Goal: Task Accomplishment & Management: Use online tool/utility

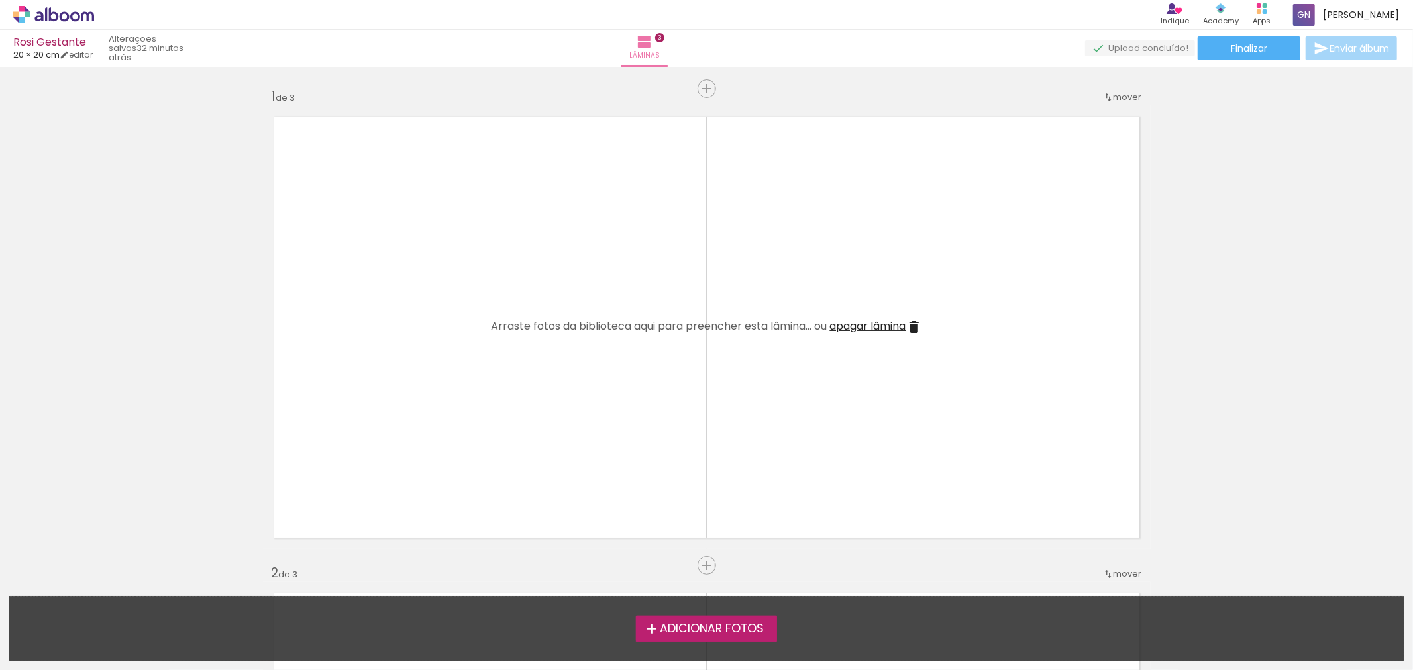
click at [683, 629] on span "Adicionar Fotos" at bounding box center [712, 629] width 104 height 12
click at [0, 0] on input "file" at bounding box center [0, 0] width 0 height 0
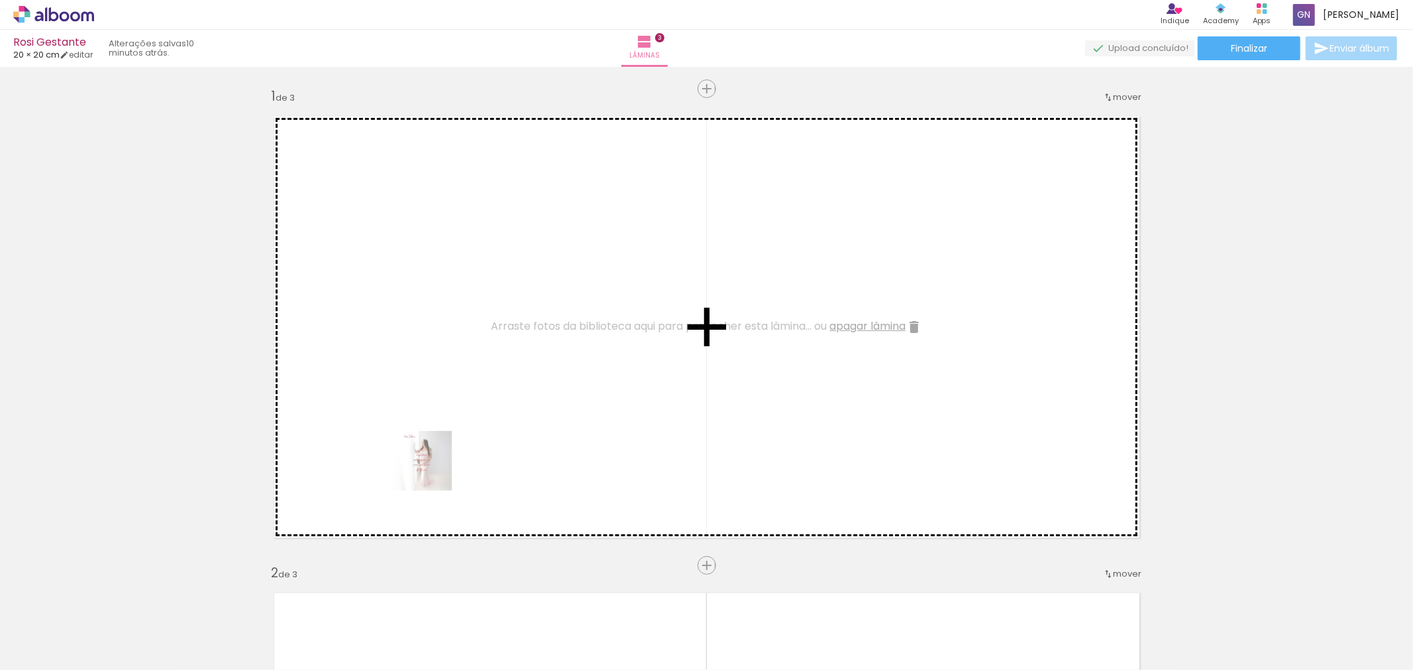
drag, startPoint x: 430, startPoint y: 640, endPoint x: 432, endPoint y: 471, distance: 168.9
click at [432, 471] on quentale-workspace at bounding box center [706, 335] width 1413 height 670
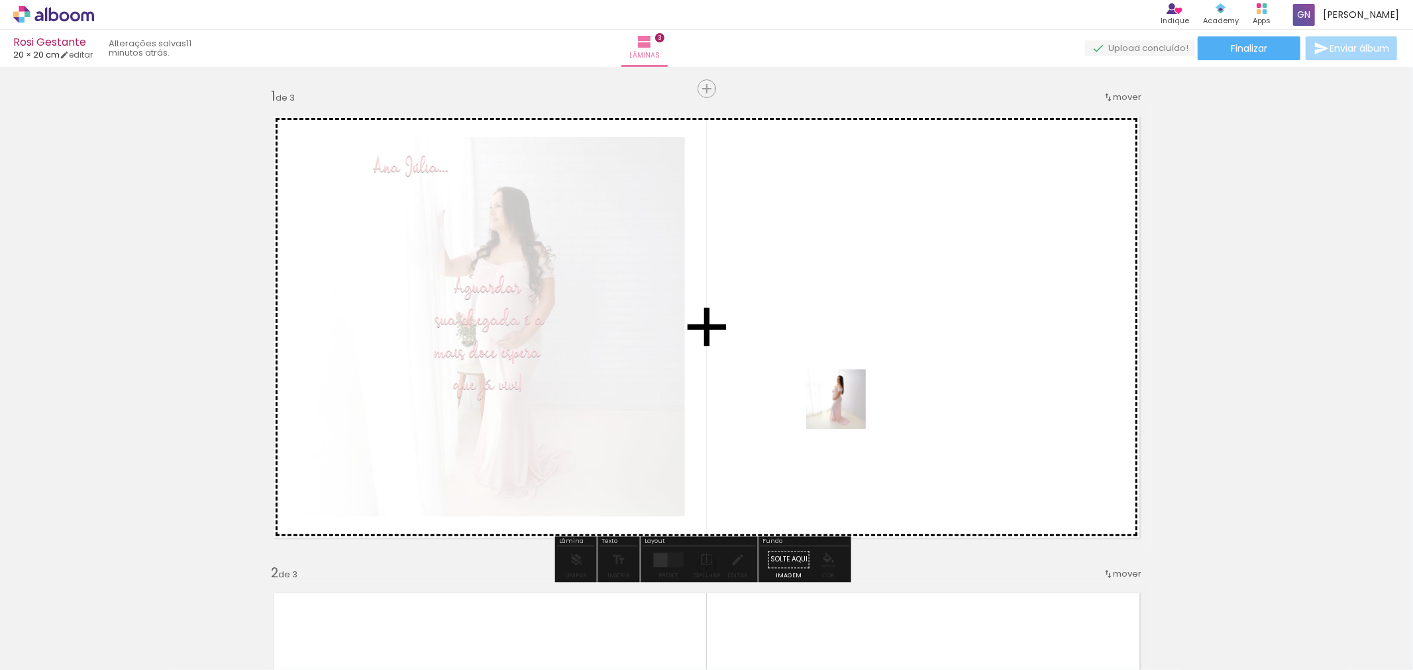
drag, startPoint x: 1185, startPoint y: 640, endPoint x: 846, endPoint y: 409, distance: 410.9
click at [846, 409] on quentale-workspace at bounding box center [706, 335] width 1413 height 670
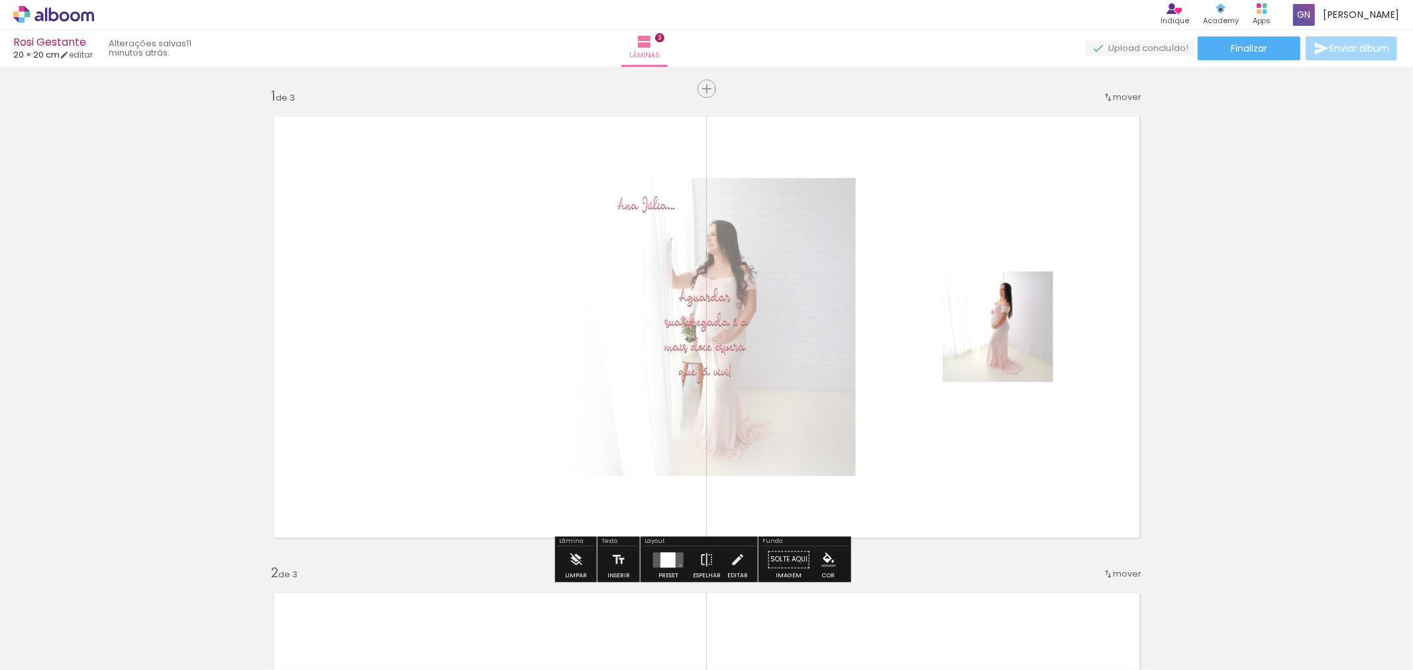
click at [677, 566] on quentale-layouter at bounding box center [668, 559] width 30 height 15
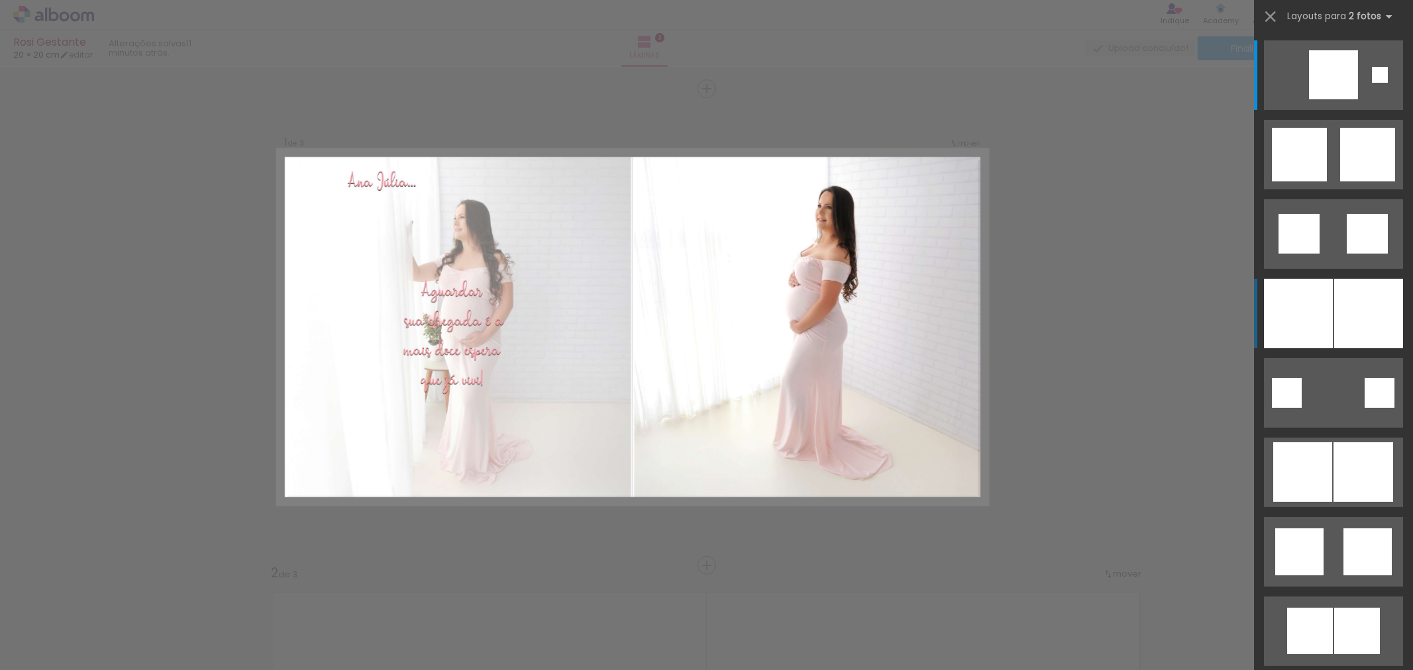
click at [1318, 321] on div at bounding box center [1298, 314] width 69 height 70
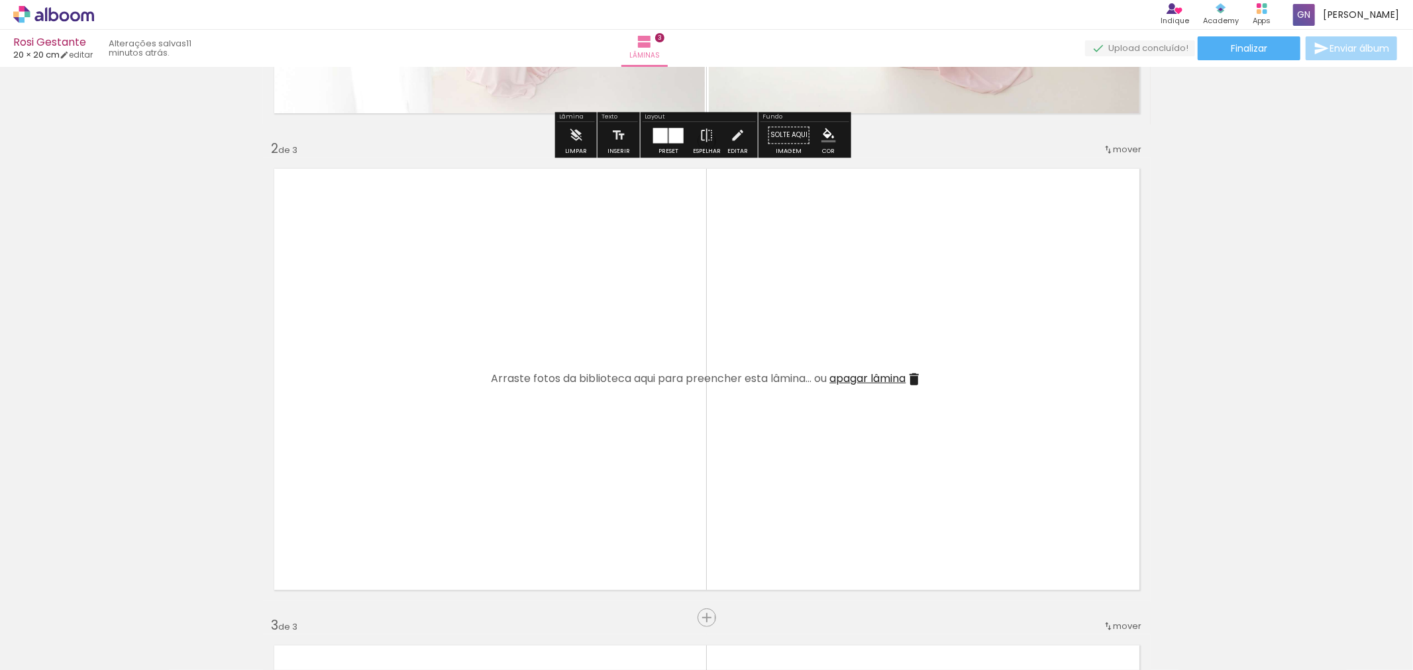
scroll to position [491, 0]
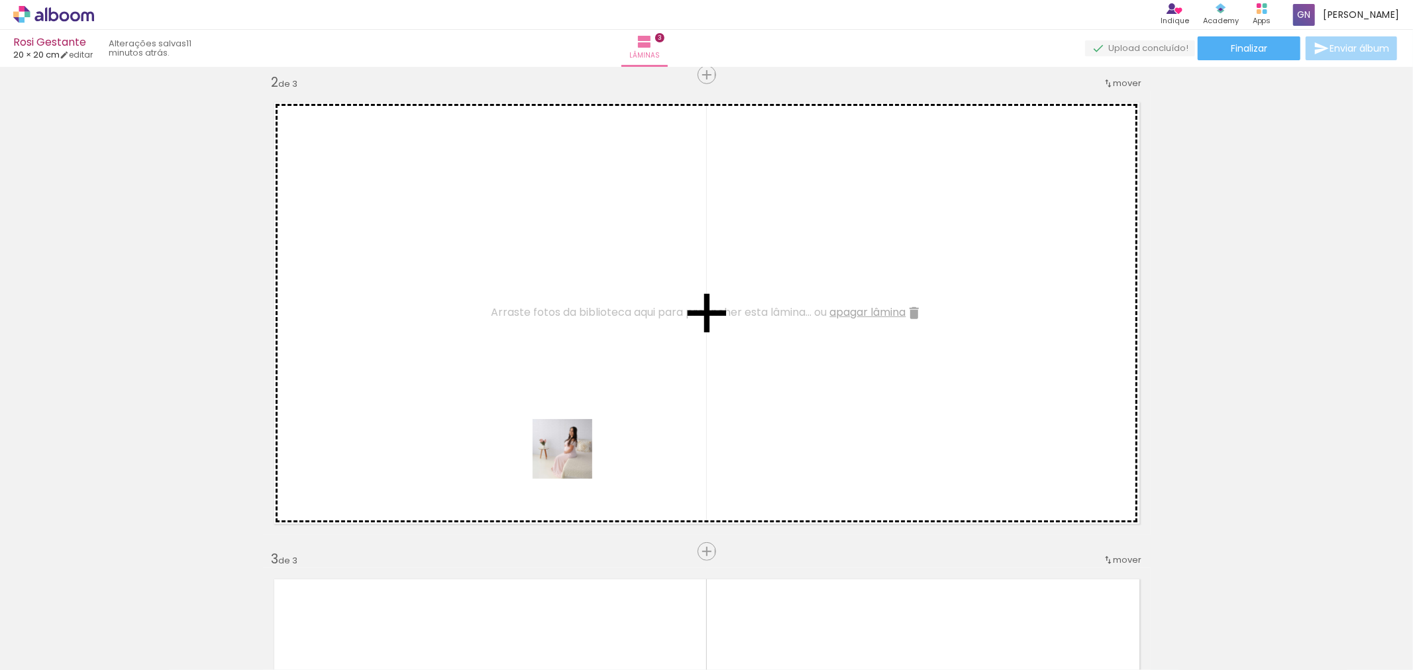
drag, startPoint x: 1252, startPoint y: 644, endPoint x: 571, endPoint y: 459, distance: 706.3
click at [571, 459] on quentale-workspace at bounding box center [706, 335] width 1413 height 670
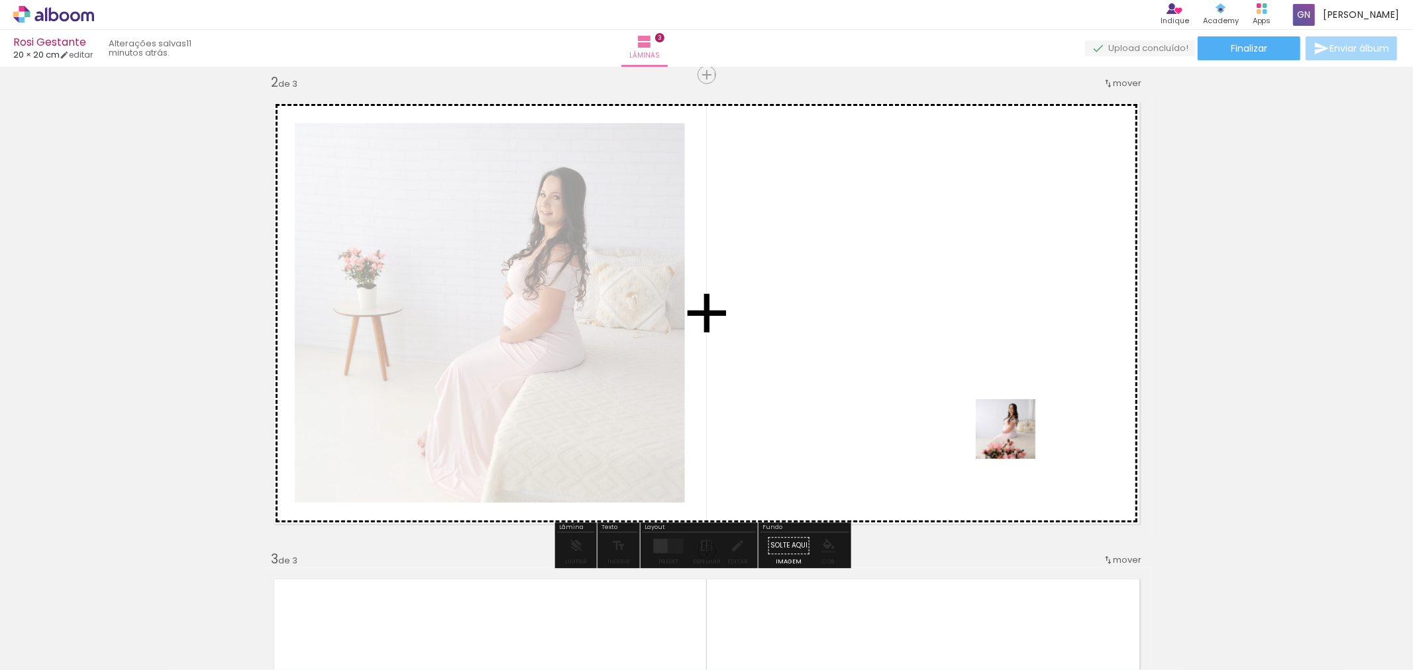
drag, startPoint x: 1336, startPoint y: 636, endPoint x: 1015, endPoint y: 439, distance: 376.1
click at [1015, 439] on quentale-workspace at bounding box center [706, 335] width 1413 height 670
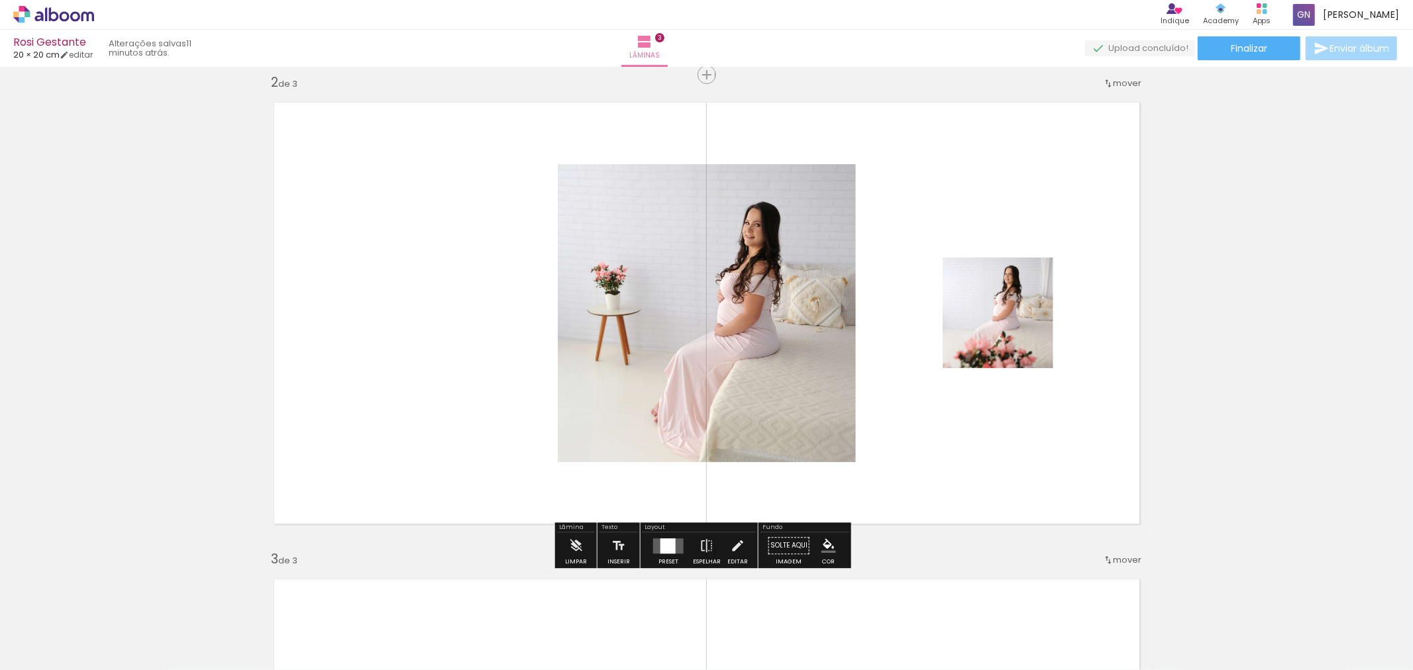
scroll to position [588, 0]
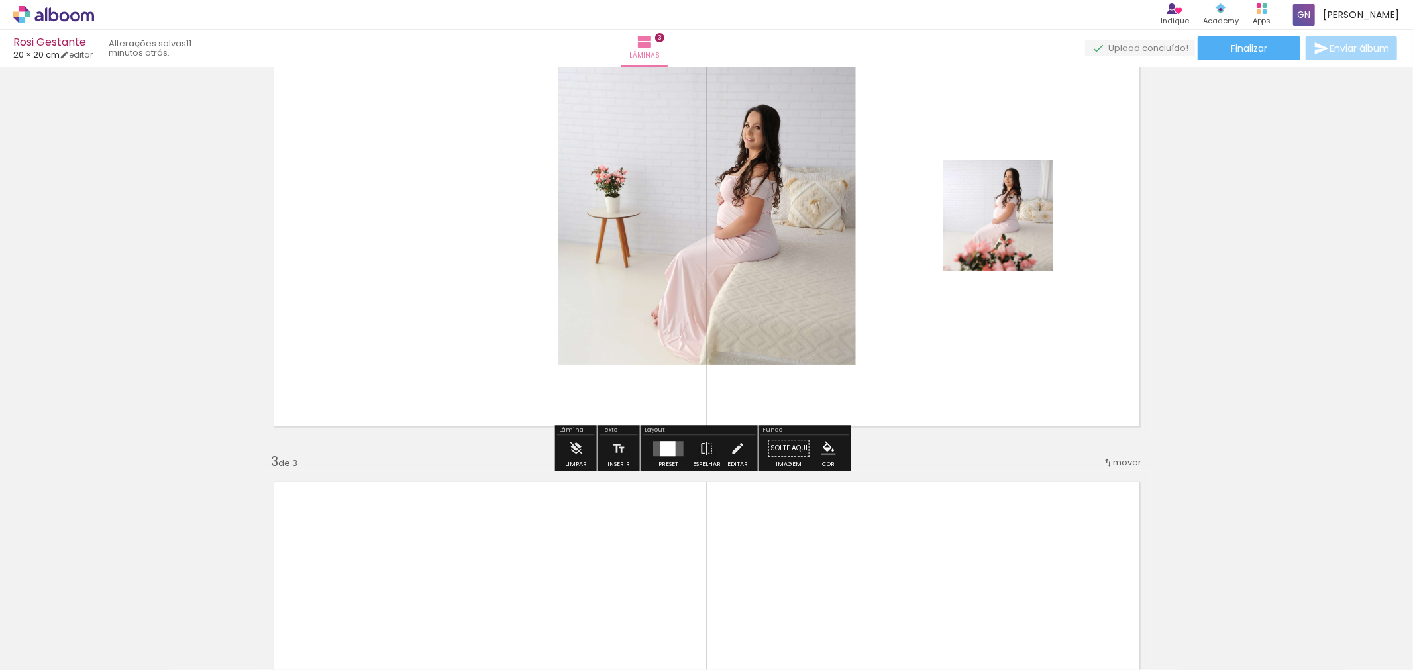
click at [674, 454] on quentale-layouter at bounding box center [668, 448] width 30 height 15
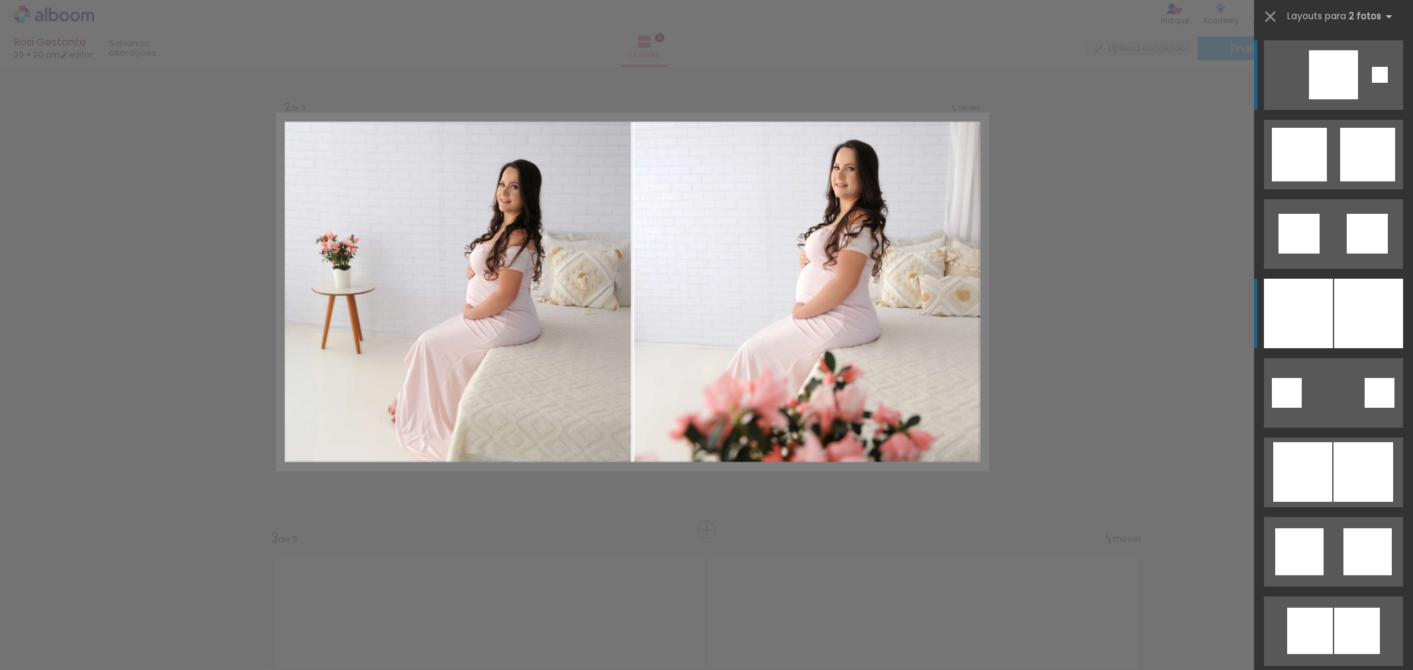
scroll to position [477, 0]
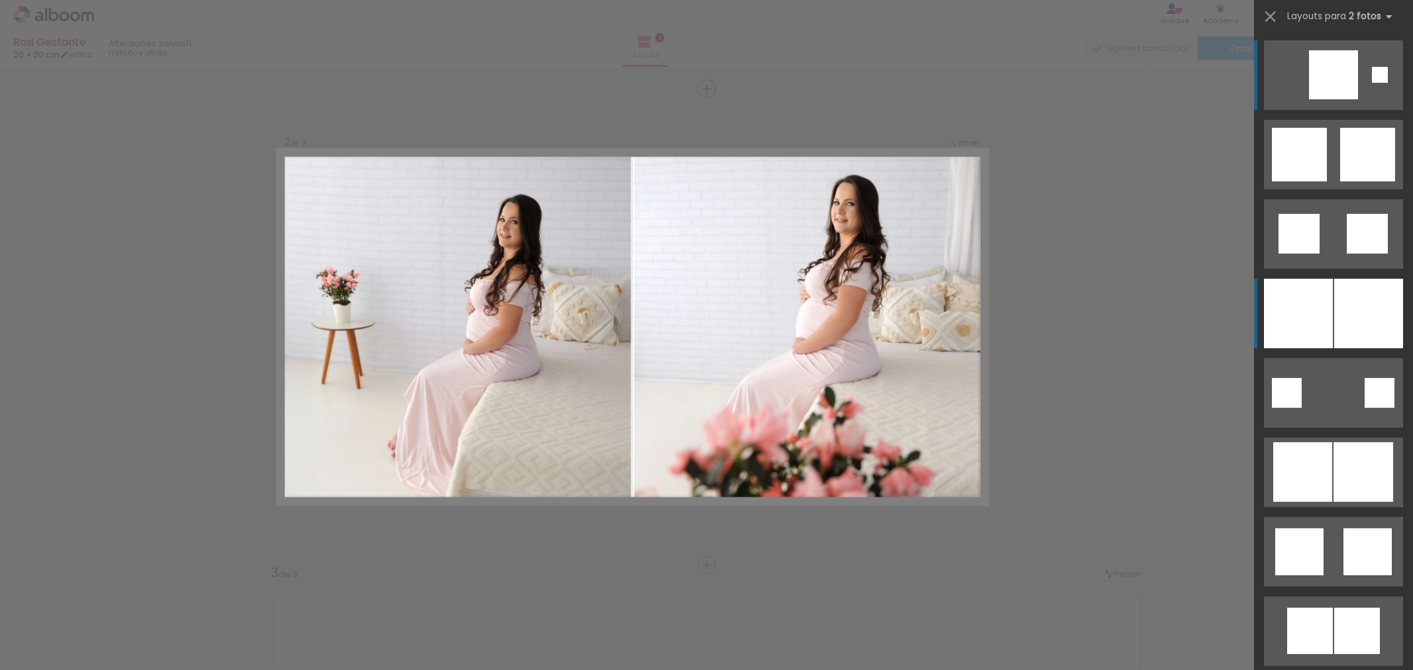
click at [1339, 332] on div at bounding box center [1368, 314] width 69 height 70
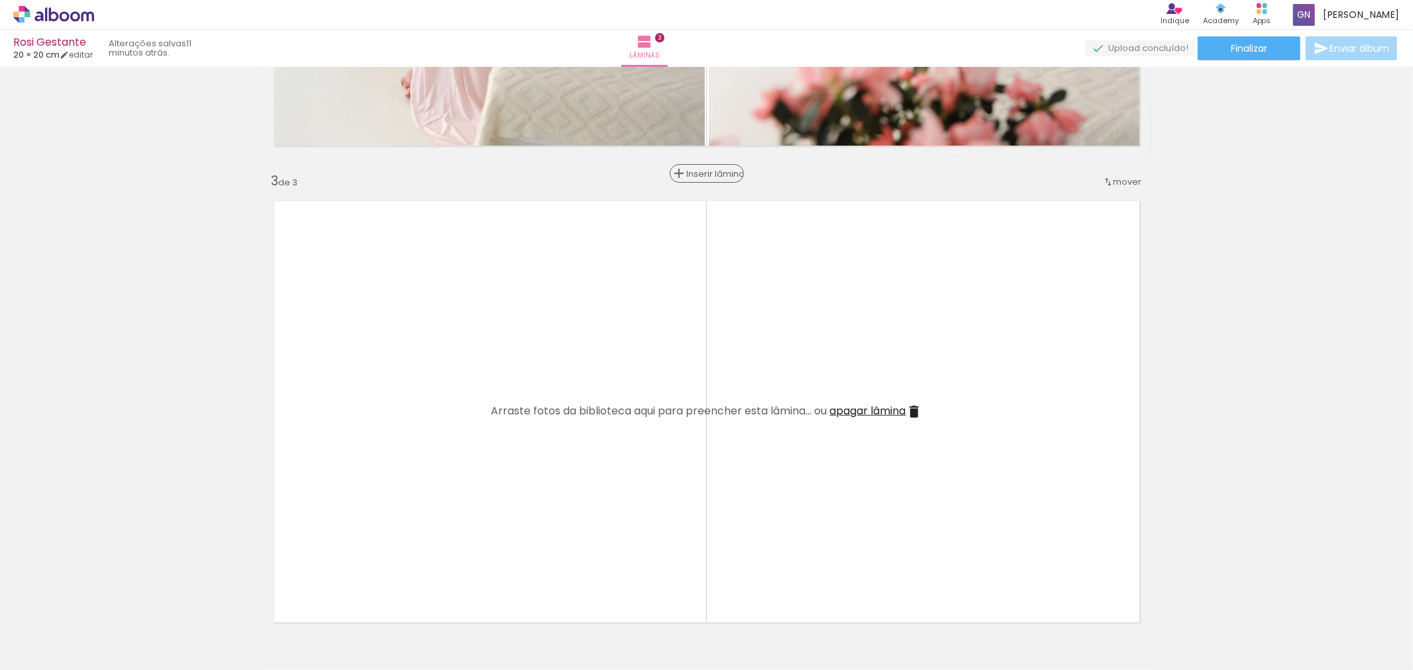
scroll to position [968, 0]
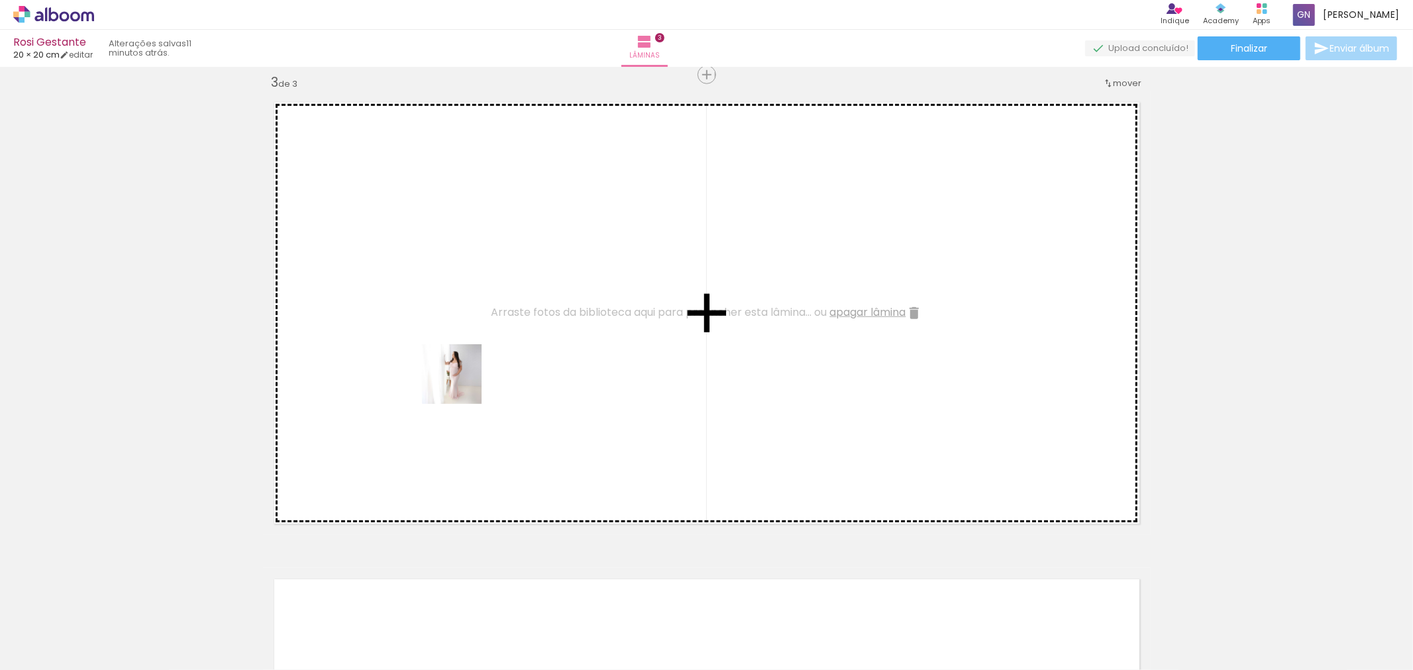
drag, startPoint x: 1386, startPoint y: 625, endPoint x: 459, endPoint y: 384, distance: 957.4
click at [459, 384] on quentale-workspace at bounding box center [706, 335] width 1413 height 670
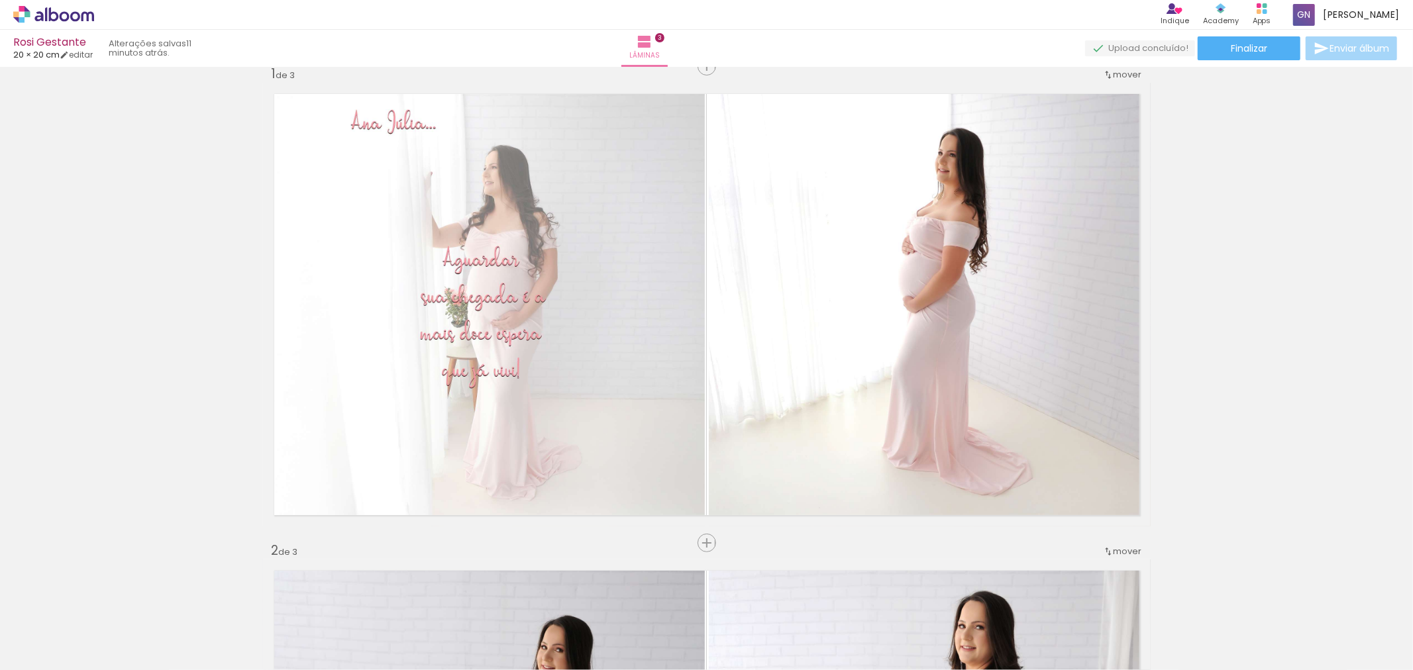
scroll to position [0, 0]
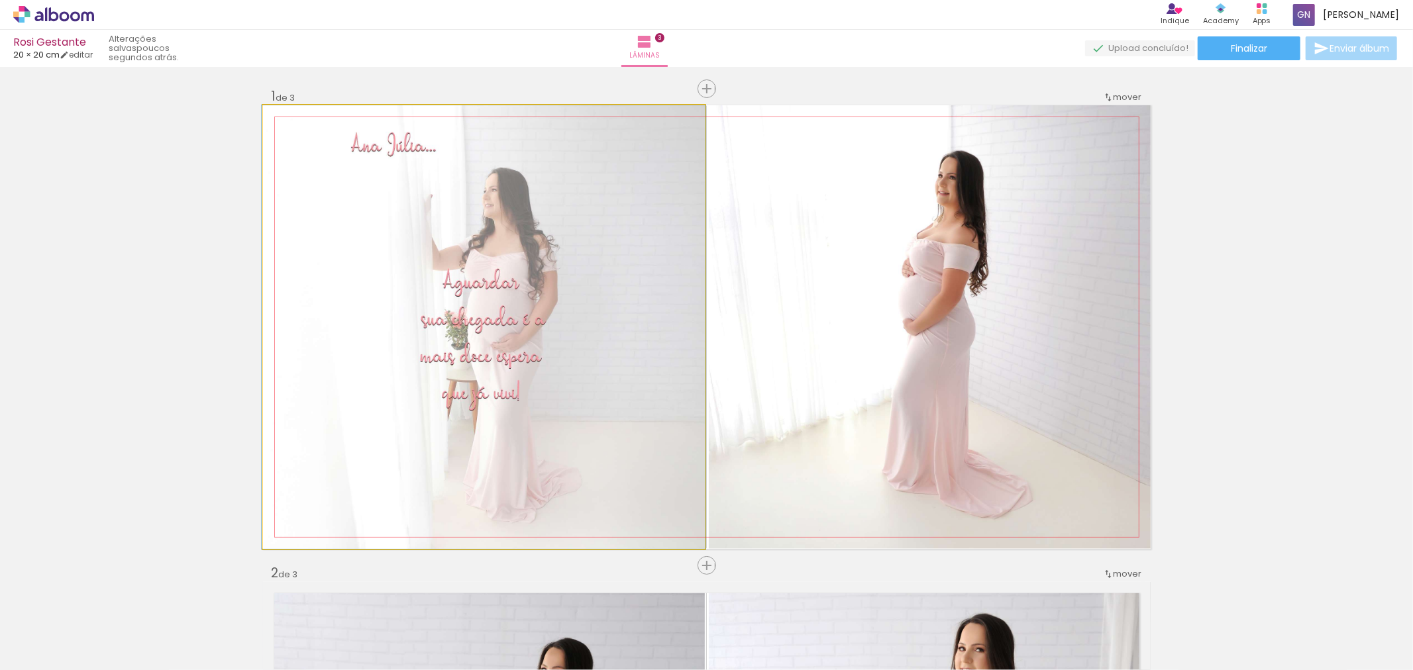
click at [510, 439] on quentale-photo at bounding box center [484, 327] width 442 height 444
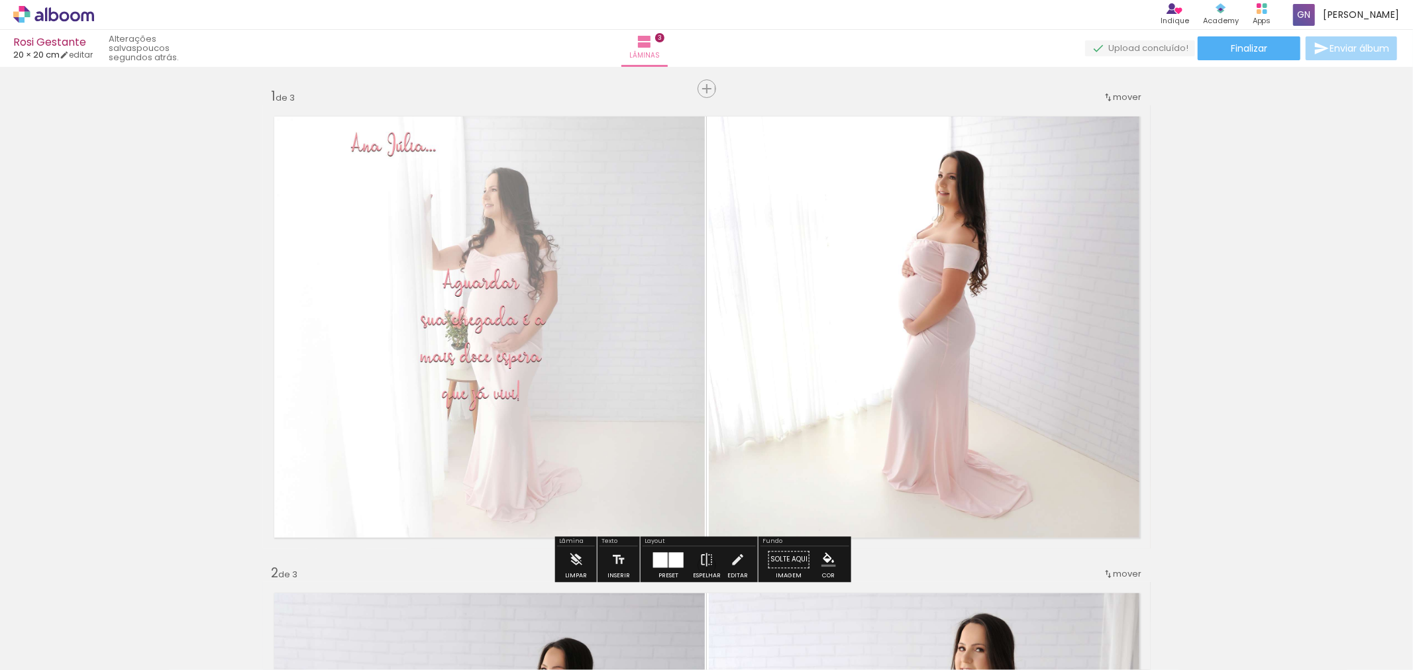
drag, startPoint x: 474, startPoint y: 370, endPoint x: 446, endPoint y: 399, distance: 40.8
click at [446, 399] on quentale-photo at bounding box center [484, 327] width 442 height 444
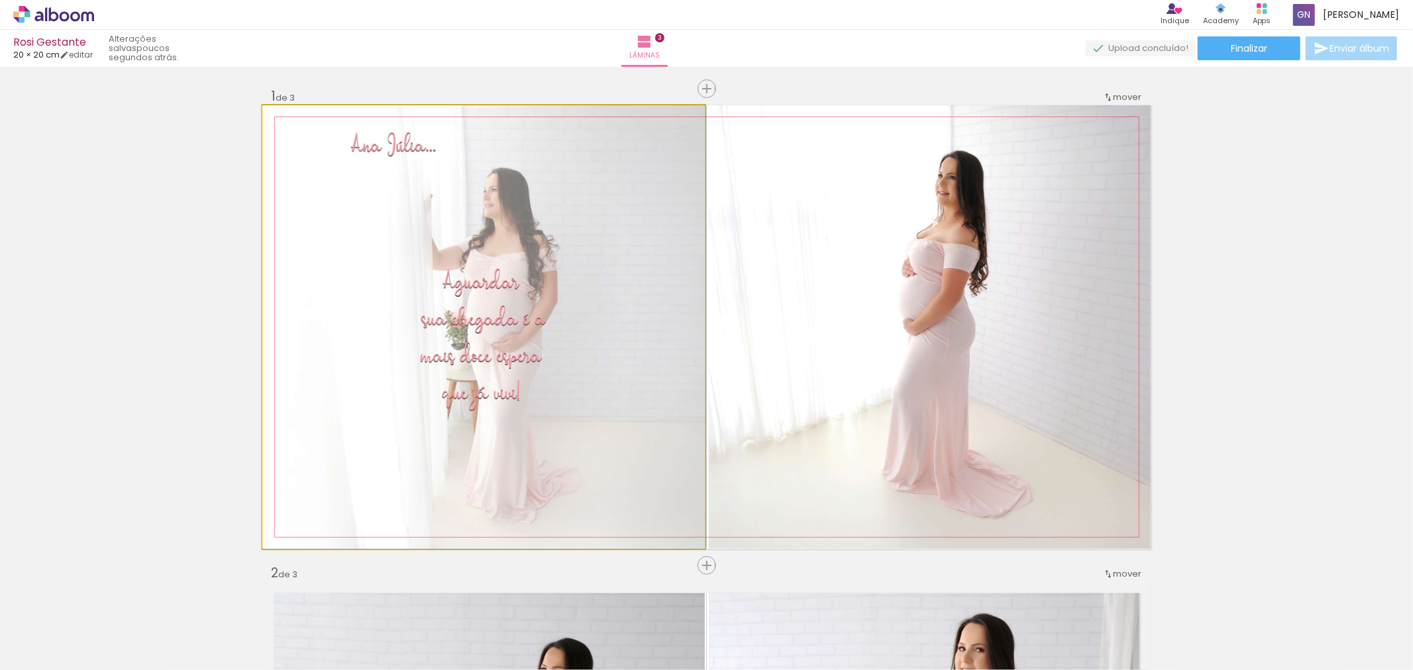
click at [444, 399] on quentale-photo at bounding box center [484, 327] width 442 height 444
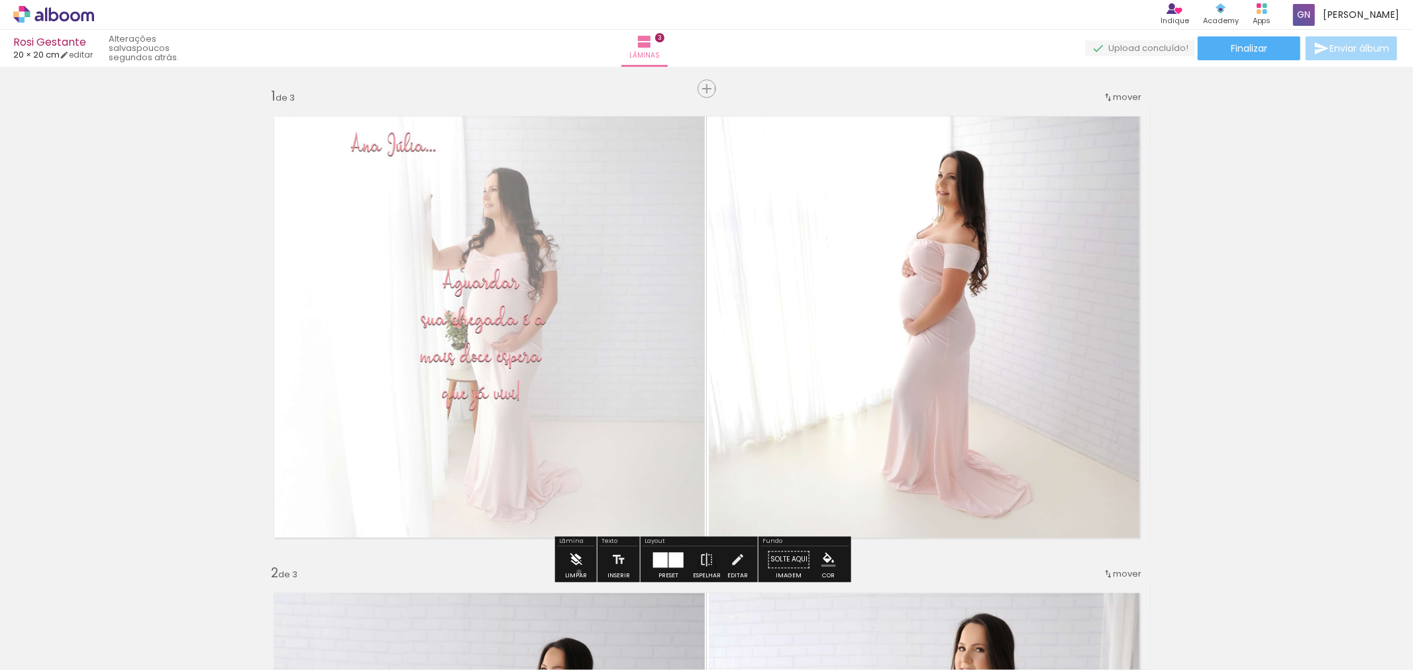
click at [579, 572] on iron-icon at bounding box center [575, 559] width 15 height 26
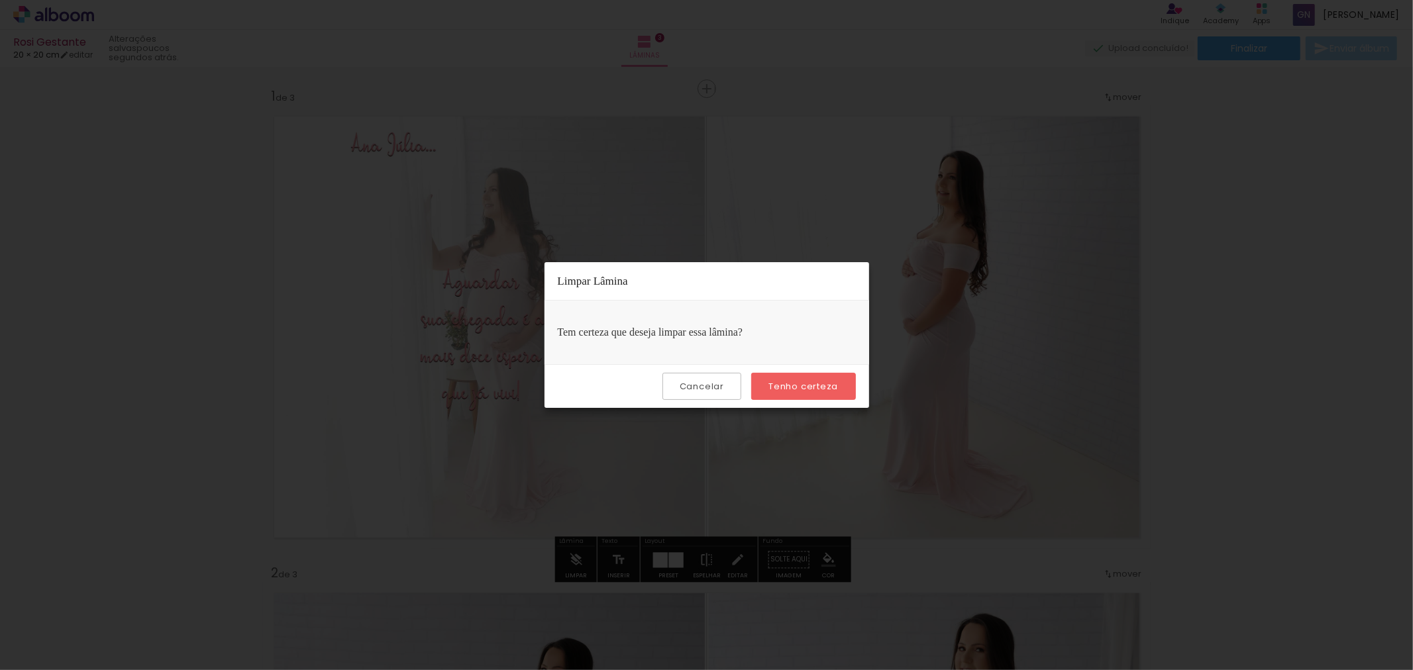
drag, startPoint x: 811, startPoint y: 387, endPoint x: 801, endPoint y: 398, distance: 14.5
click at [0, 0] on slot "Tenho certeza" at bounding box center [0, 0] width 0 height 0
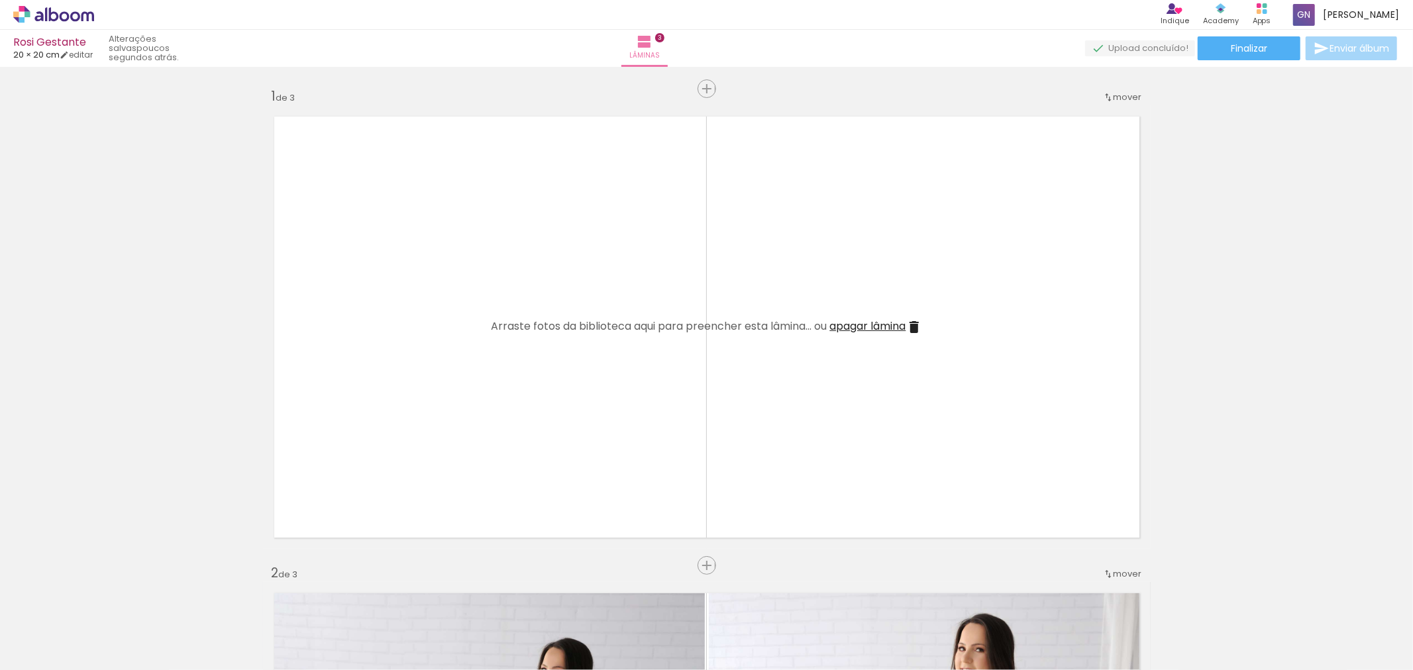
click at [431, 636] on div at bounding box center [430, 626] width 66 height 66
click at [404, 607] on div at bounding box center [430, 626] width 66 height 66
click at [406, 599] on iron-icon at bounding box center [400, 599] width 14 height 14
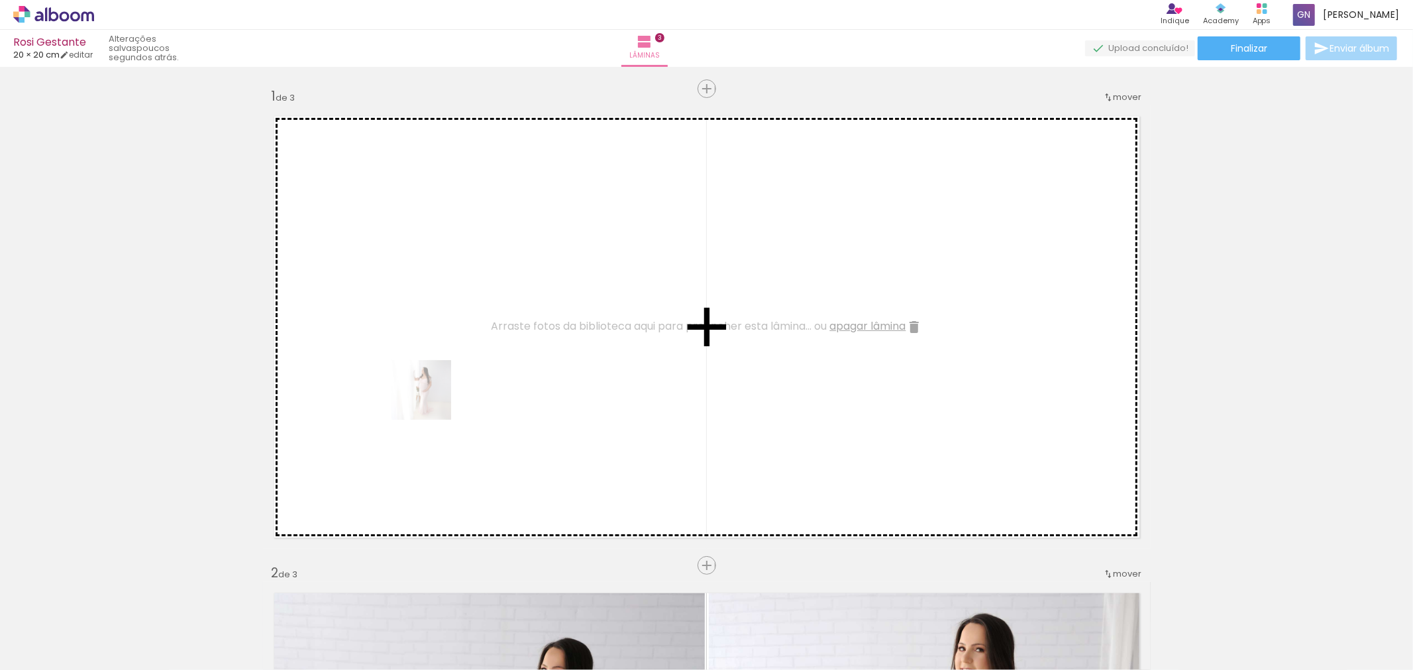
drag, startPoint x: 1323, startPoint y: 636, endPoint x: 431, endPoint y: 400, distance: 922.3
click at [431, 400] on quentale-workspace at bounding box center [706, 335] width 1413 height 670
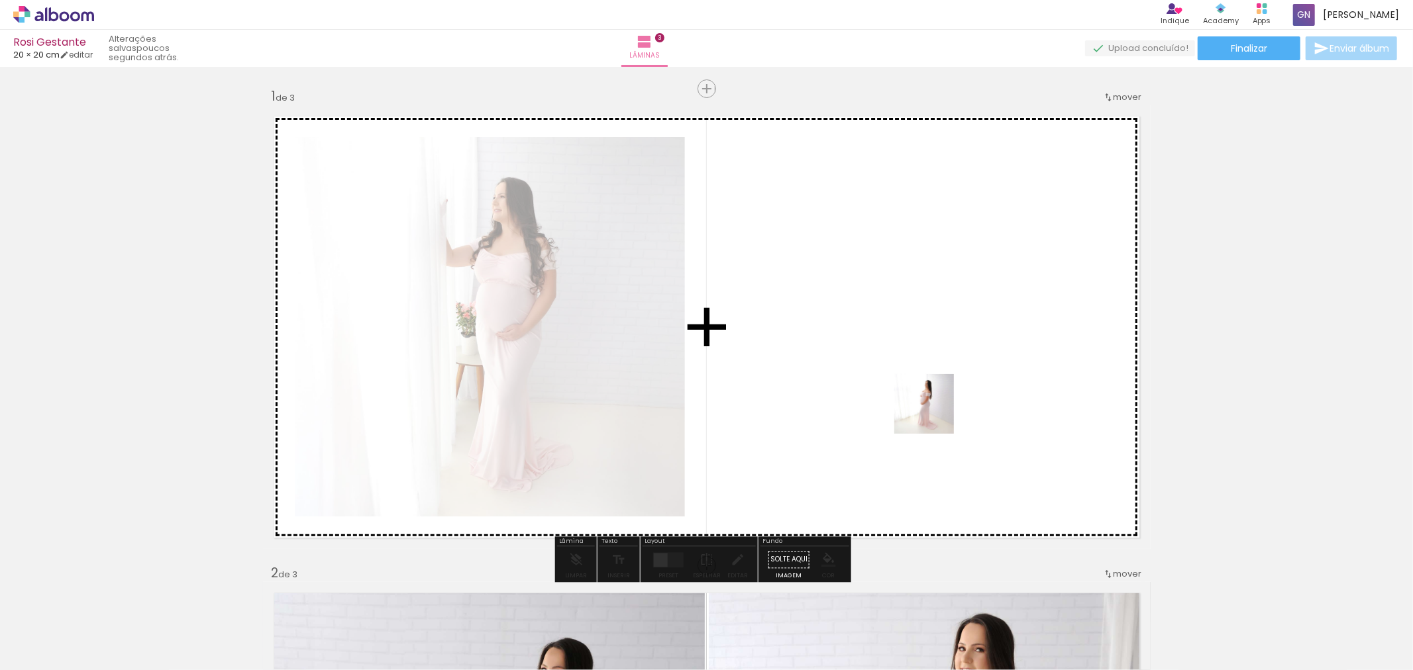
drag, startPoint x: 1115, startPoint y: 633, endPoint x: 934, endPoint y: 414, distance: 284.6
click at [934, 414] on quentale-workspace at bounding box center [706, 335] width 1413 height 670
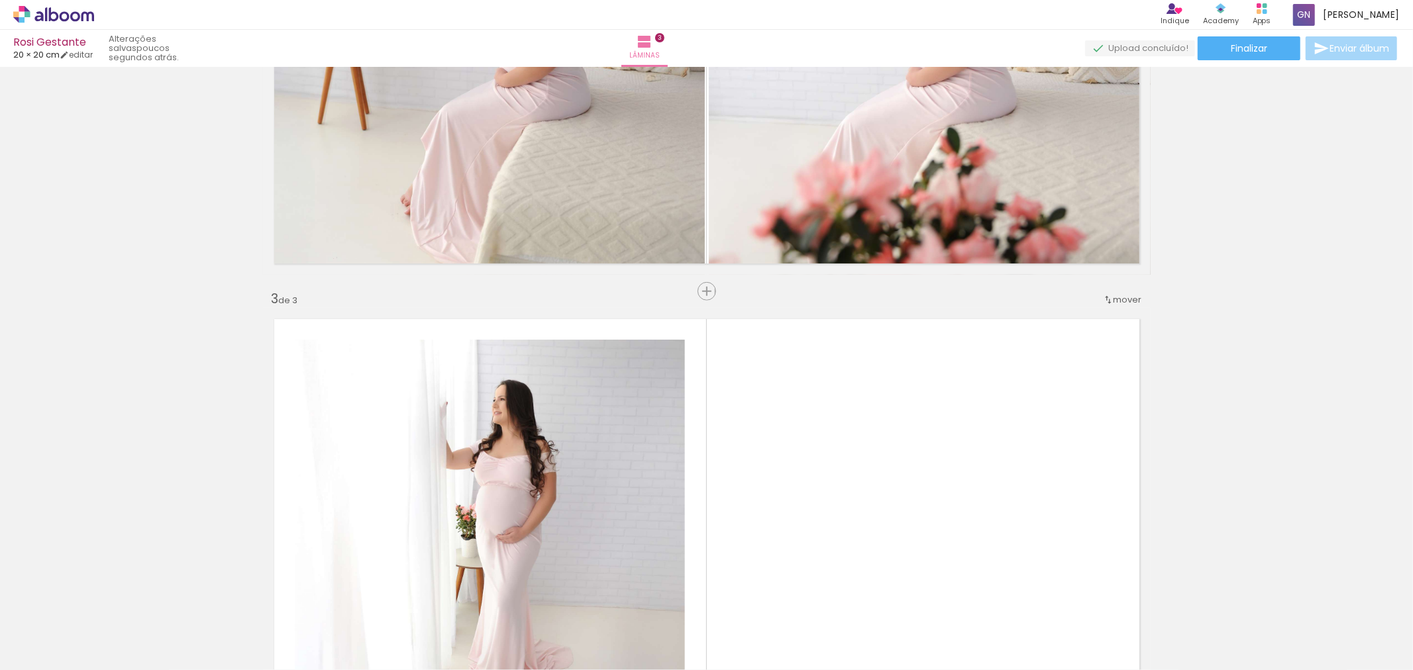
scroll to position [981, 0]
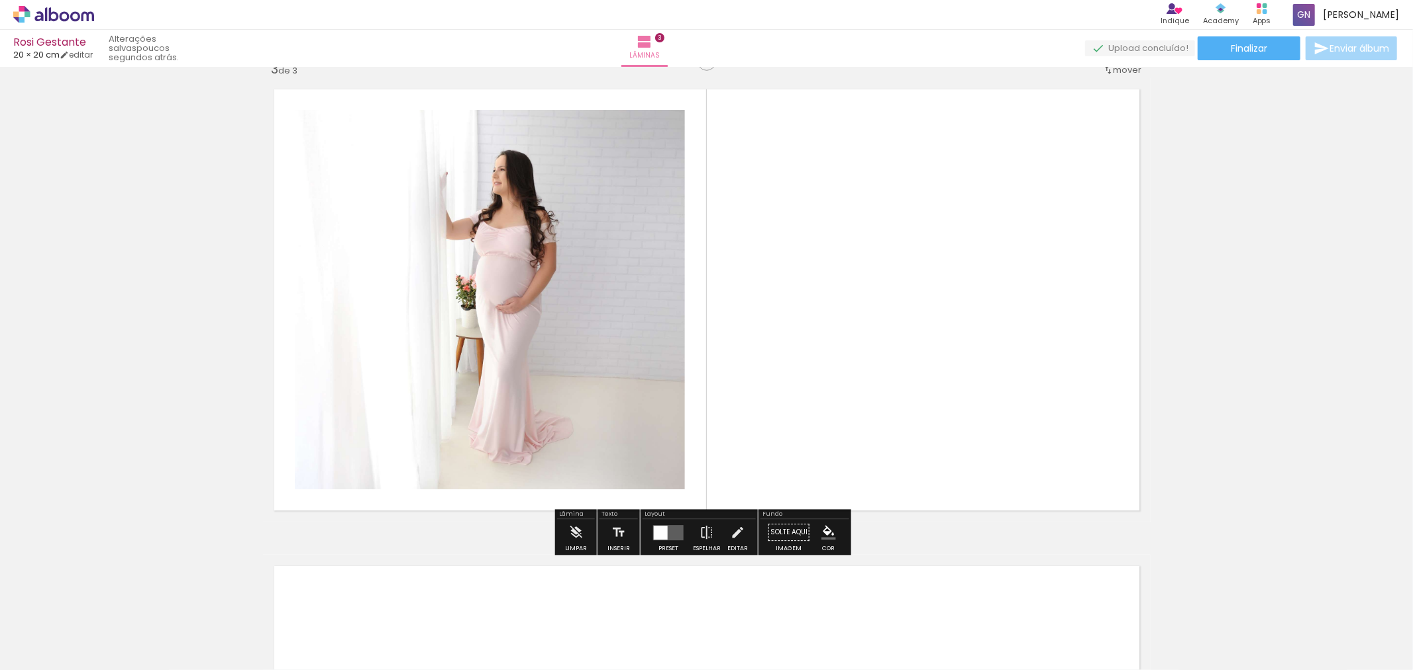
click at [487, 383] on quentale-photo at bounding box center [490, 299] width 390 height 379
click at [573, 541] on iron-icon at bounding box center [575, 532] width 15 height 26
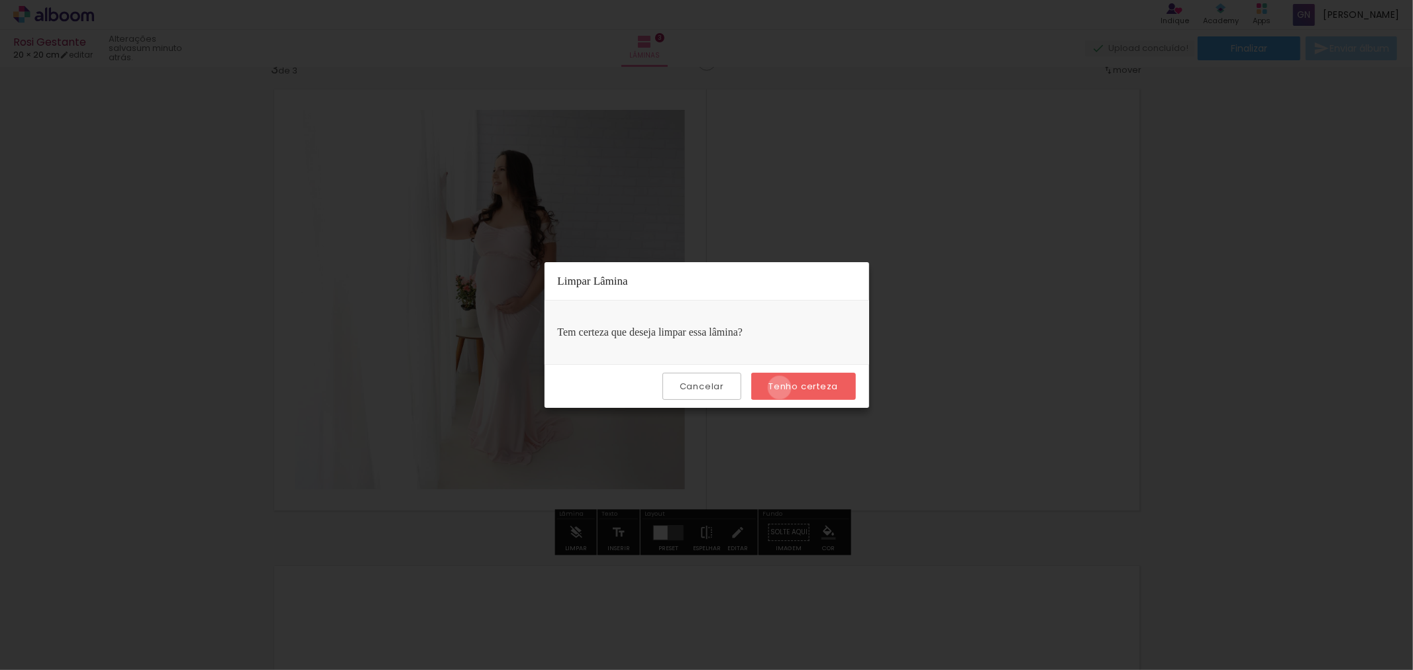
click at [0, 0] on slot "Tenho certeza" at bounding box center [0, 0] width 0 height 0
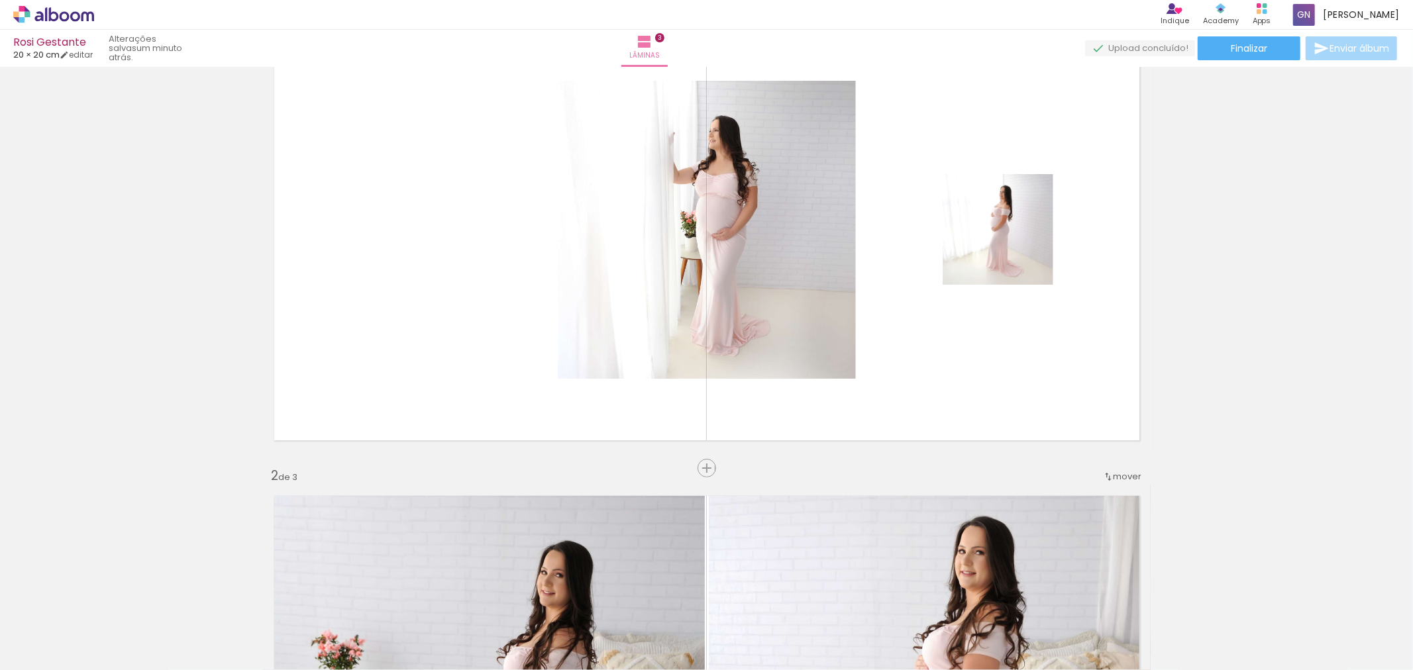
scroll to position [0, 0]
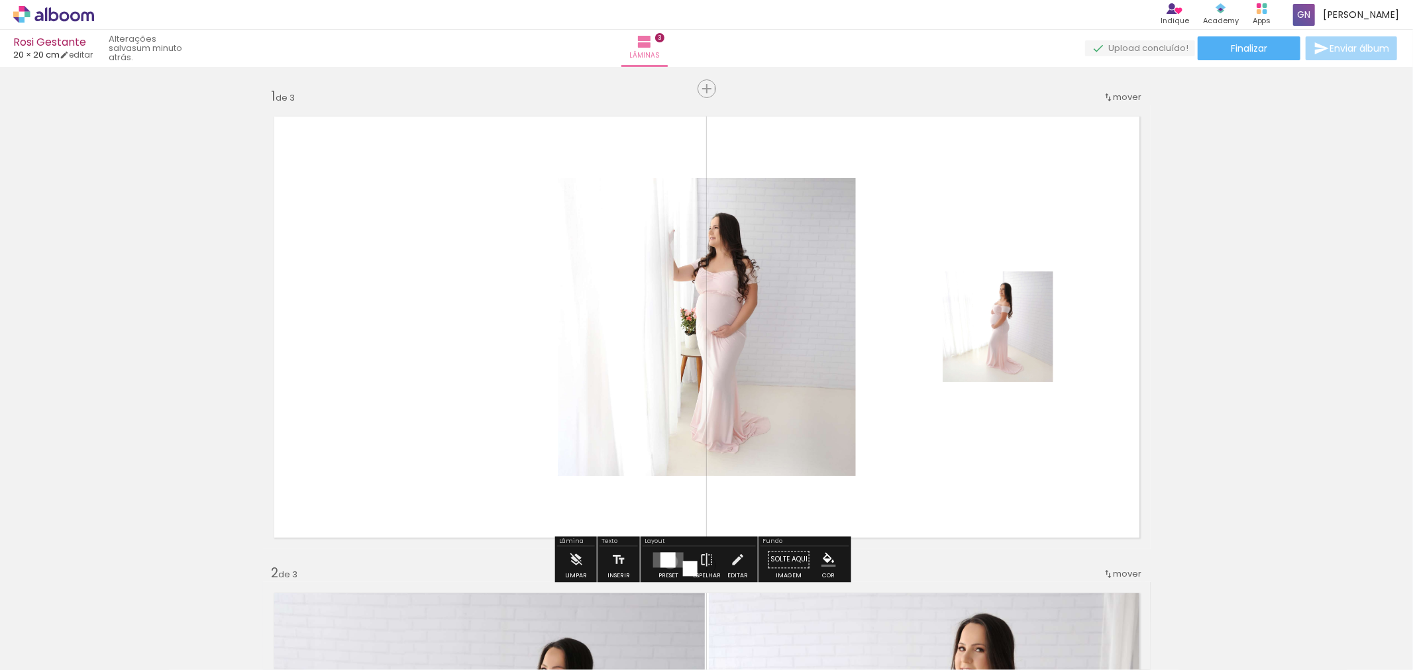
click at [667, 562] on div at bounding box center [667, 559] width 15 height 15
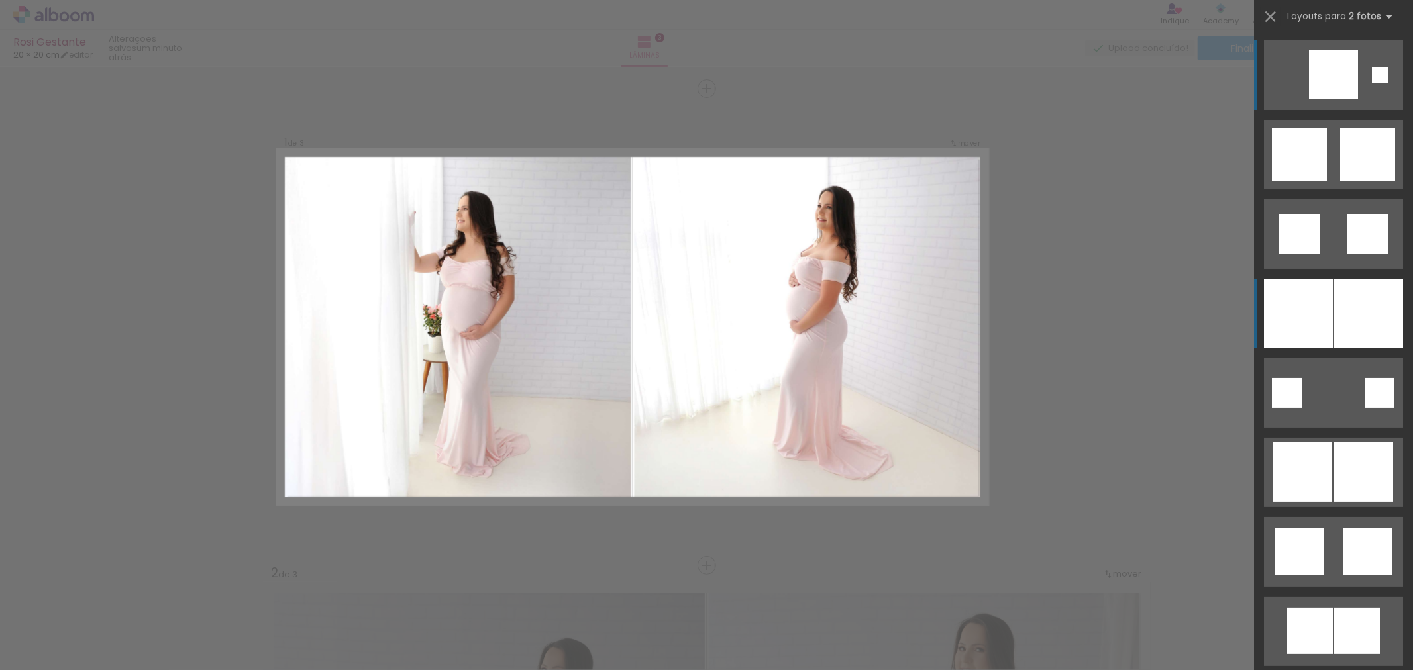
click at [1356, 338] on div at bounding box center [1368, 314] width 69 height 70
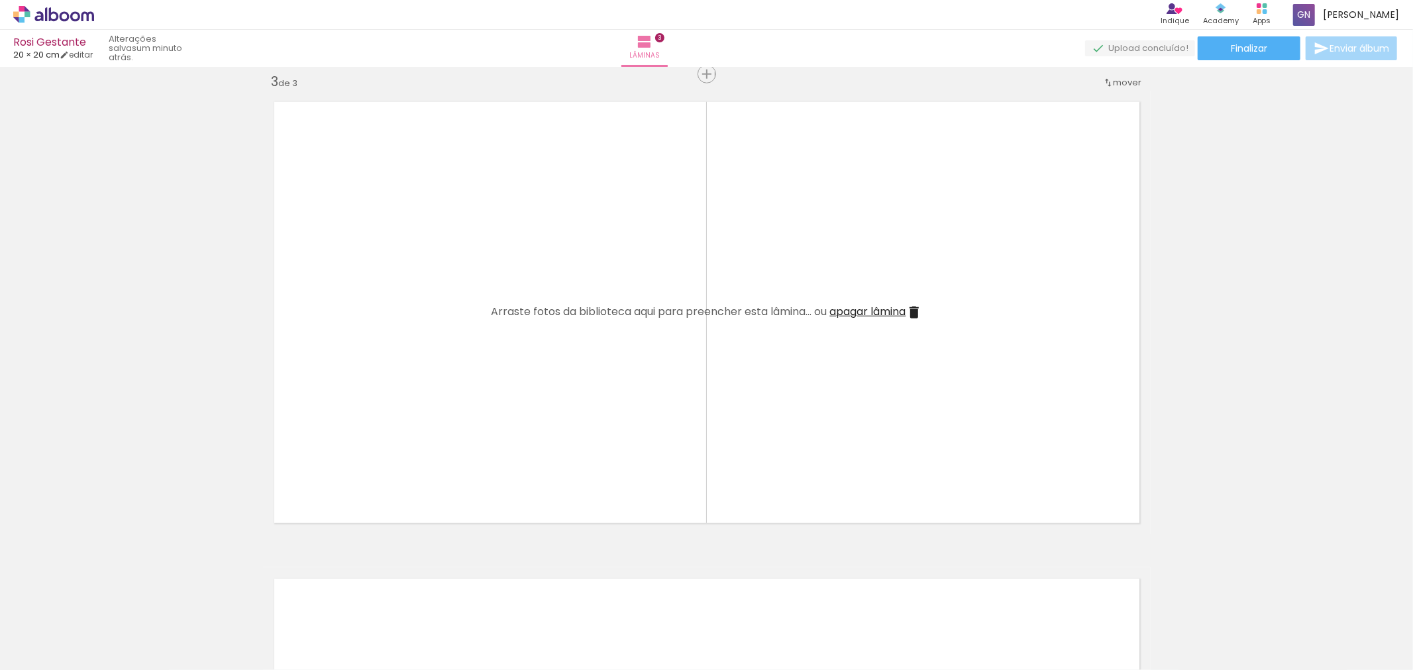
scroll to position [981, 0]
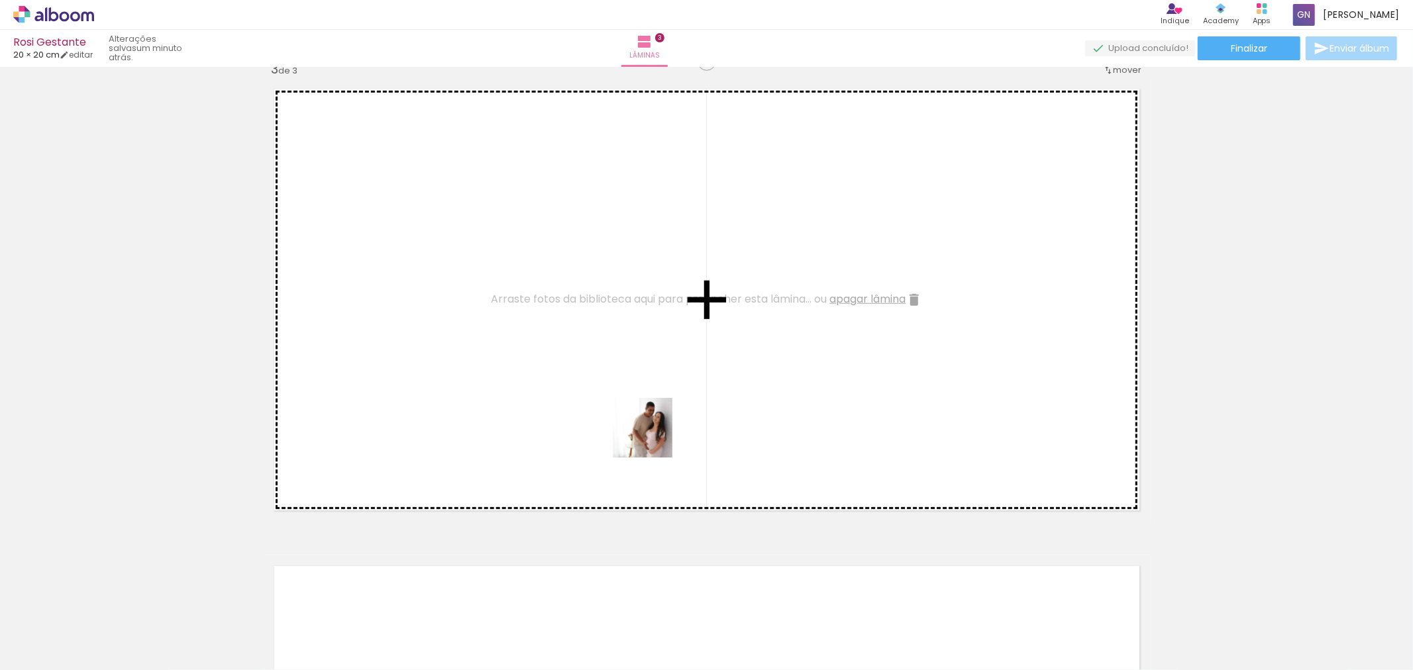
drag, startPoint x: 1409, startPoint y: 640, endPoint x: 652, endPoint y: 438, distance: 783.5
click at [652, 438] on quentale-workspace at bounding box center [706, 335] width 1413 height 670
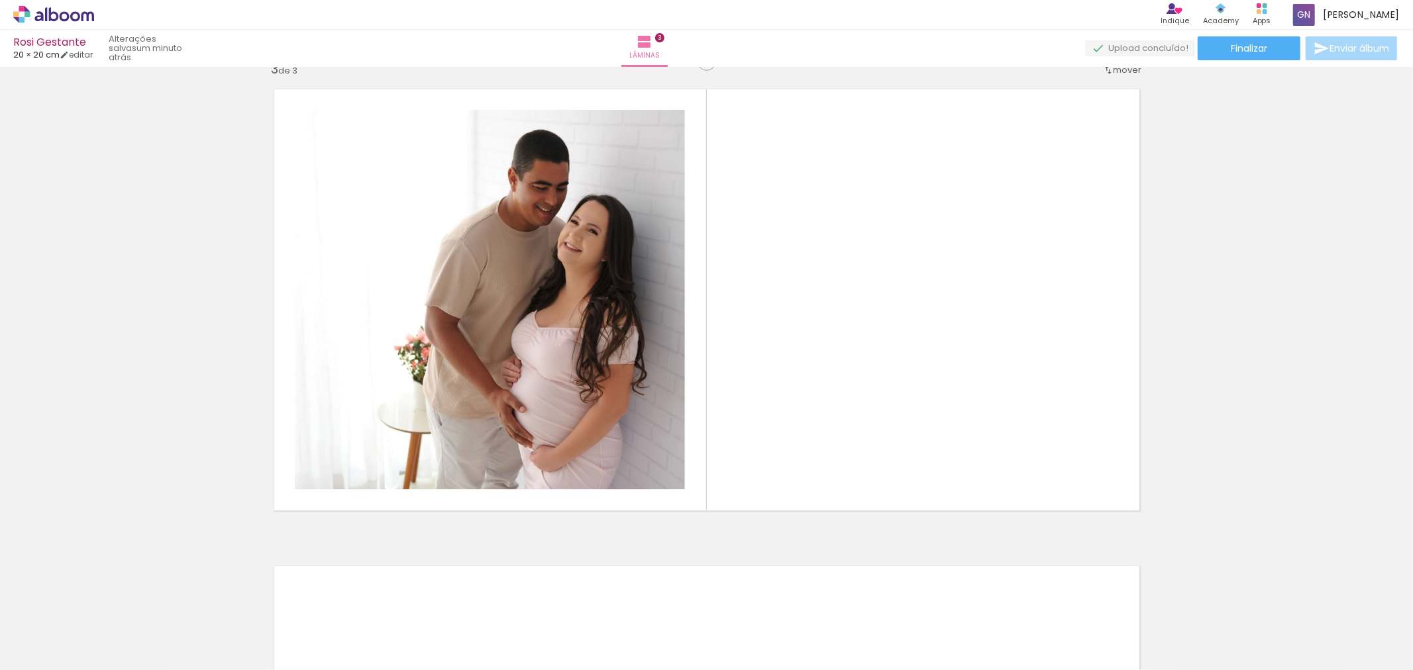
scroll to position [0, 401]
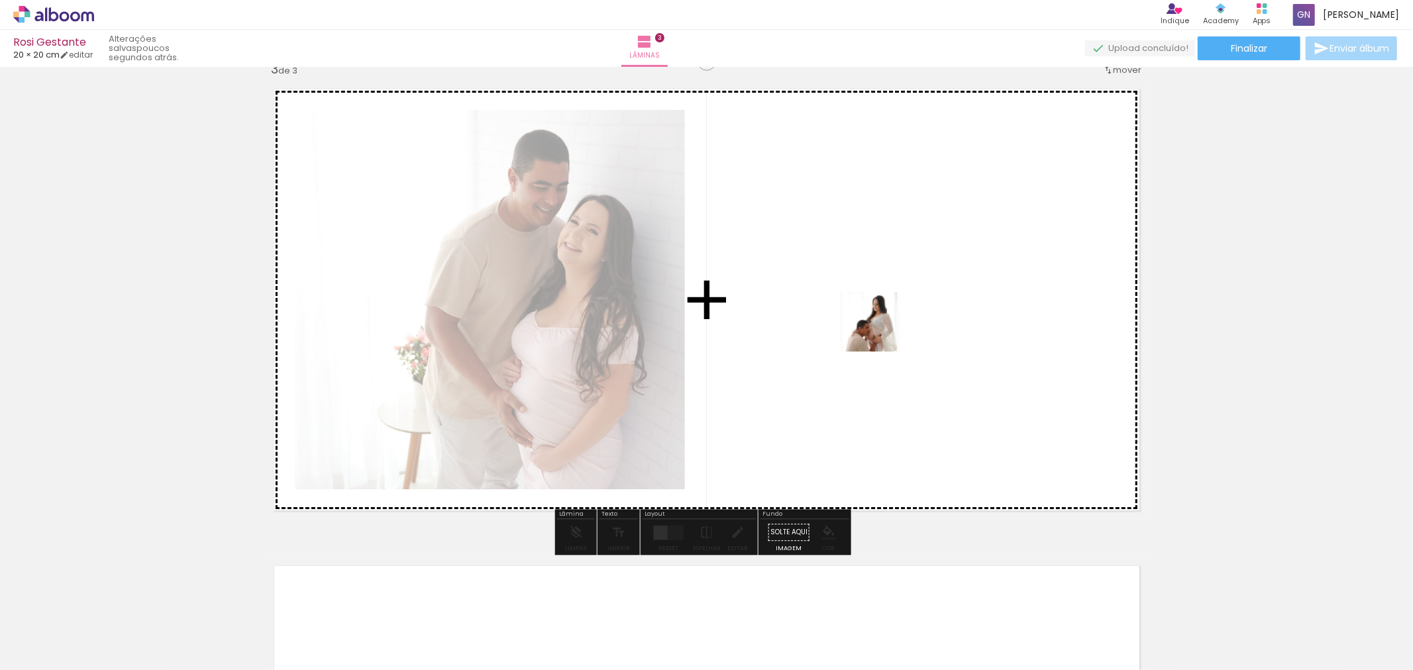
drag, startPoint x: 393, startPoint y: 631, endPoint x: 880, endPoint y: 332, distance: 571.1
click at [880, 332] on quentale-workspace at bounding box center [706, 335] width 1413 height 670
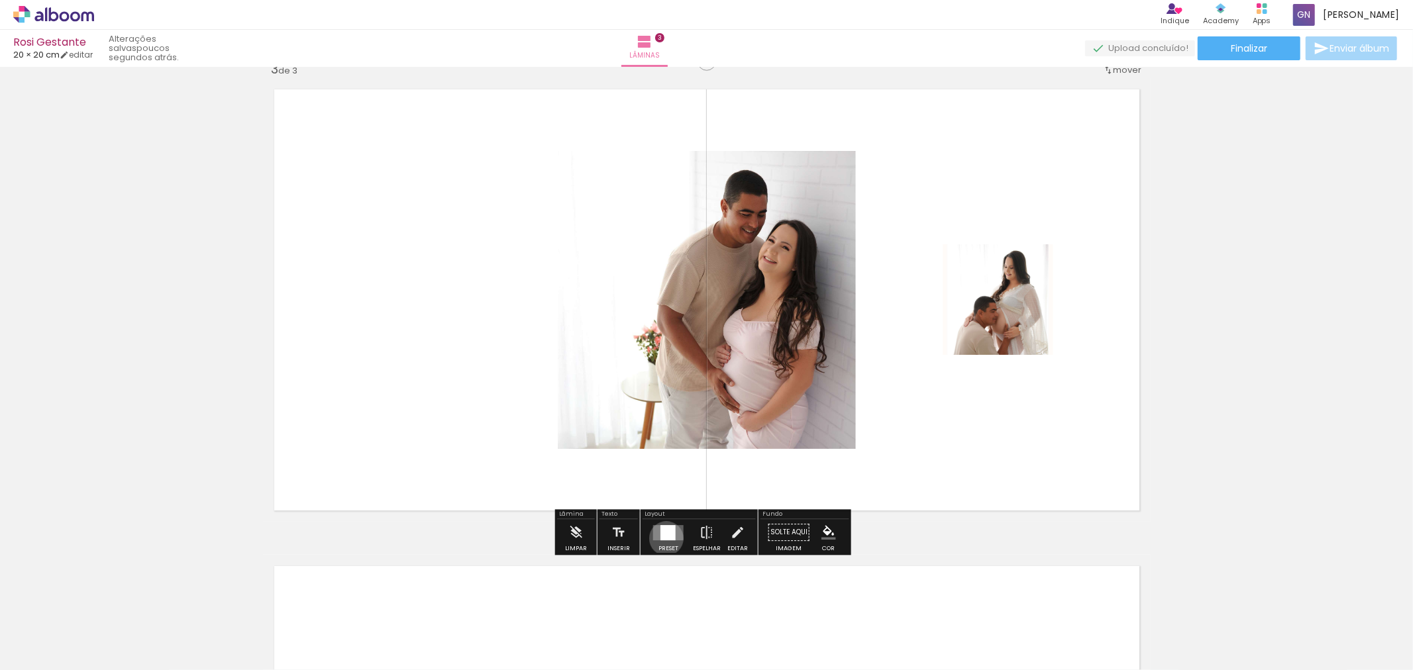
click at [663, 538] on div at bounding box center [667, 532] width 15 height 15
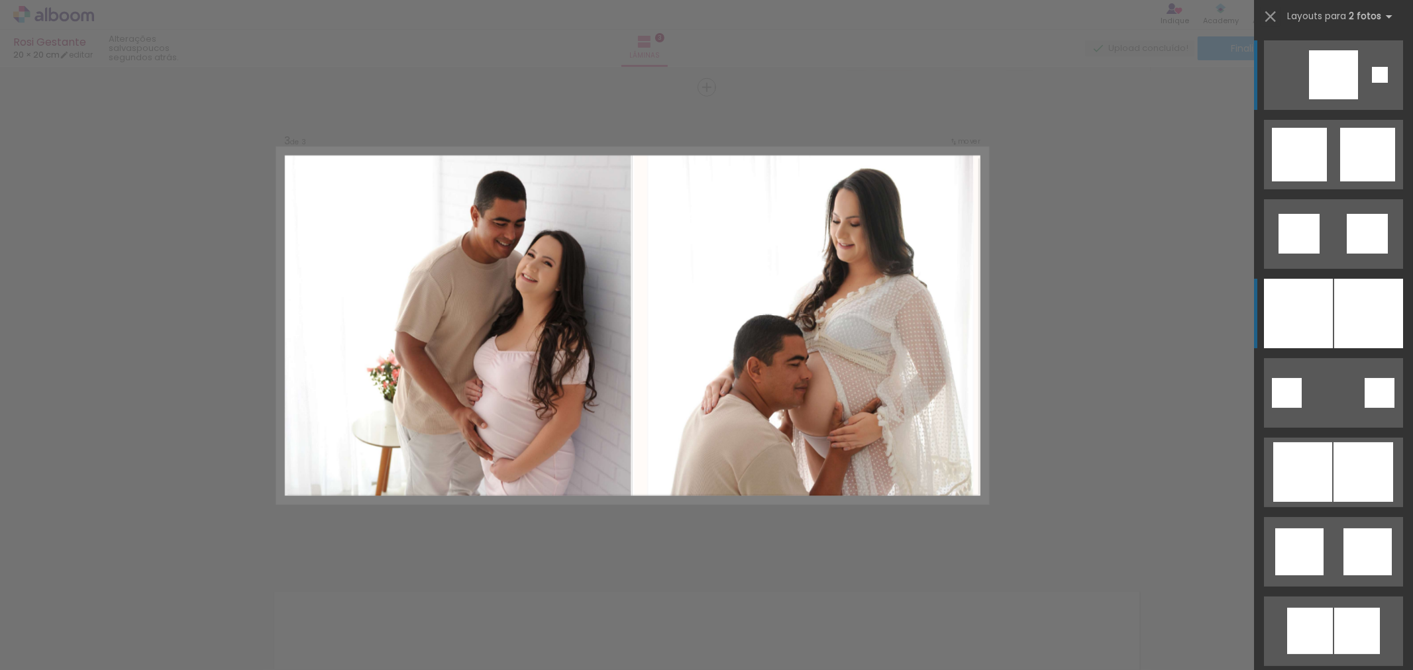
scroll to position [954, 0]
click at [1361, 338] on div at bounding box center [1368, 314] width 69 height 70
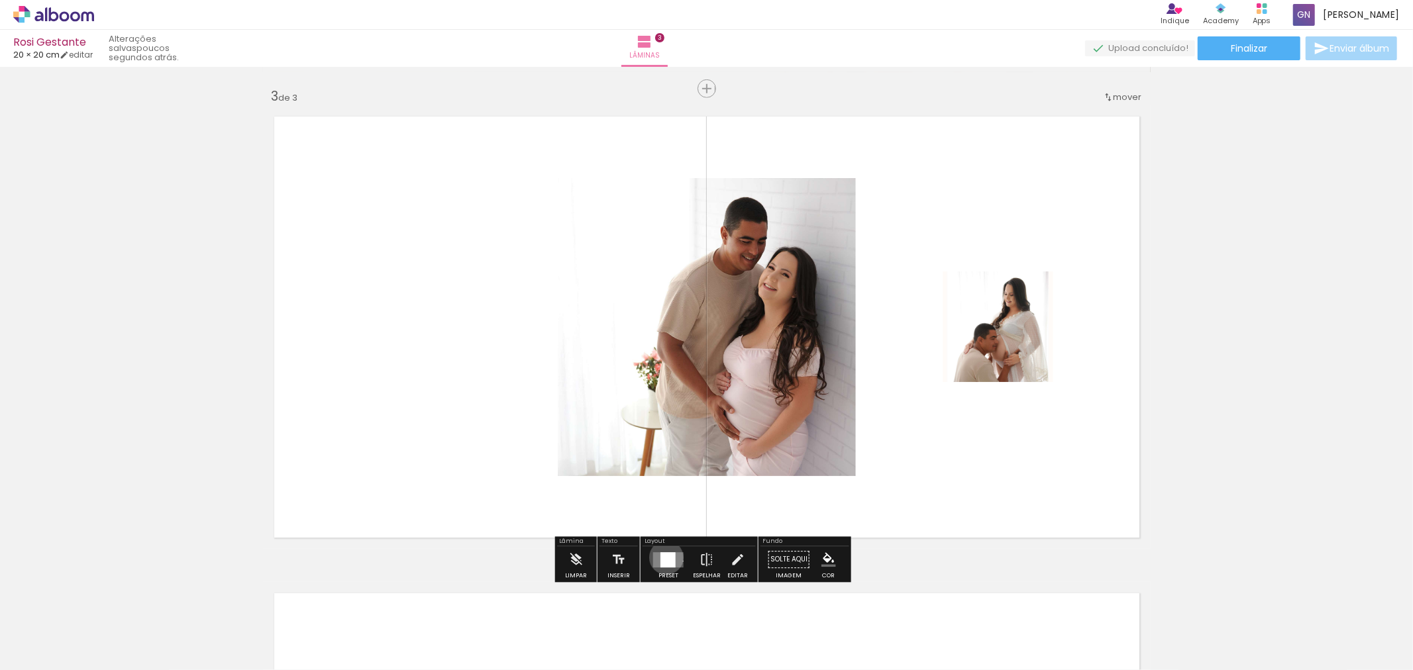
click at [663, 558] on div at bounding box center [667, 559] width 15 height 15
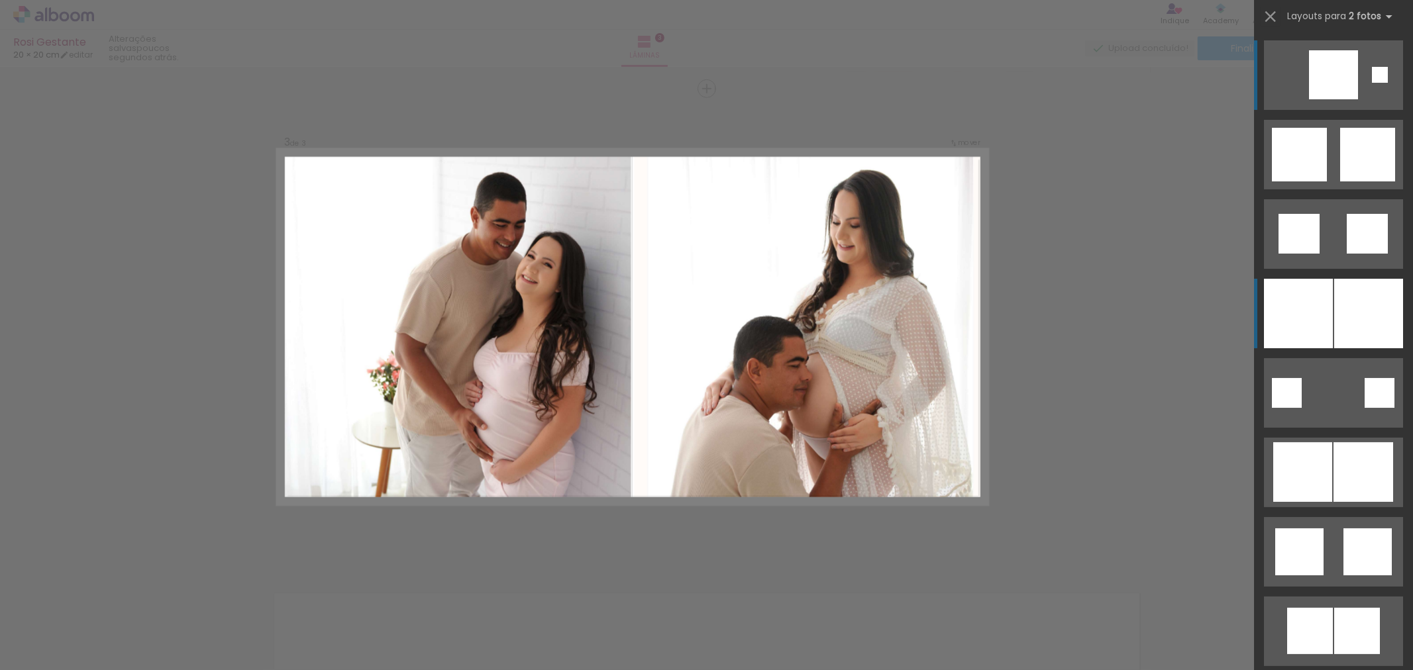
click at [1326, 296] on div at bounding box center [1298, 314] width 69 height 70
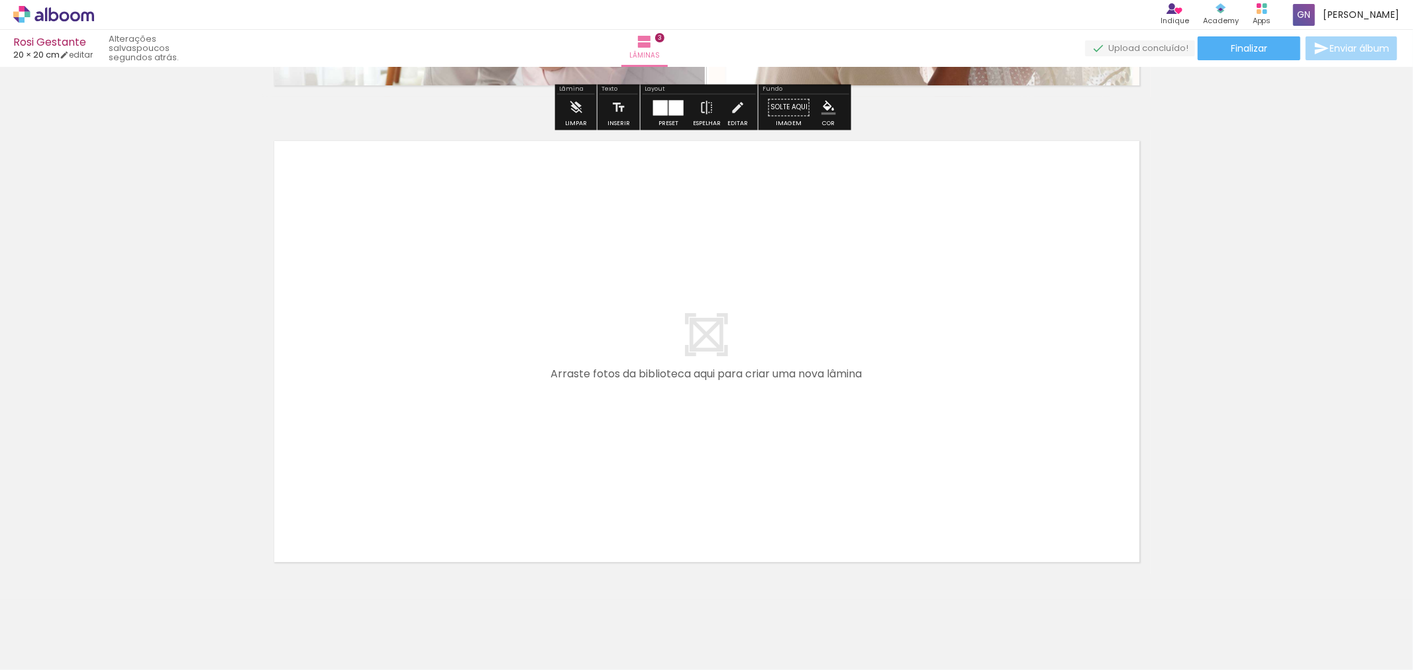
scroll to position [1438, 0]
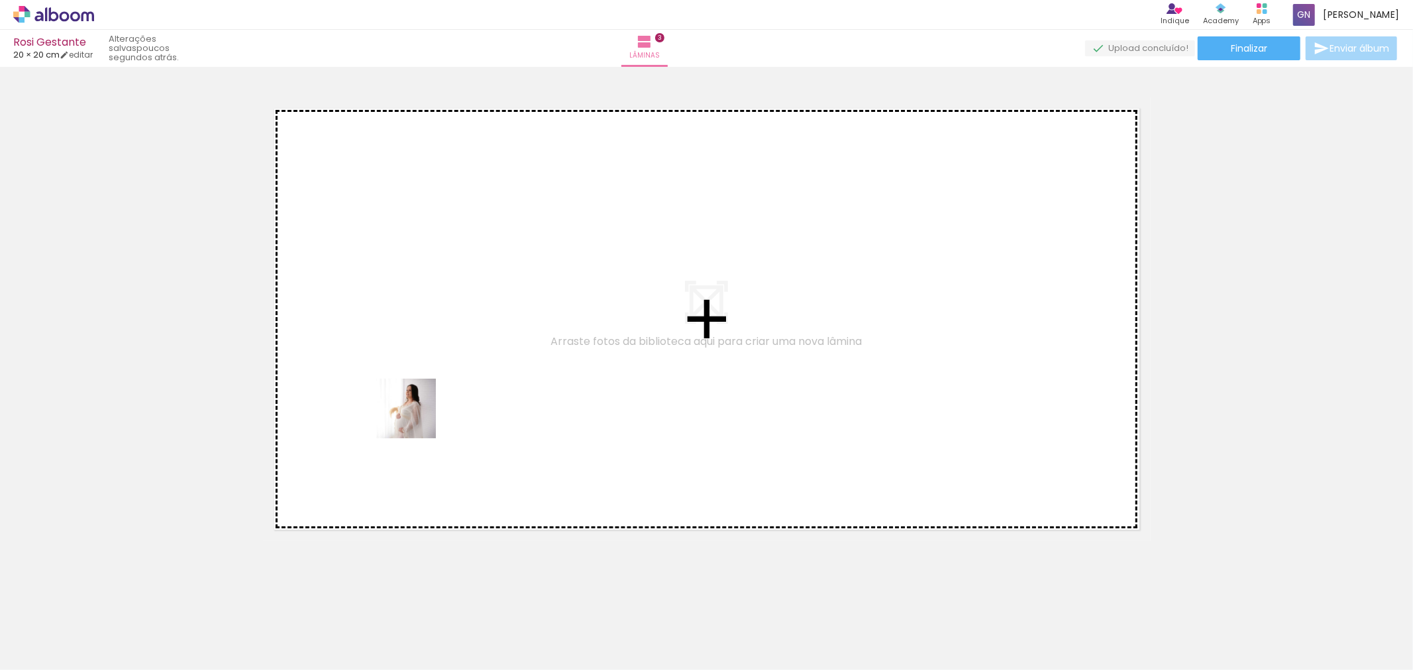
drag, startPoint x: 96, startPoint y: 640, endPoint x: 416, endPoint y: 419, distance: 389.3
click at [416, 419] on quentale-workspace at bounding box center [706, 335] width 1413 height 670
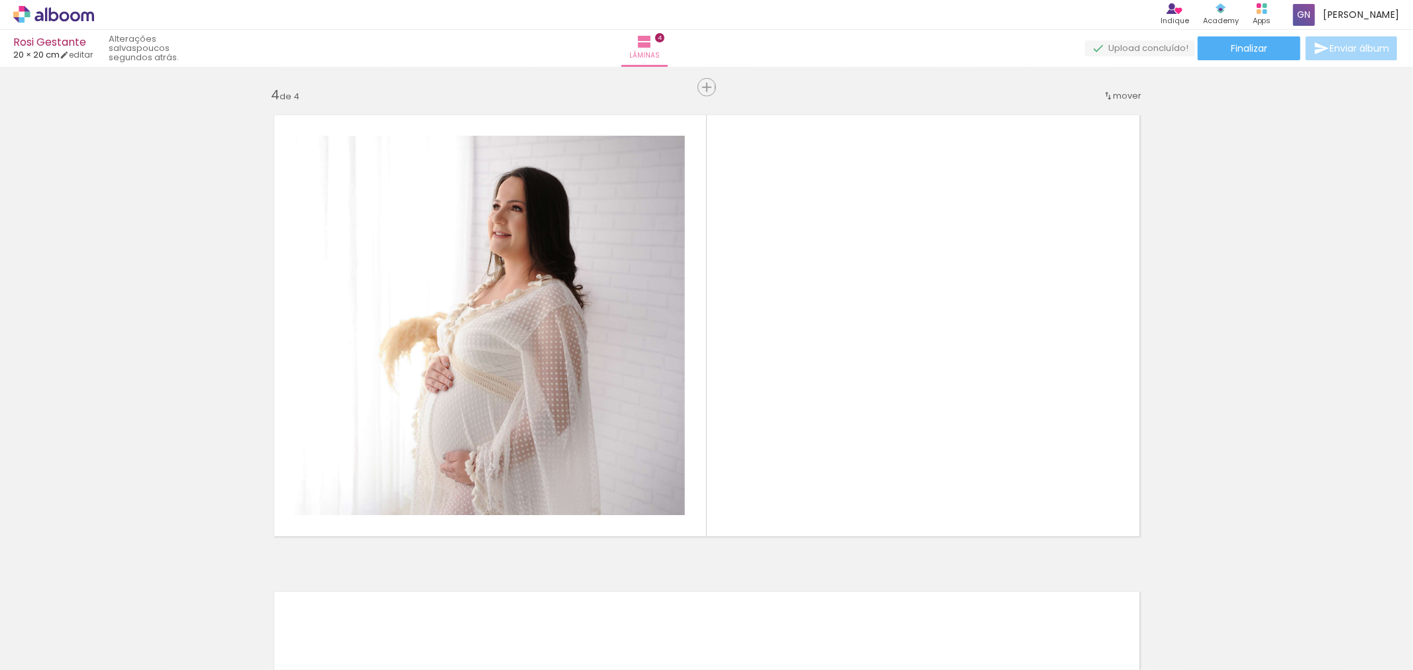
scroll to position [1431, 0]
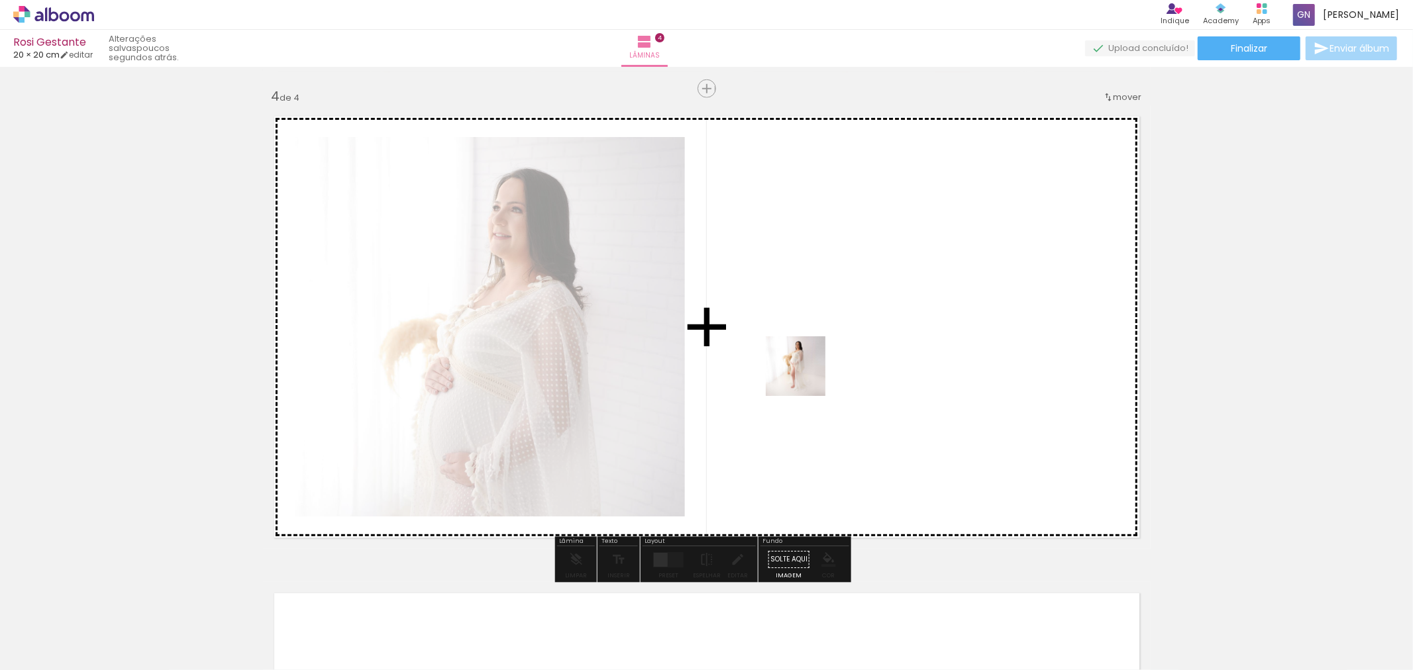
drag, startPoint x: 195, startPoint y: 639, endPoint x: 805, endPoint y: 376, distance: 664.8
click at [805, 376] on quentale-workspace at bounding box center [706, 335] width 1413 height 670
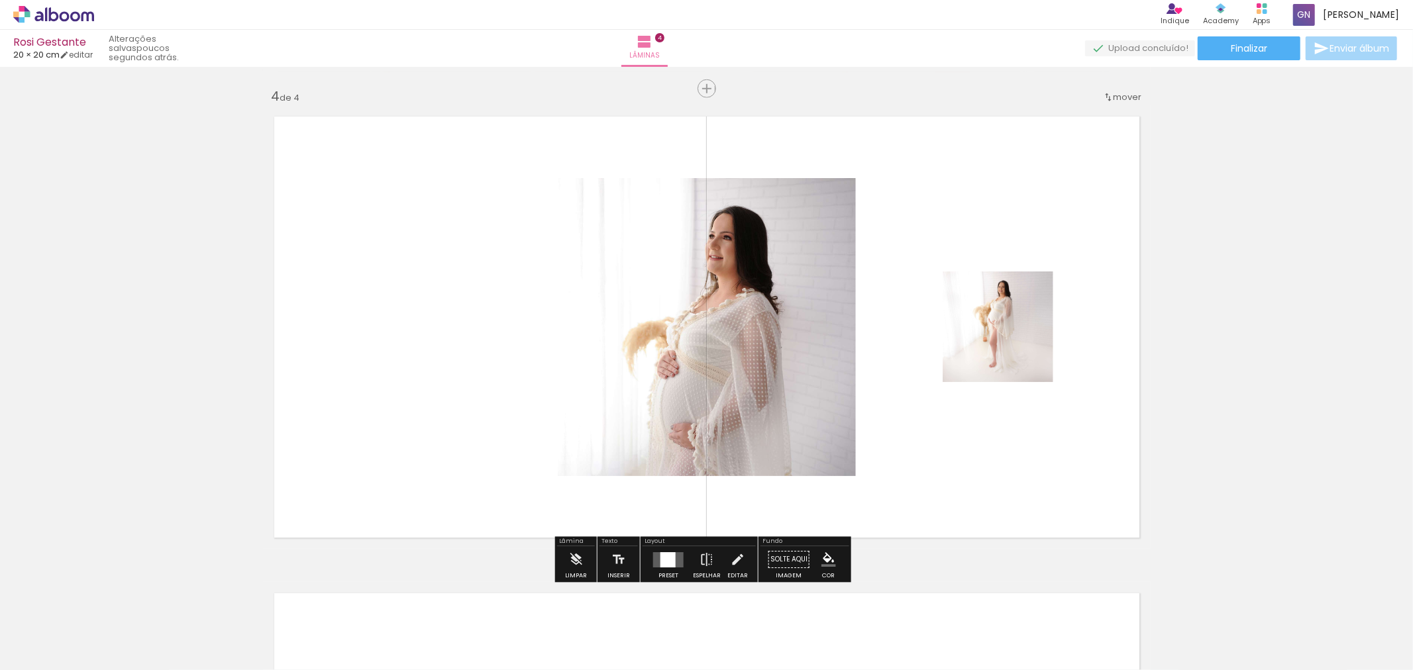
click at [670, 560] on div at bounding box center [667, 559] width 15 height 15
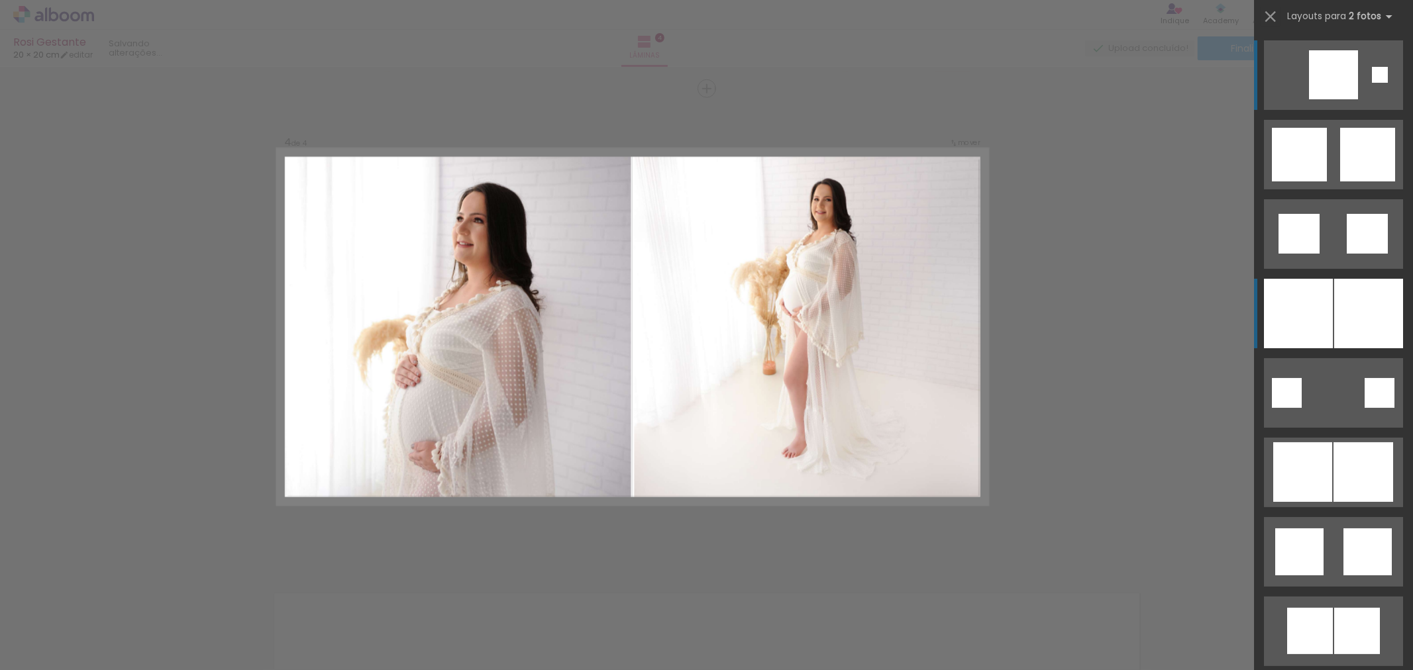
click at [1276, 313] on div at bounding box center [1298, 314] width 69 height 70
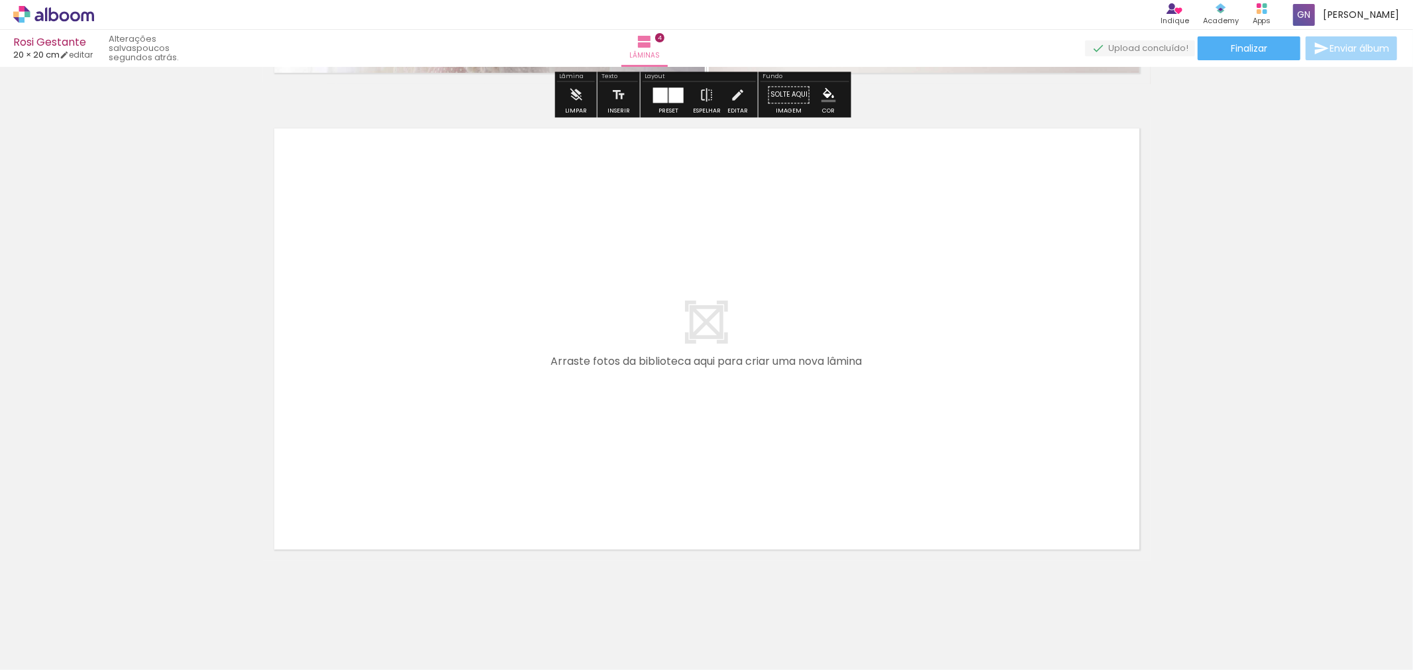
scroll to position [1915, 0]
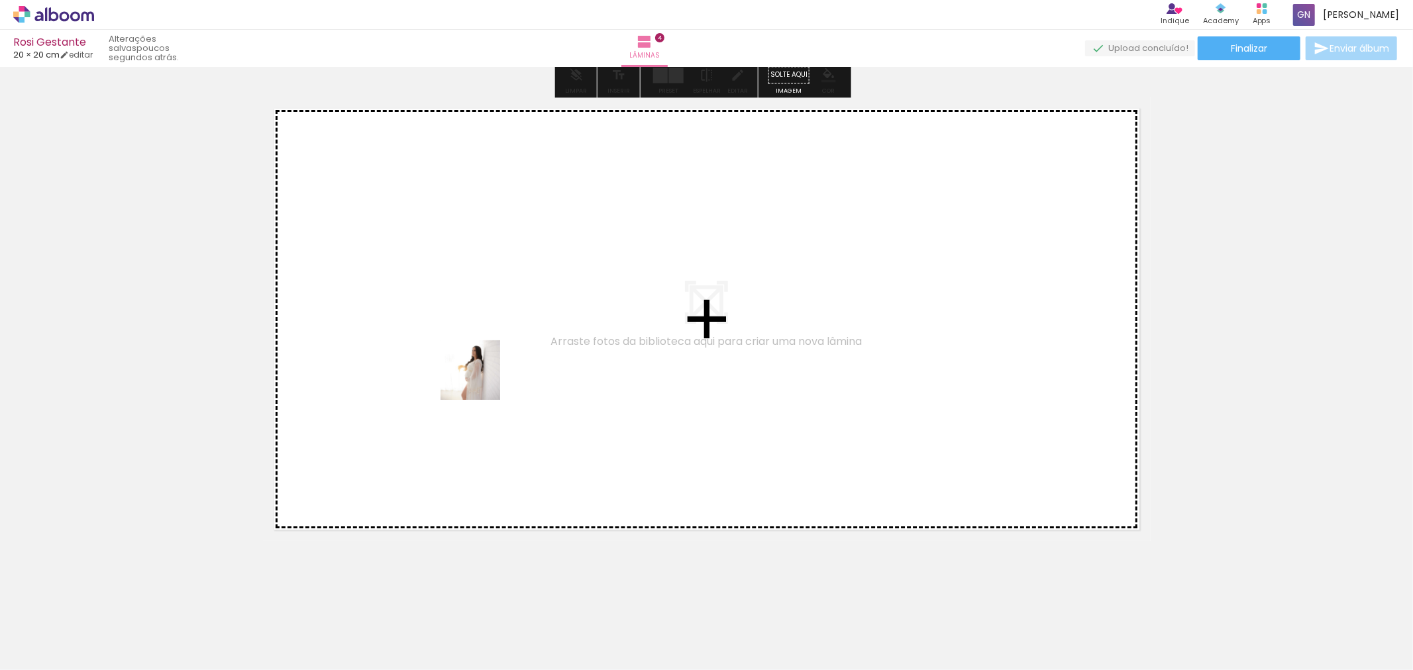
drag, startPoint x: 270, startPoint y: 643, endPoint x: 480, endPoint y: 380, distance: 336.5
click at [480, 380] on quentale-workspace at bounding box center [706, 335] width 1413 height 670
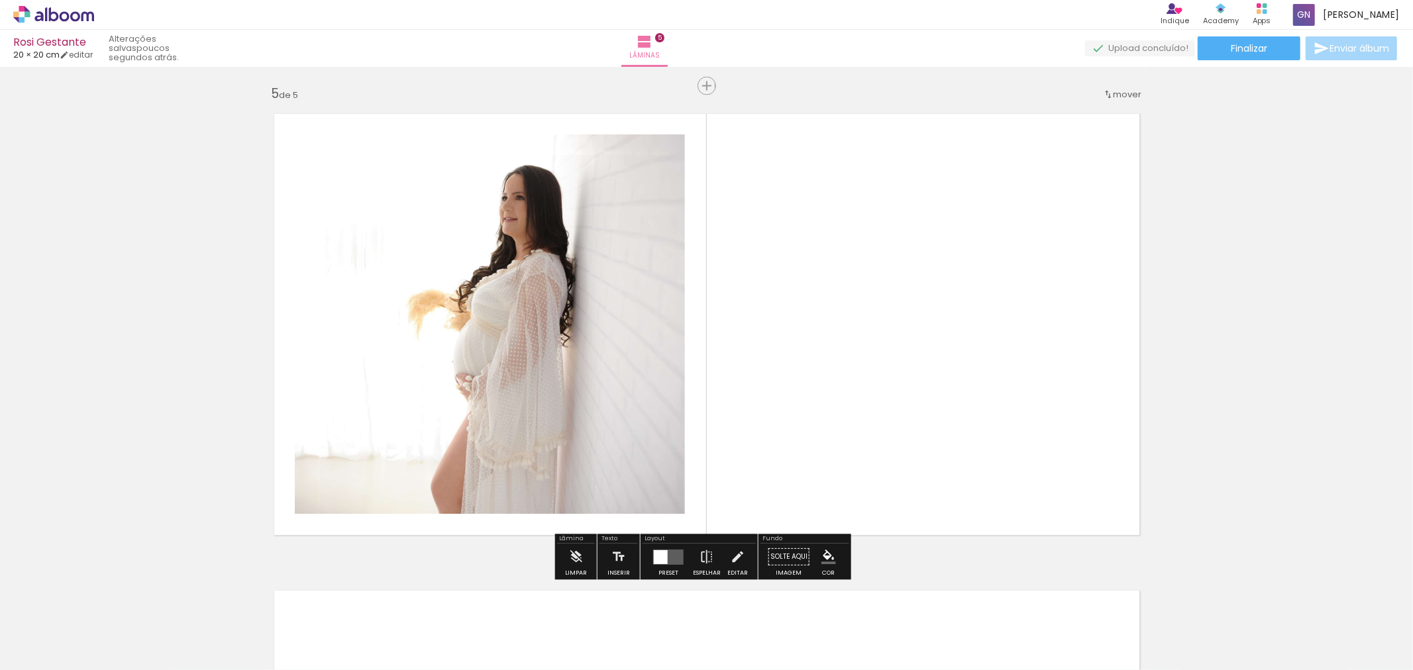
scroll to position [1907, 0]
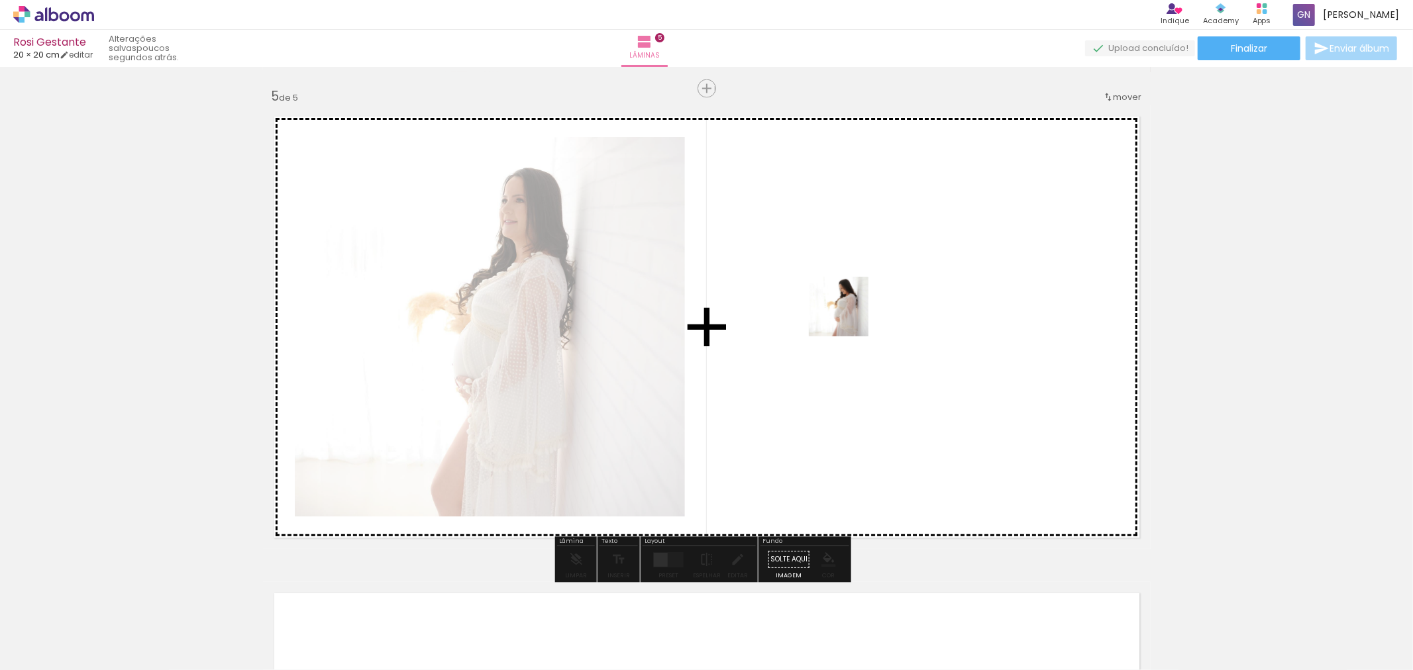
drag, startPoint x: 346, startPoint y: 634, endPoint x: 848, endPoint y: 317, distance: 593.9
click at [848, 317] on quentale-workspace at bounding box center [706, 335] width 1413 height 670
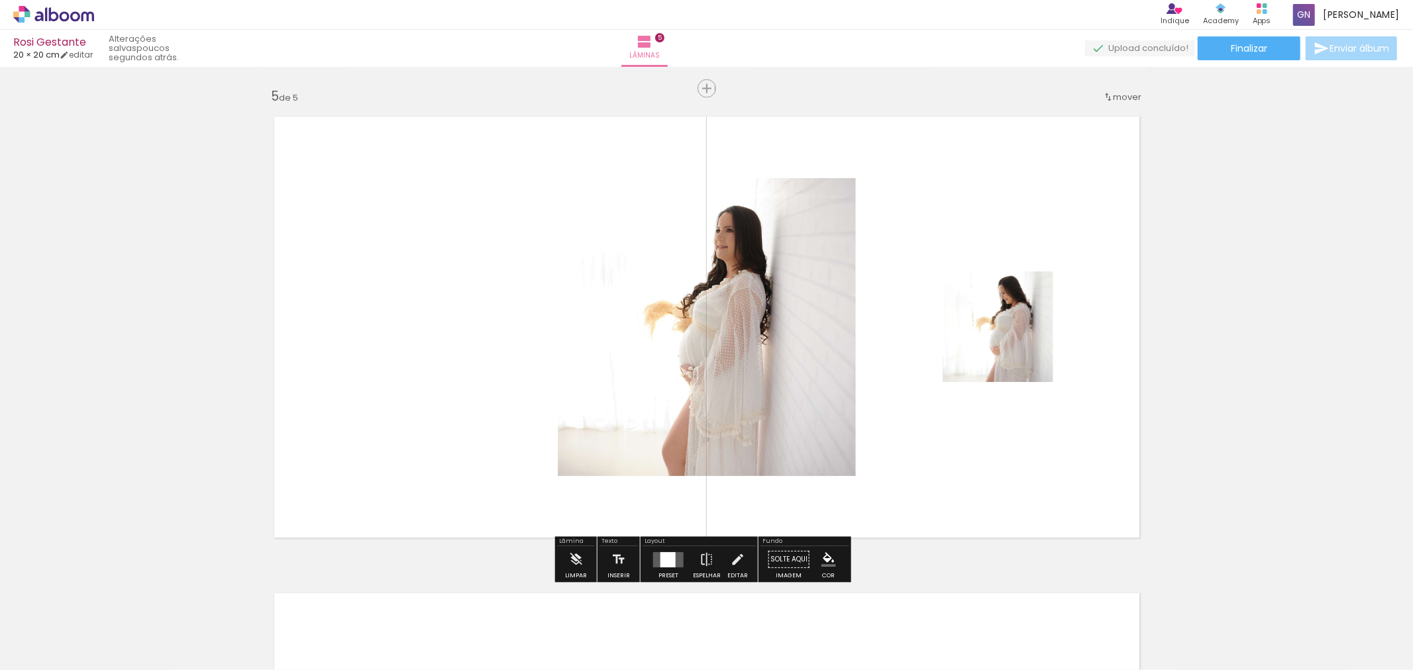
click at [662, 565] on div at bounding box center [667, 559] width 15 height 15
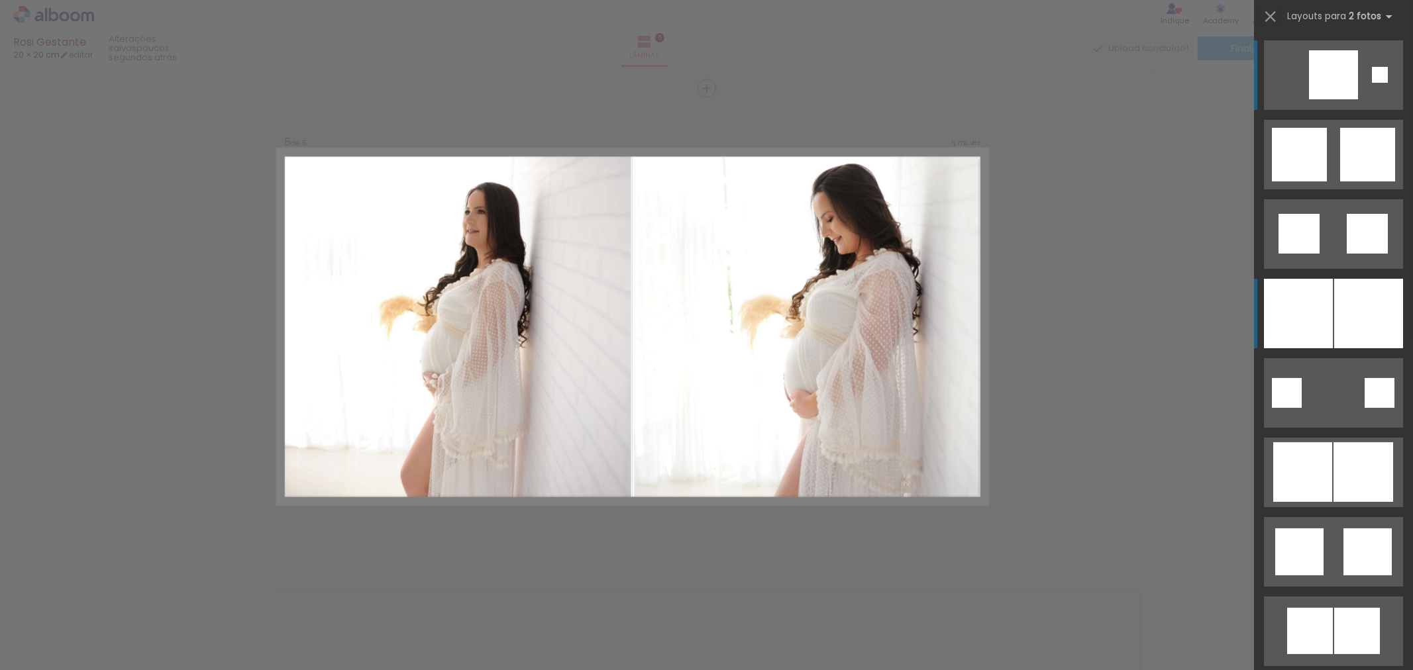
click at [1321, 321] on div at bounding box center [1298, 314] width 69 height 70
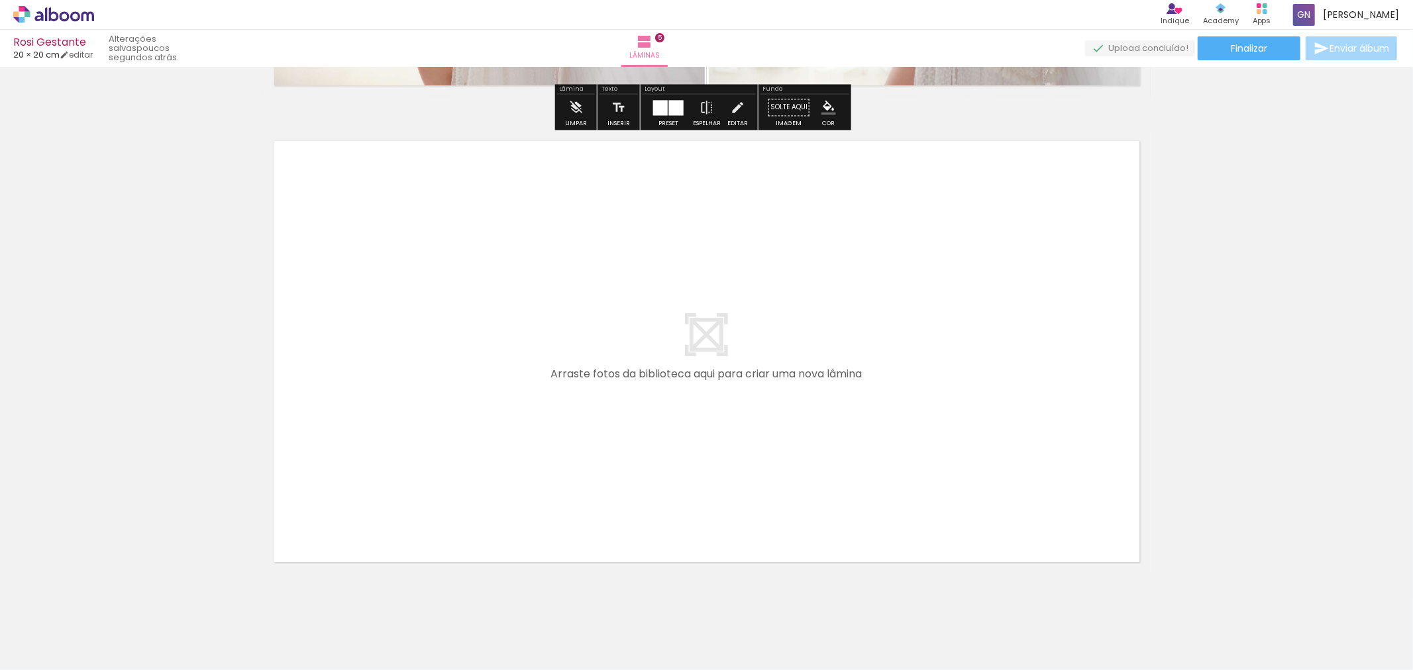
scroll to position [2392, 0]
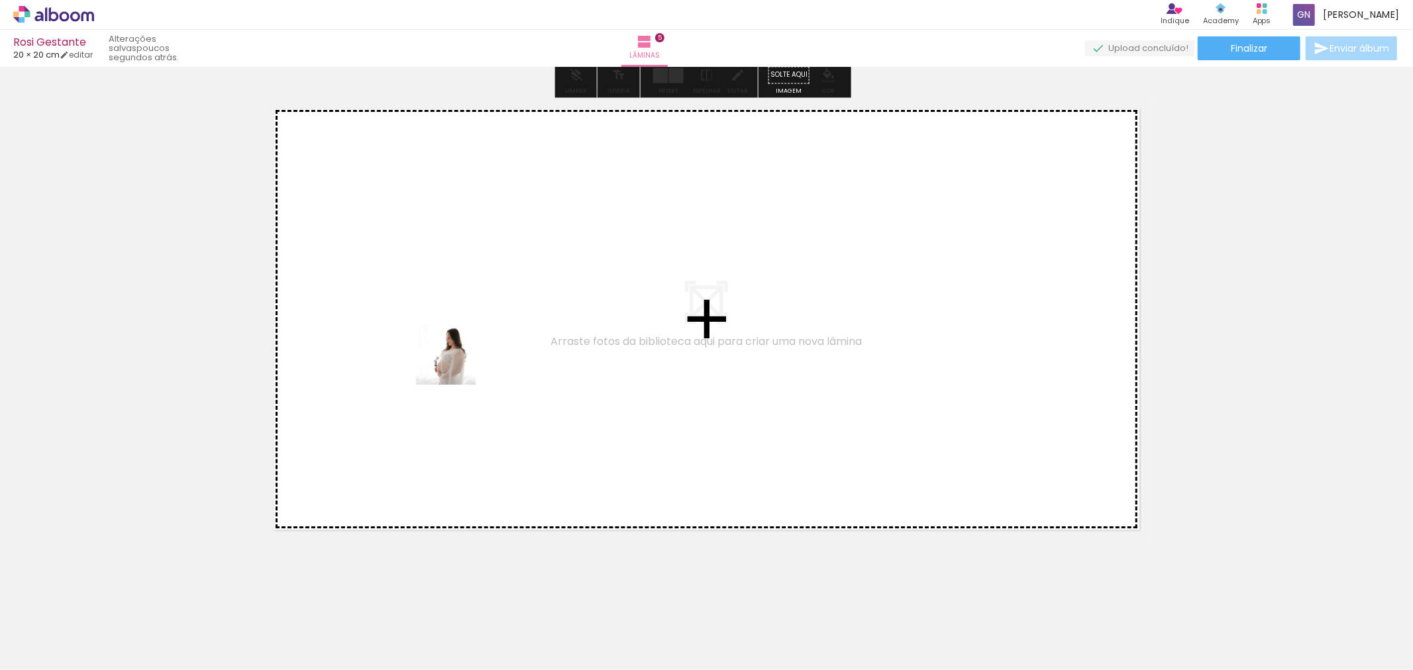
drag, startPoint x: 554, startPoint y: 638, endPoint x: 456, endPoint y: 365, distance: 290.6
click at [456, 365] on quentale-workspace at bounding box center [706, 335] width 1413 height 670
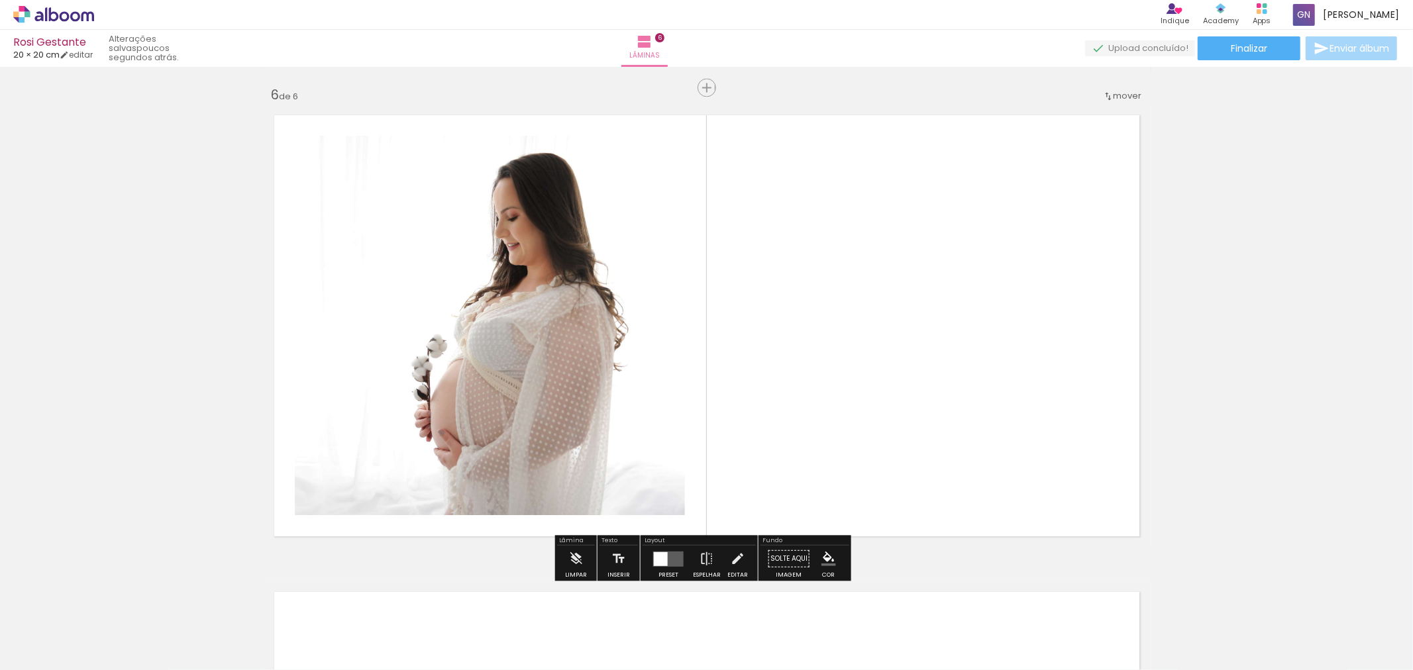
scroll to position [2384, 0]
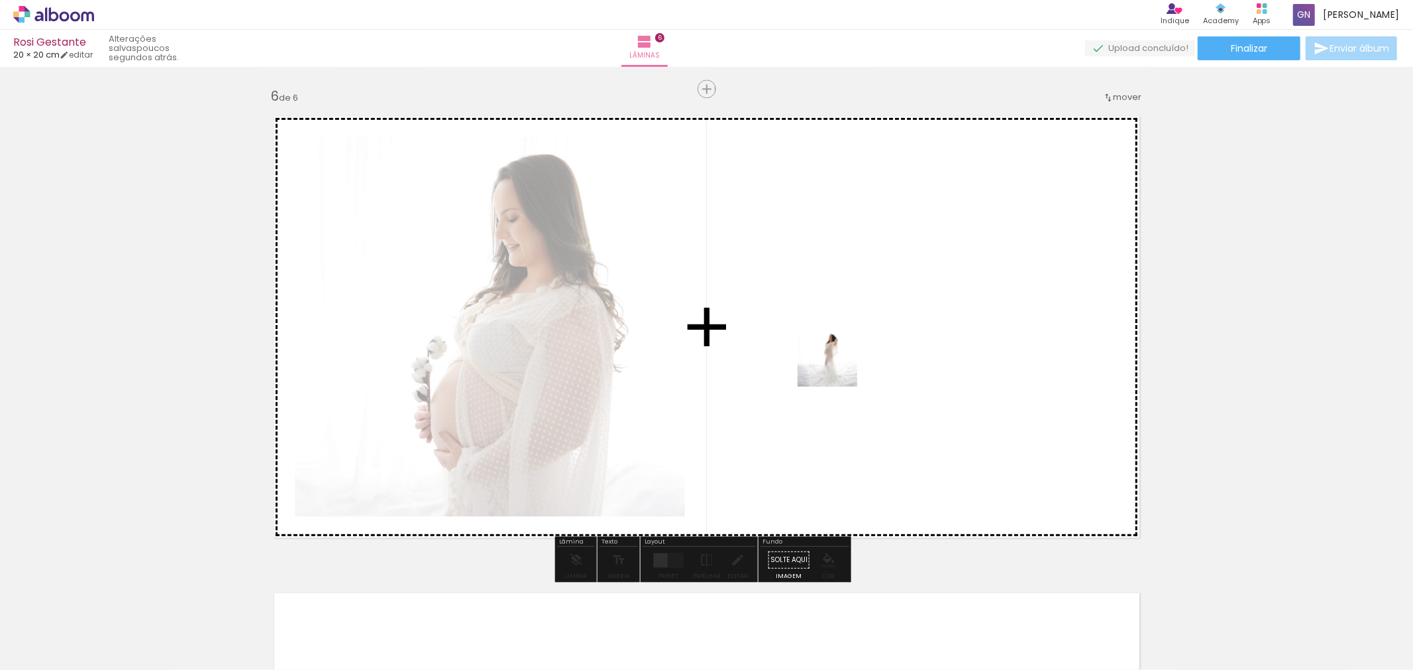
drag, startPoint x: 634, startPoint y: 630, endPoint x: 837, endPoint y: 367, distance: 332.0
click at [837, 367] on quentale-workspace at bounding box center [706, 335] width 1413 height 670
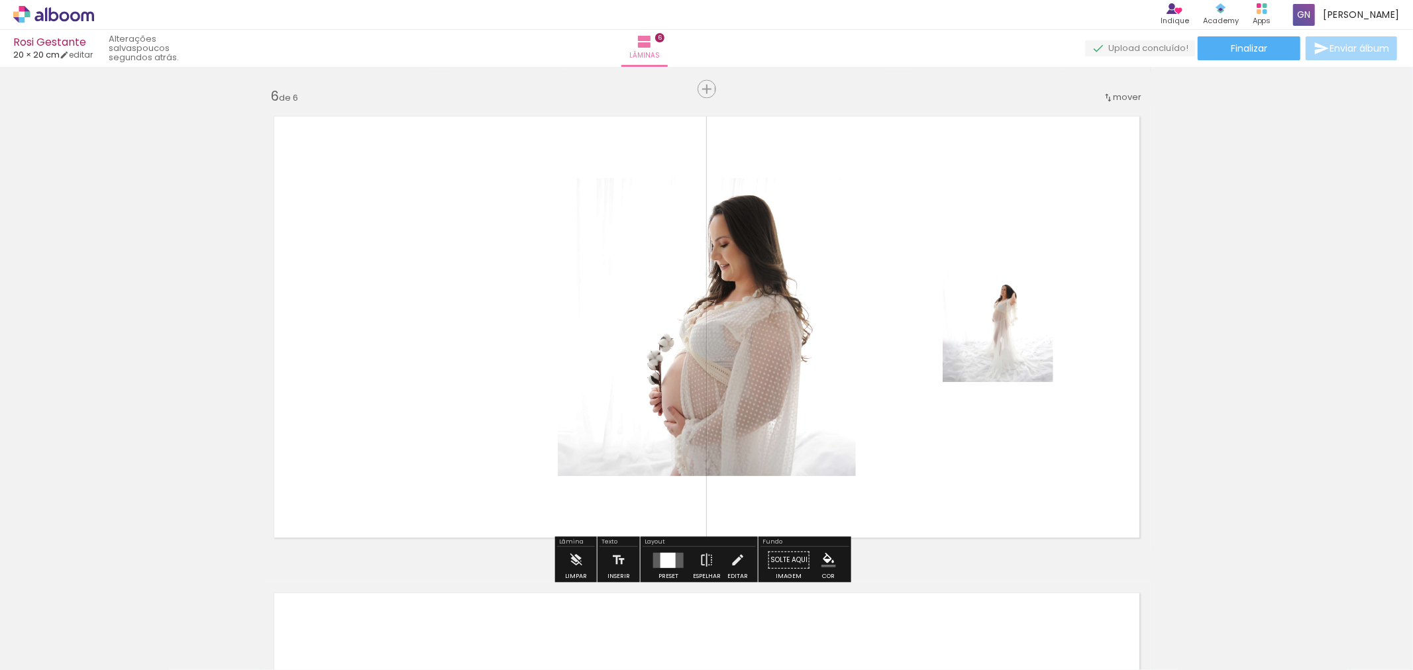
click at [660, 562] on div at bounding box center [667, 559] width 15 height 15
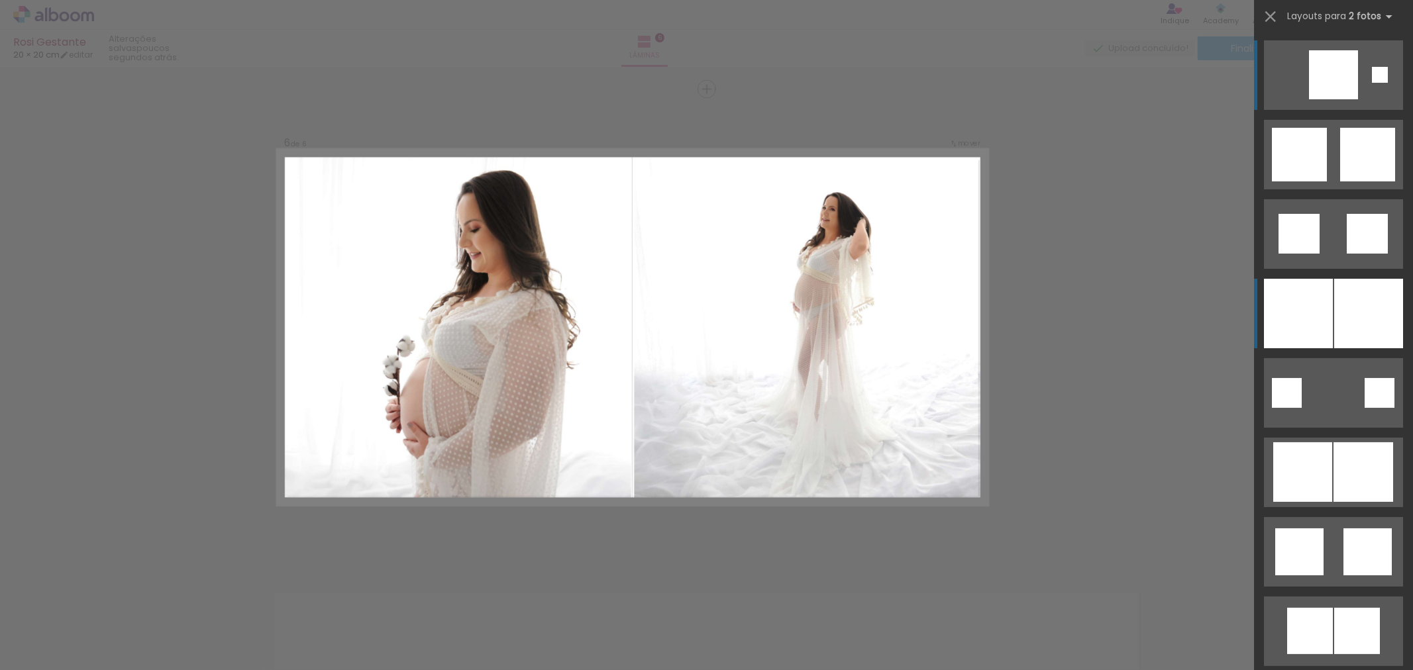
click at [1360, 328] on div at bounding box center [1368, 314] width 69 height 70
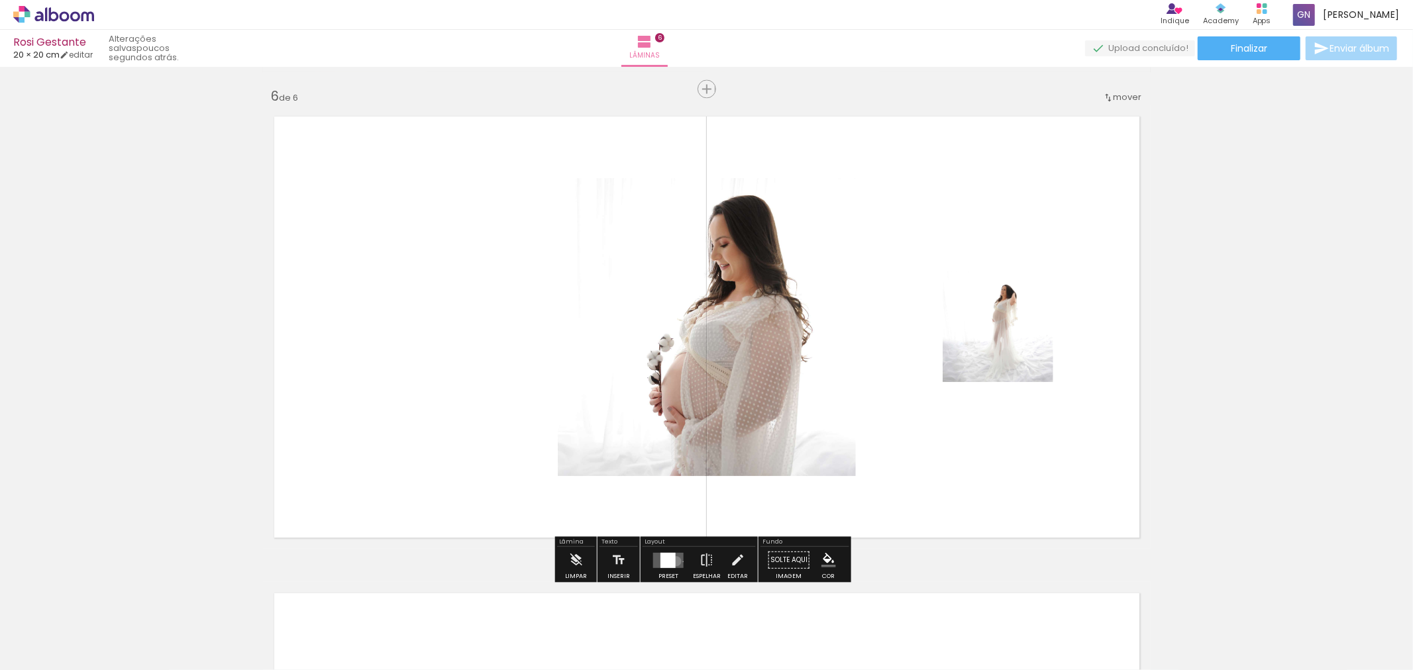
click at [673, 561] on quentale-layouter at bounding box center [668, 559] width 30 height 15
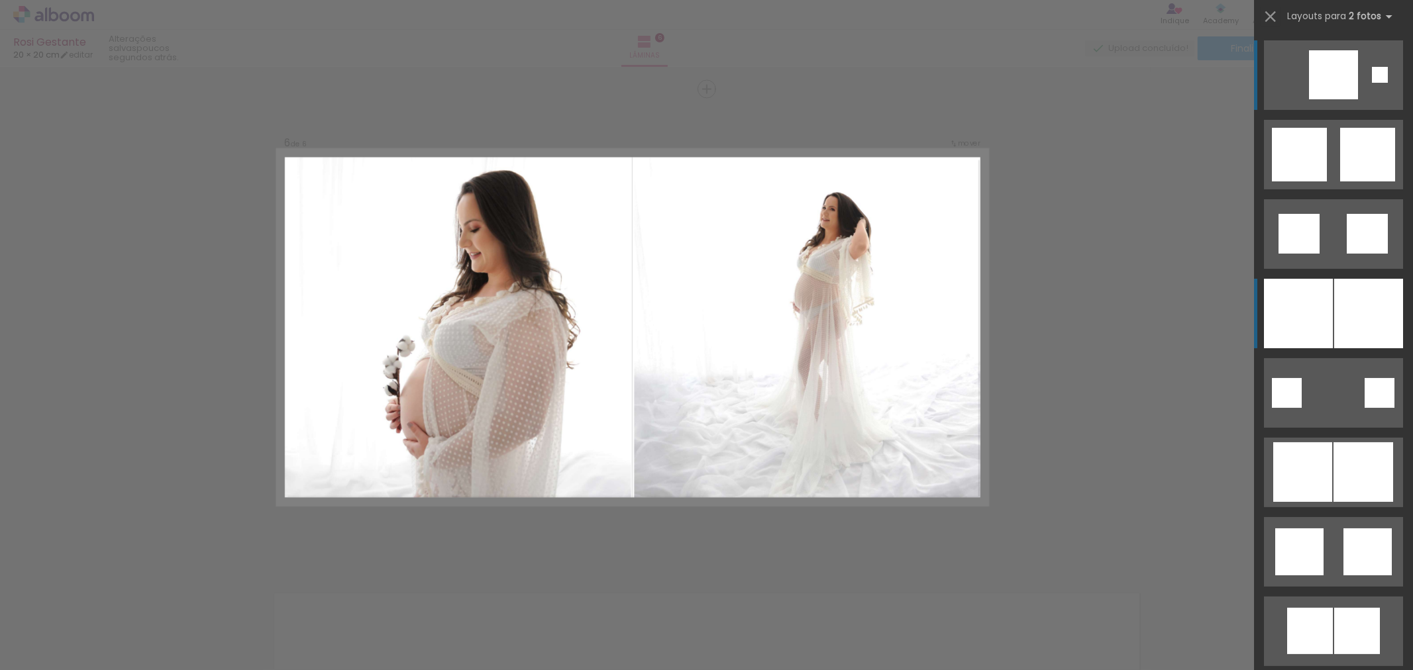
click at [1334, 328] on div at bounding box center [1368, 314] width 69 height 70
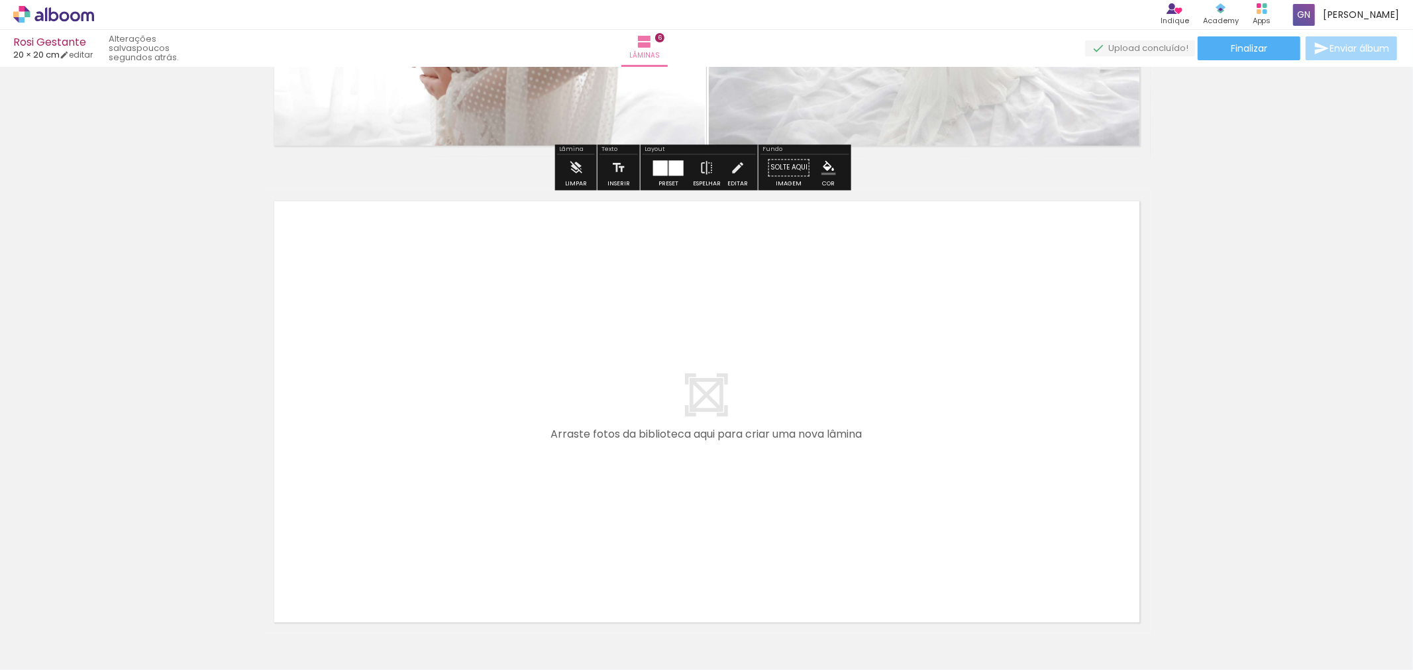
scroll to position [0, 776]
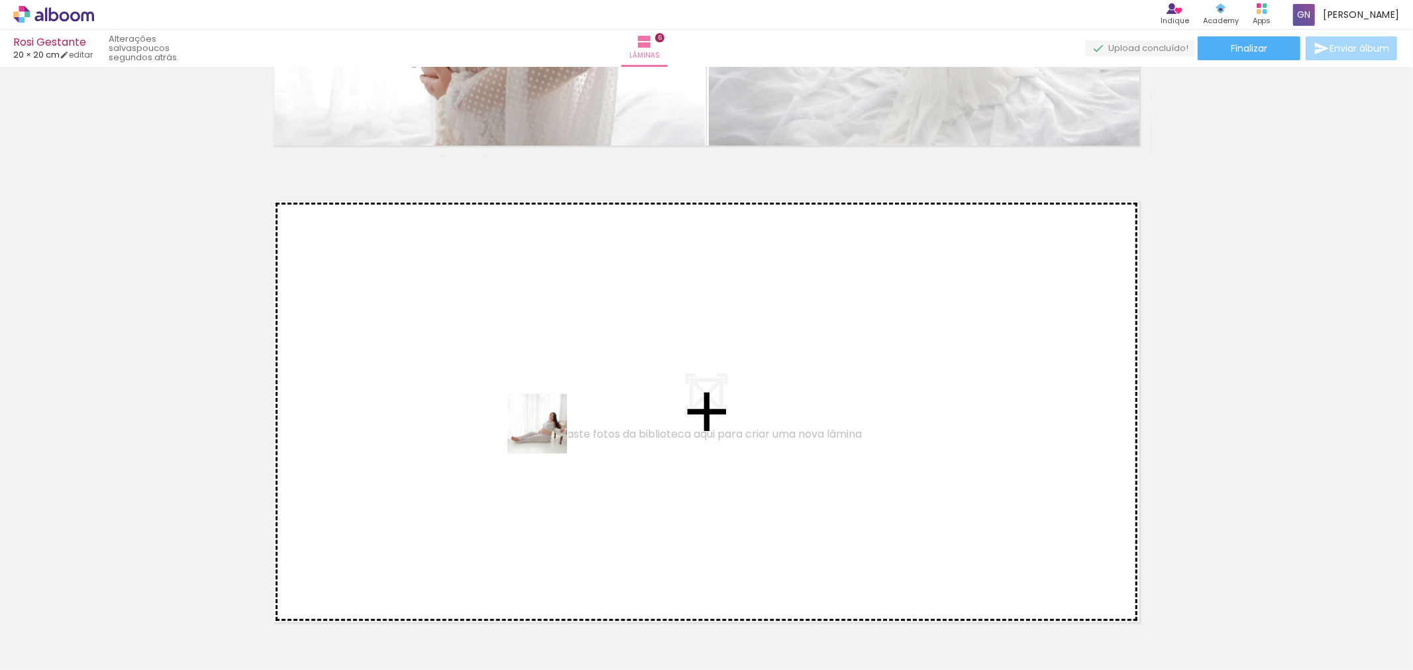
drag, startPoint x: 978, startPoint y: 617, endPoint x: 547, endPoint y: 434, distance: 467.7
click at [547, 434] on quentale-workspace at bounding box center [706, 335] width 1413 height 670
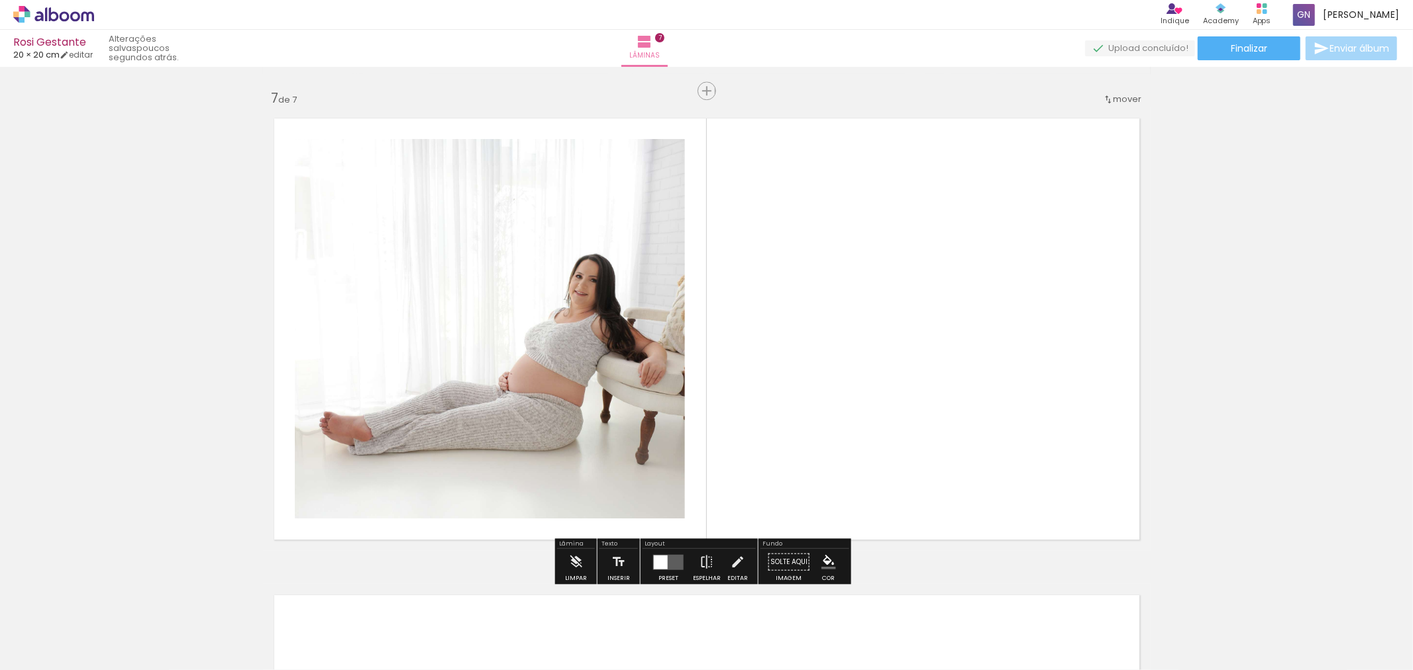
scroll to position [2861, 0]
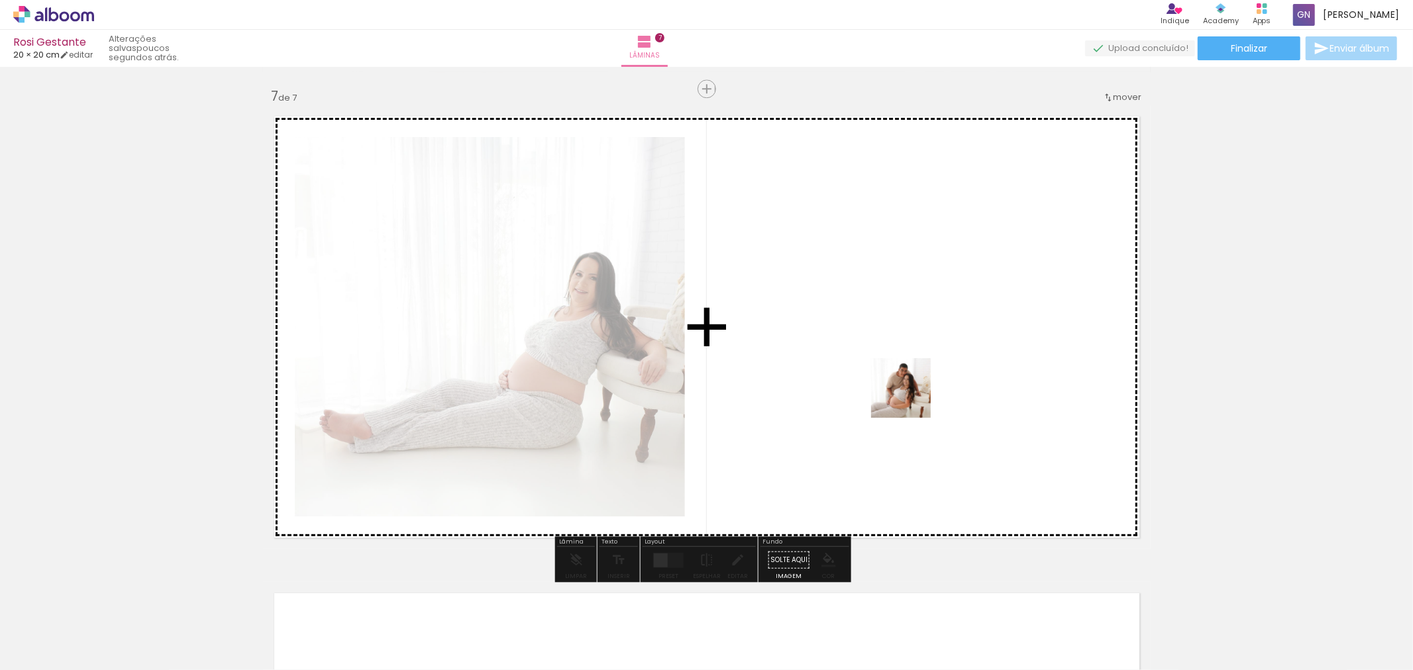
drag, startPoint x: 1066, startPoint y: 637, endPoint x: 911, endPoint y: 398, distance: 285.3
click at [911, 398] on quentale-workspace at bounding box center [706, 335] width 1413 height 670
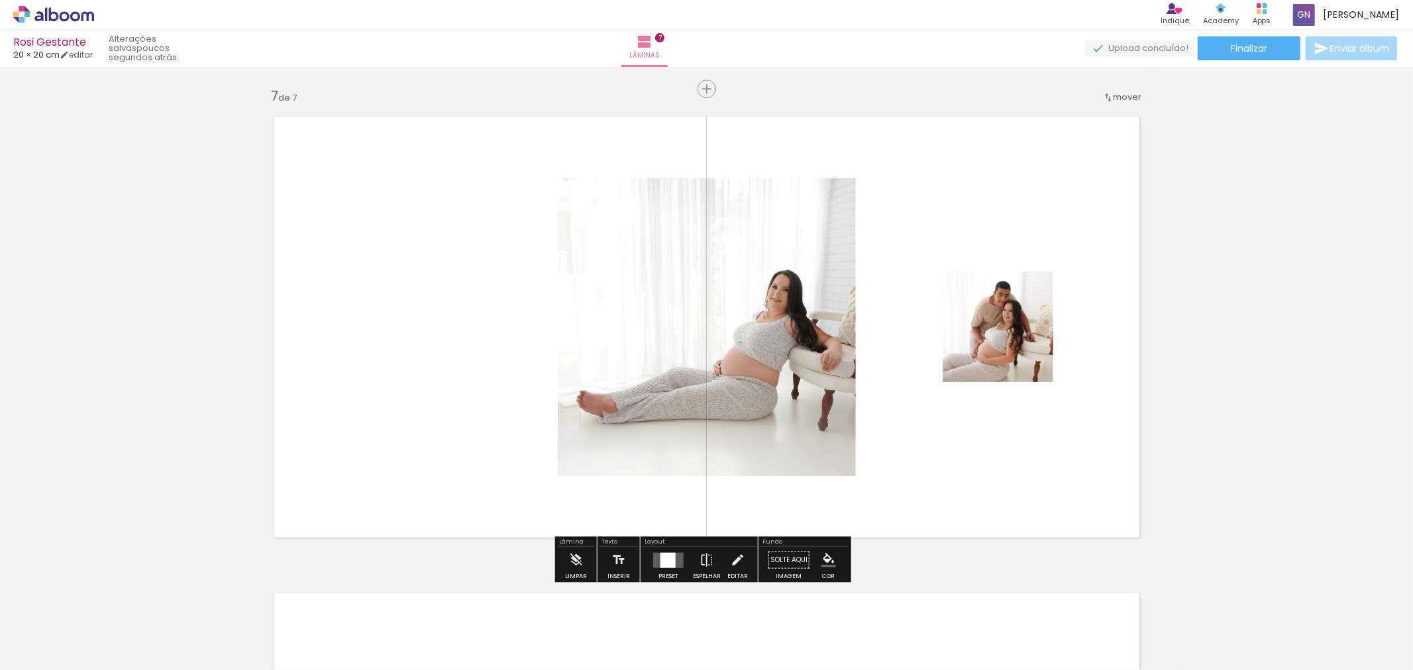
click at [660, 559] on div at bounding box center [667, 559] width 15 height 15
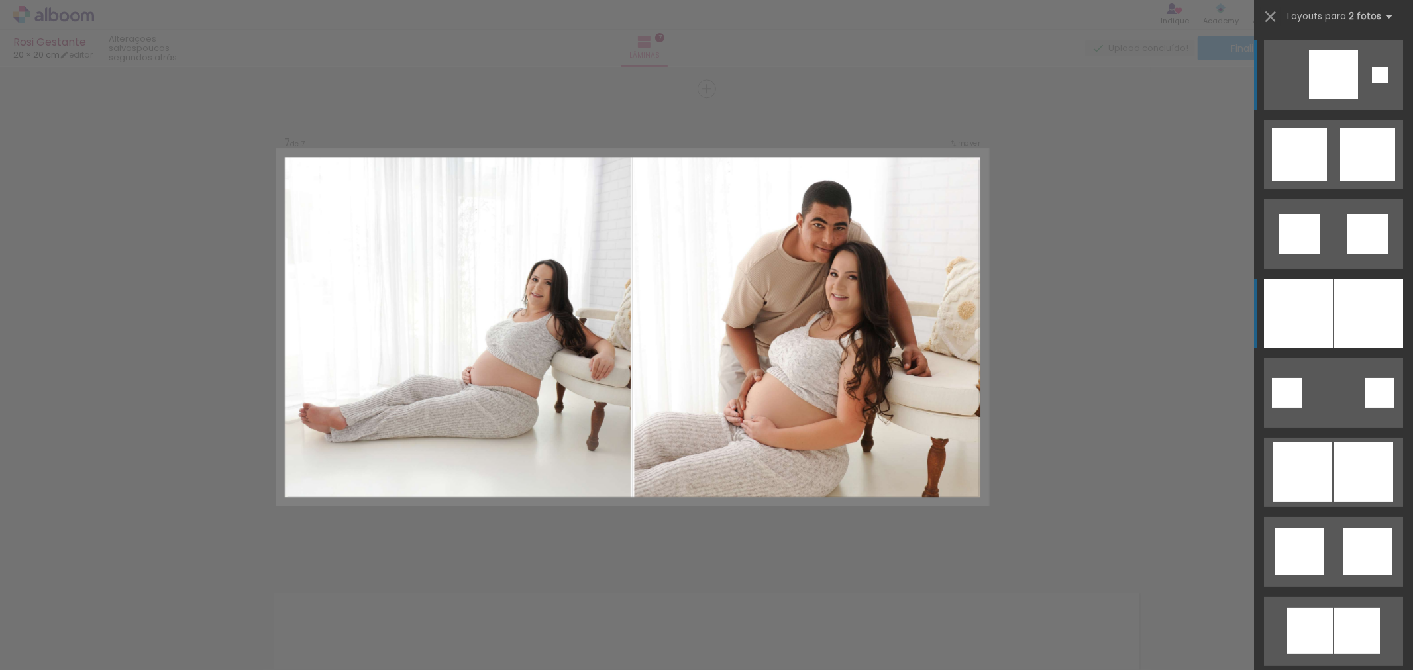
click at [1334, 322] on div at bounding box center [1368, 314] width 69 height 70
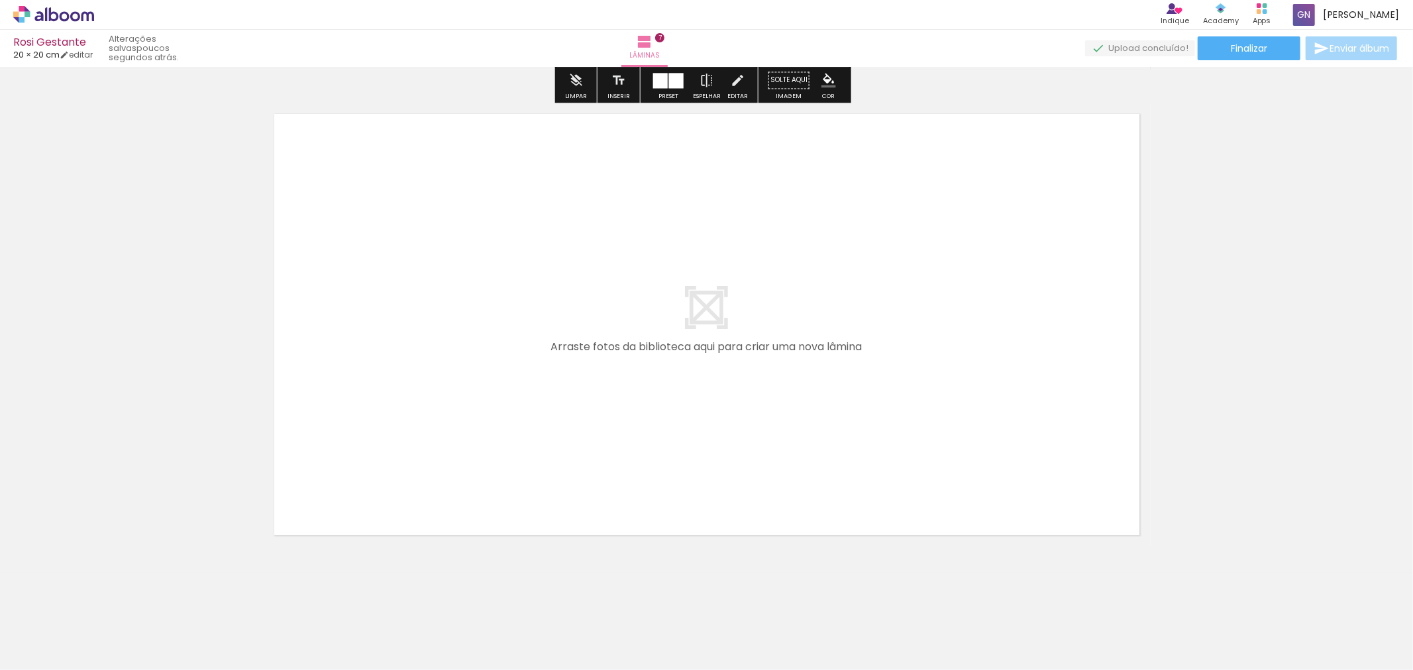
scroll to position [3346, 0]
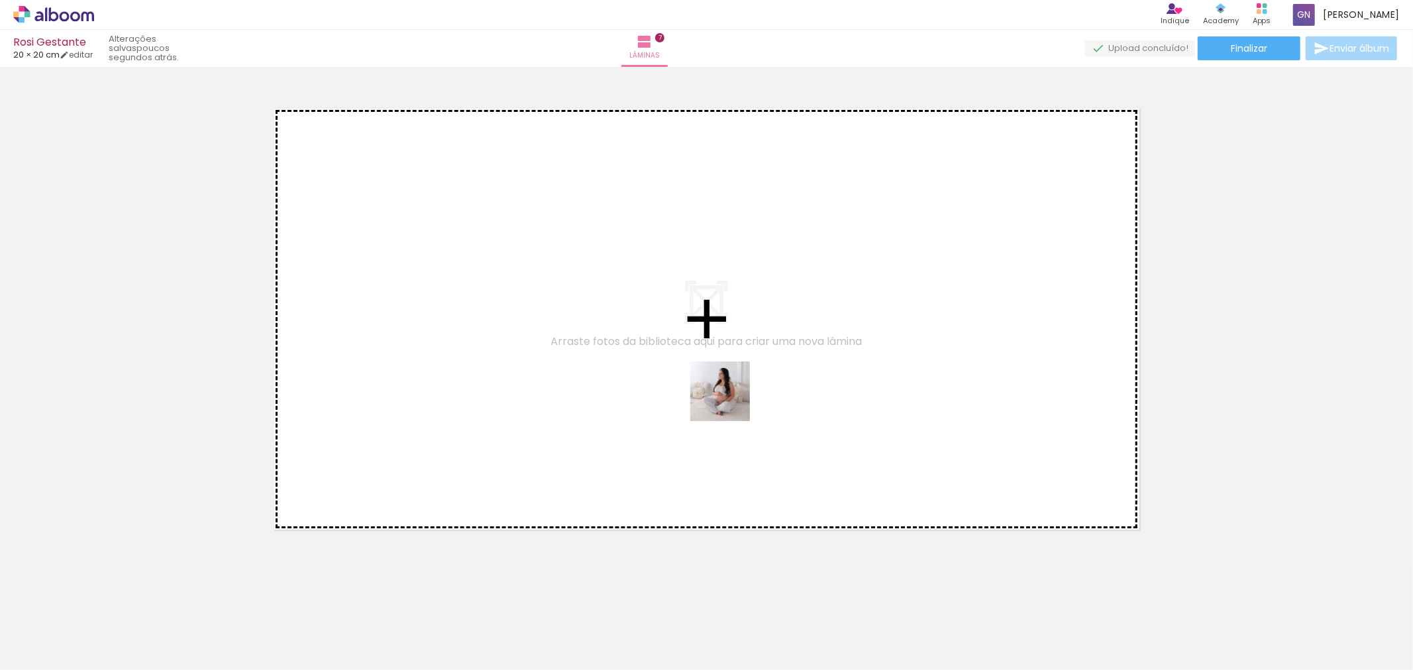
drag, startPoint x: 1144, startPoint y: 634, endPoint x: 723, endPoint y: 401, distance: 481.4
click at [723, 401] on quentale-workspace at bounding box center [706, 335] width 1413 height 670
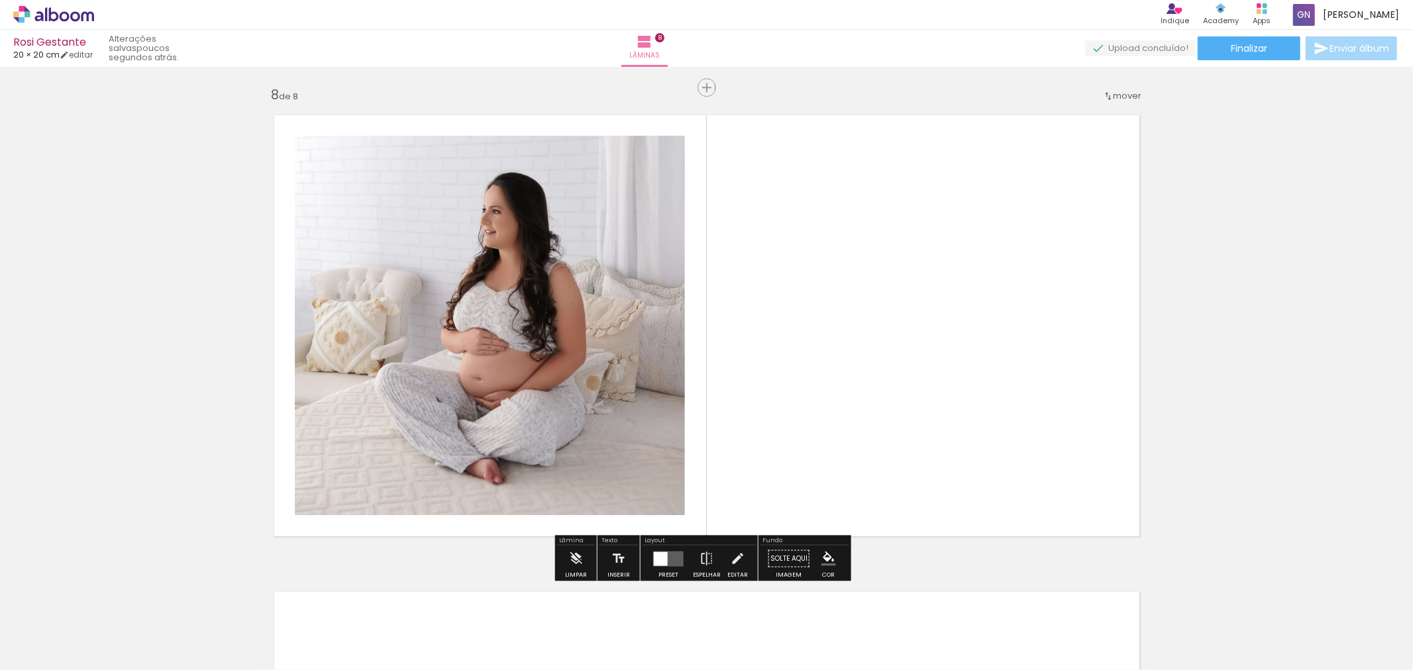
scroll to position [3338, 0]
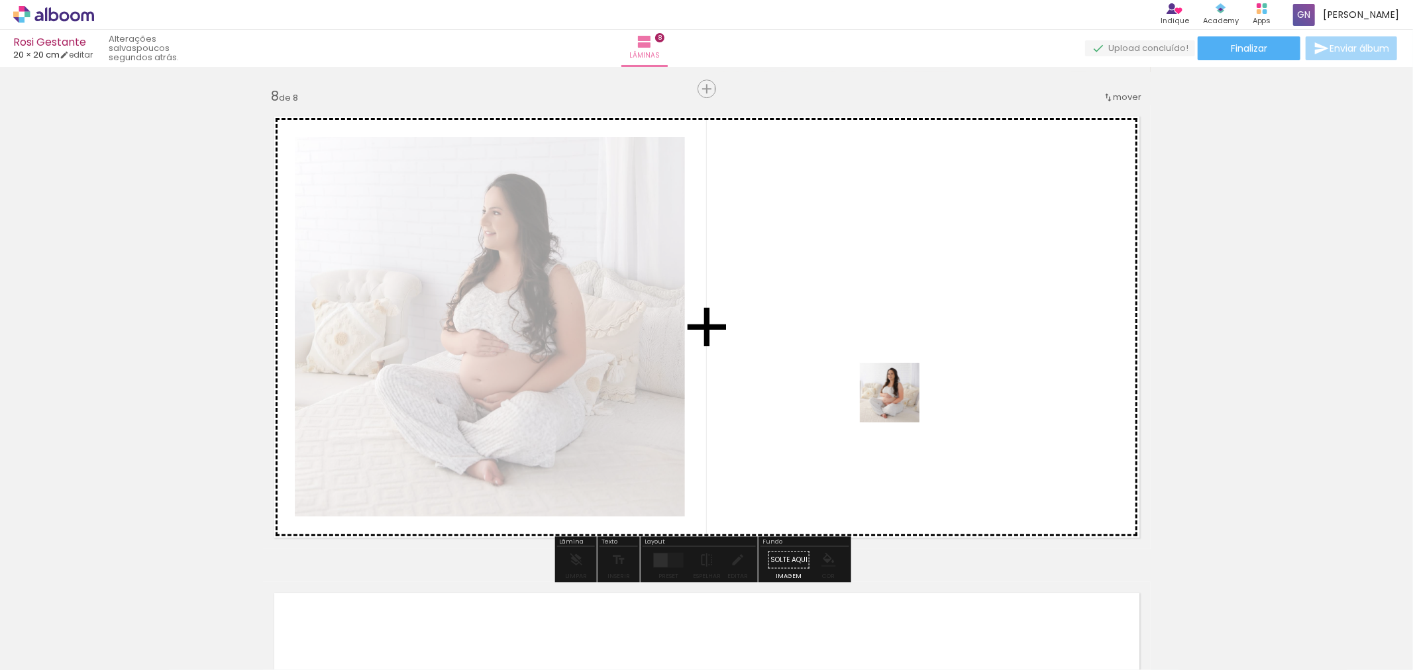
drag, startPoint x: 1224, startPoint y: 634, endPoint x: 899, endPoint y: 403, distance: 398.4
click at [899, 403] on quentale-workspace at bounding box center [706, 335] width 1413 height 670
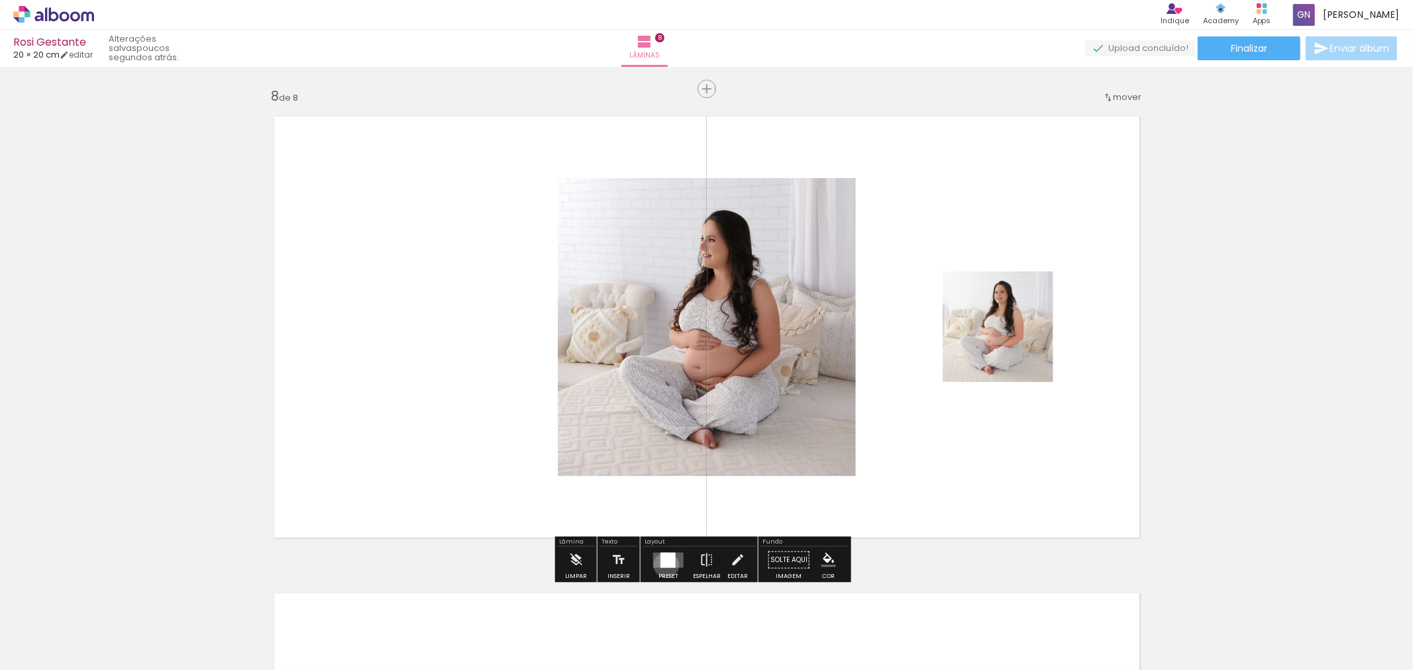
click at [663, 565] on div at bounding box center [667, 559] width 15 height 15
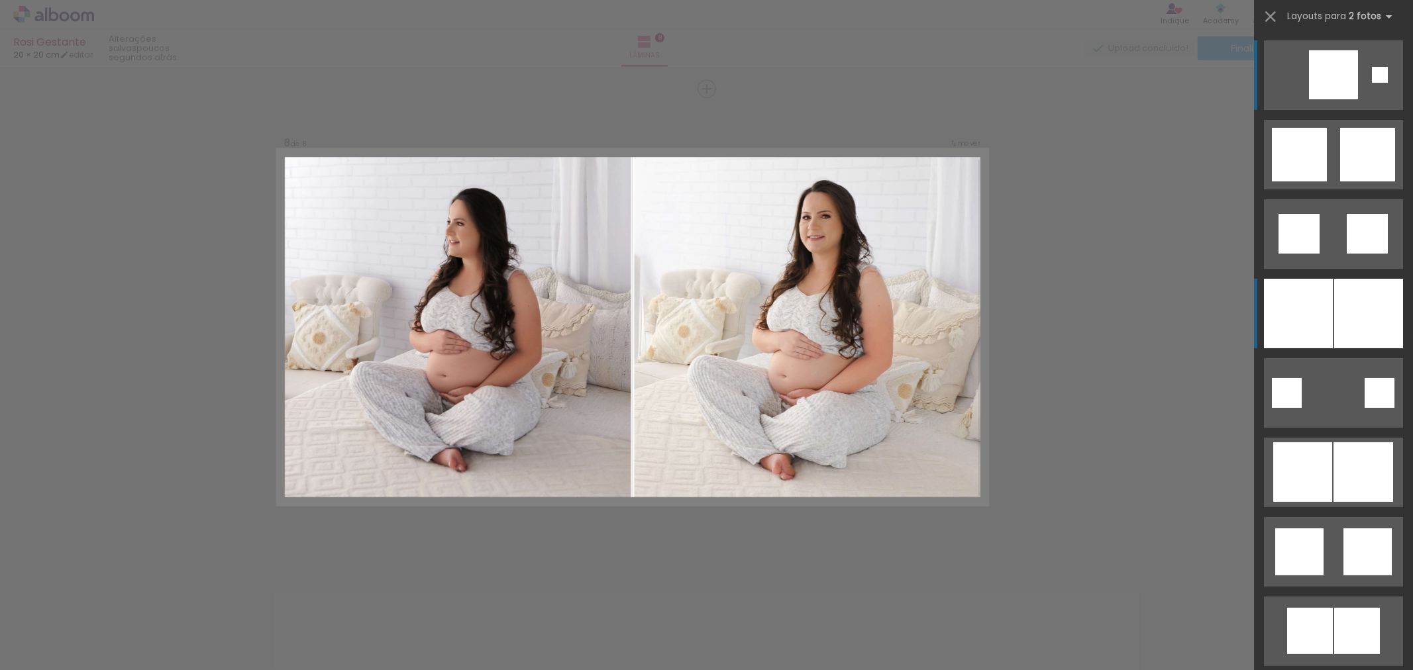
click at [1368, 312] on div at bounding box center [1368, 314] width 69 height 70
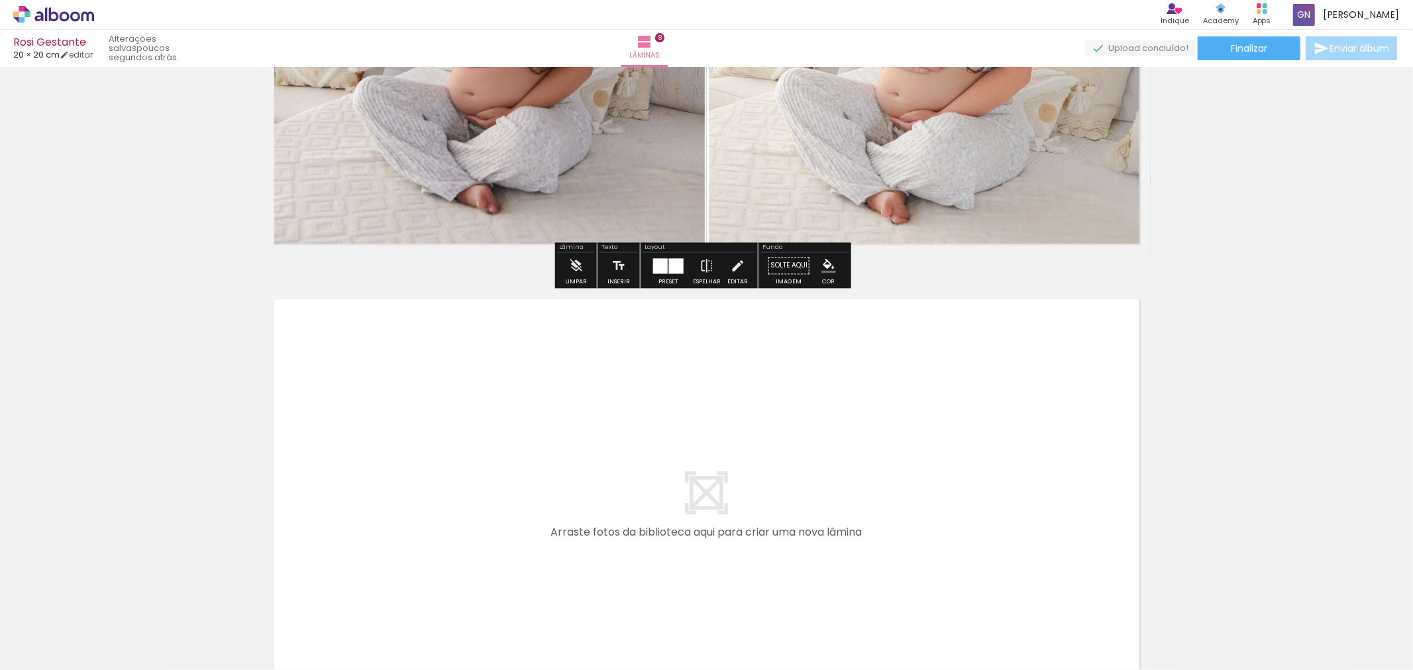
scroll to position [3823, 0]
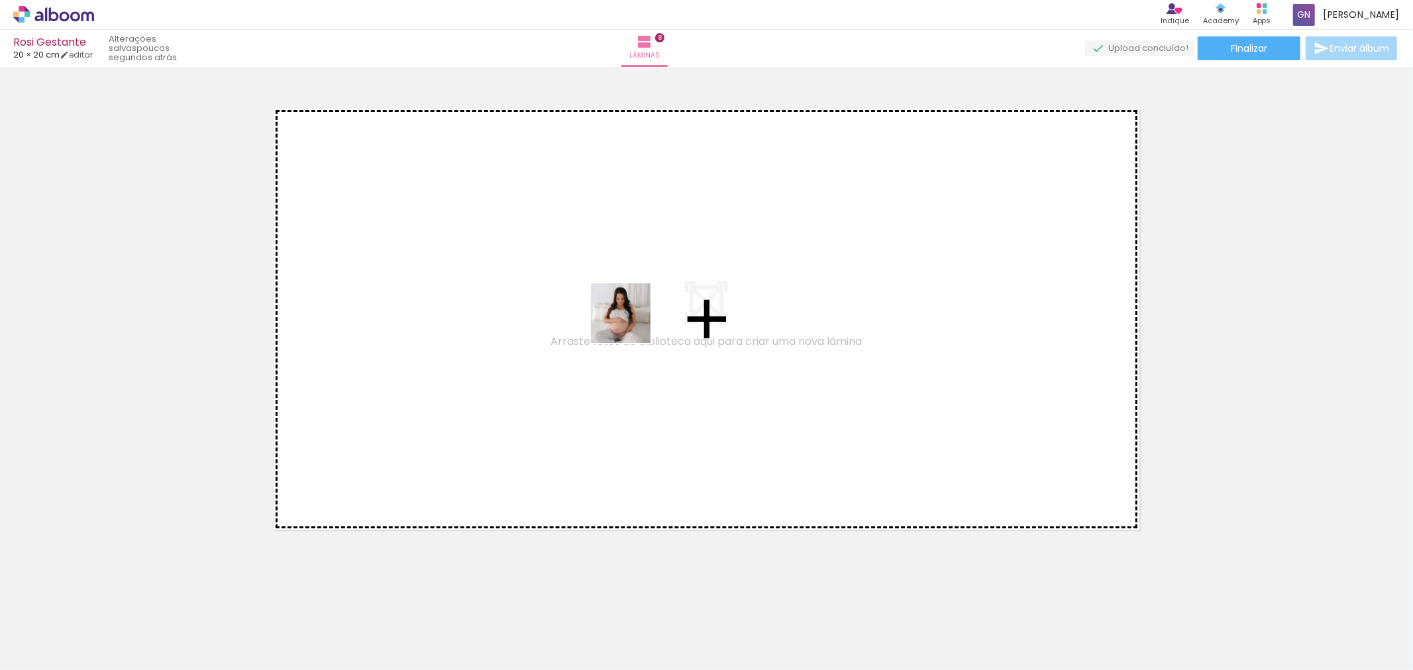
drag, startPoint x: 1295, startPoint y: 627, endPoint x: 630, endPoint y: 323, distance: 731.7
click at [630, 323] on quentale-workspace at bounding box center [706, 335] width 1413 height 670
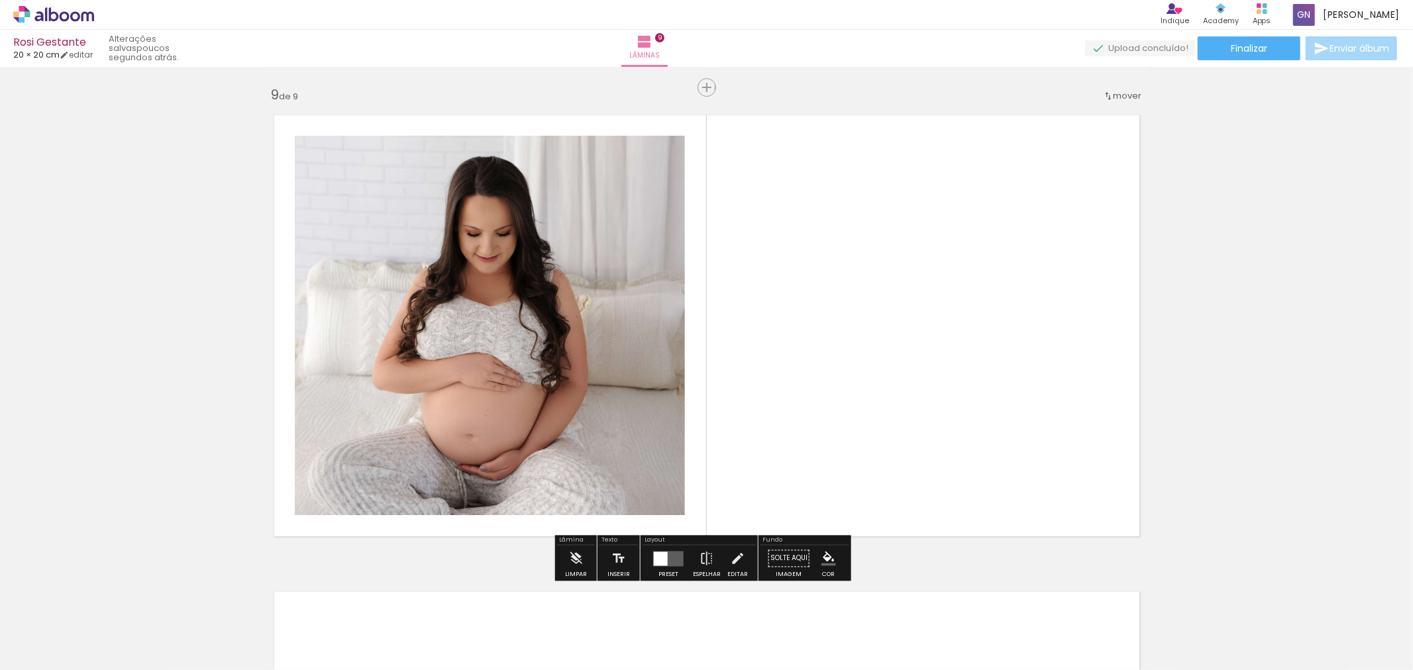
scroll to position [3815, 0]
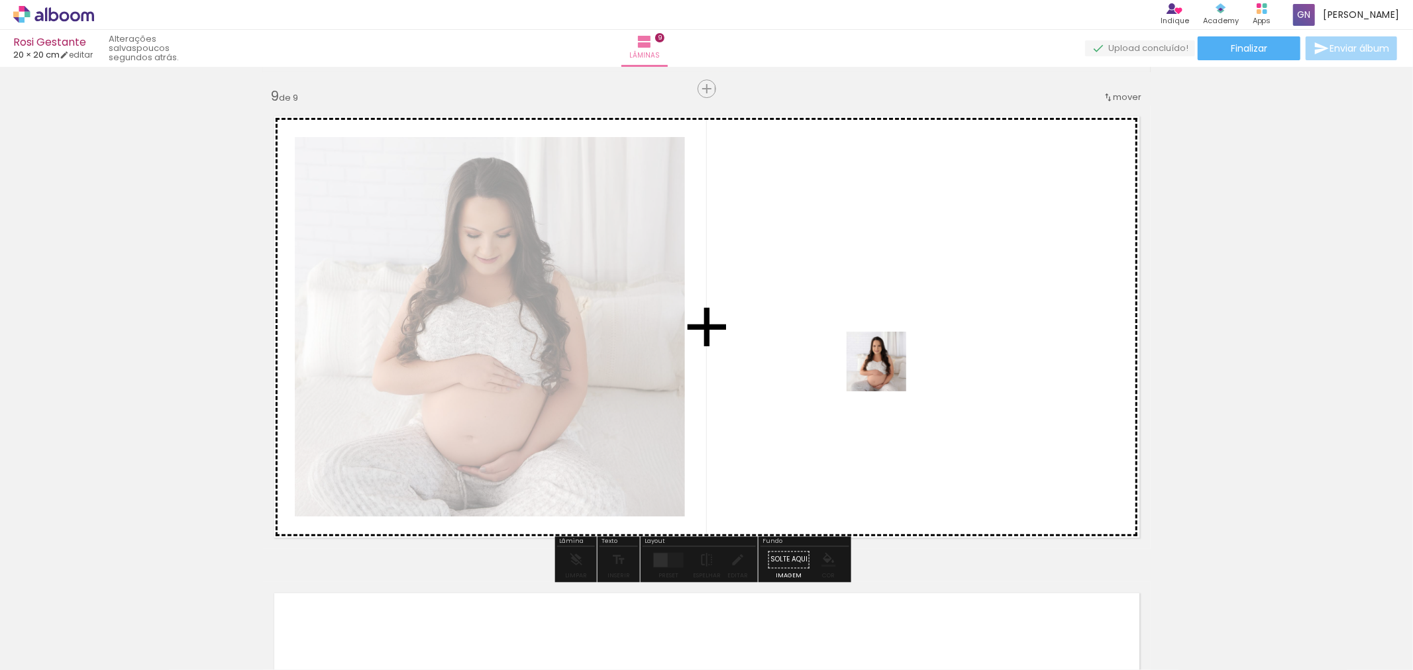
drag, startPoint x: 1362, startPoint y: 636, endPoint x: 886, endPoint y: 372, distance: 544.6
click at [886, 372] on quentale-workspace at bounding box center [706, 335] width 1413 height 670
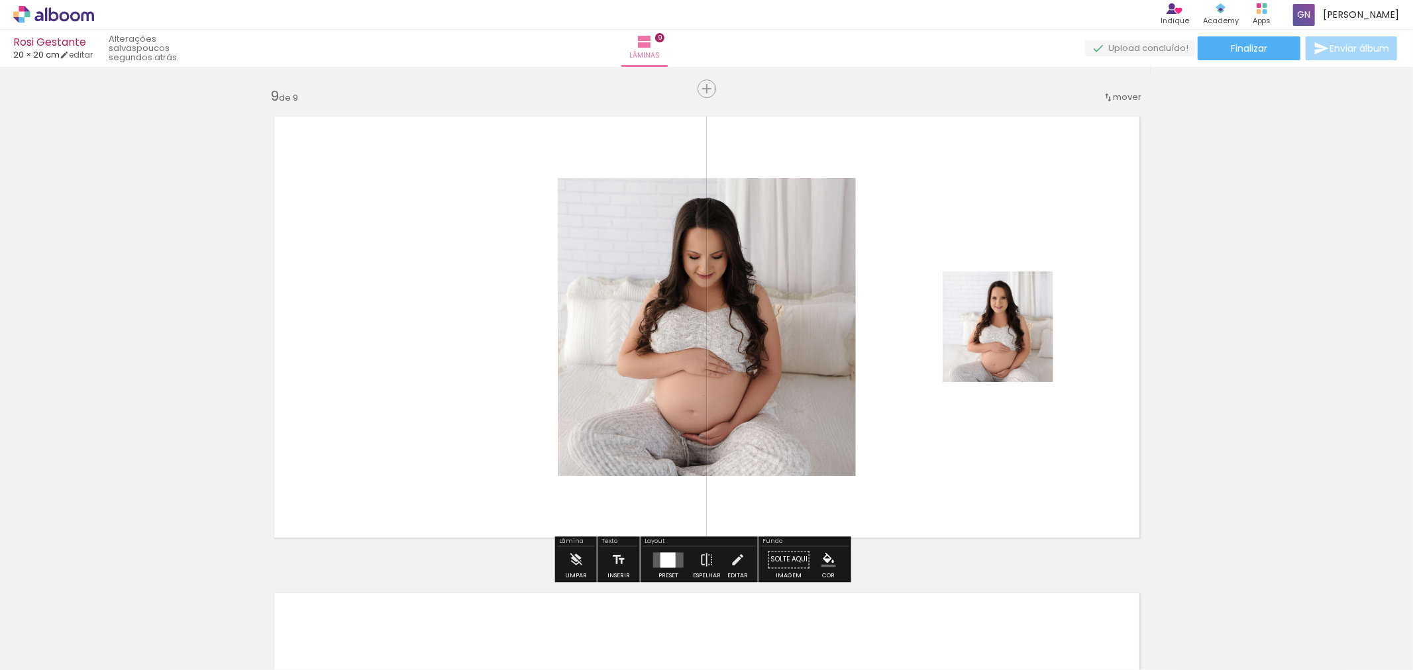
click at [661, 567] on div at bounding box center [667, 559] width 15 height 15
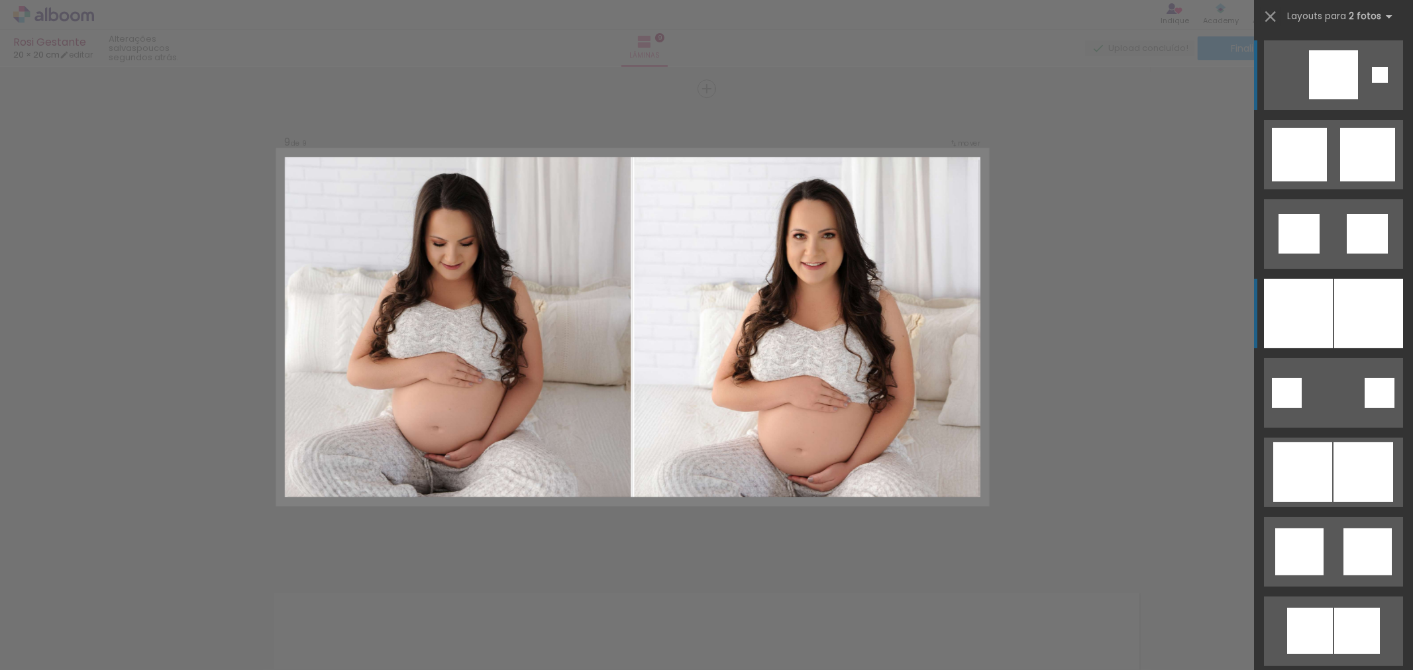
click at [1315, 325] on div at bounding box center [1298, 314] width 69 height 70
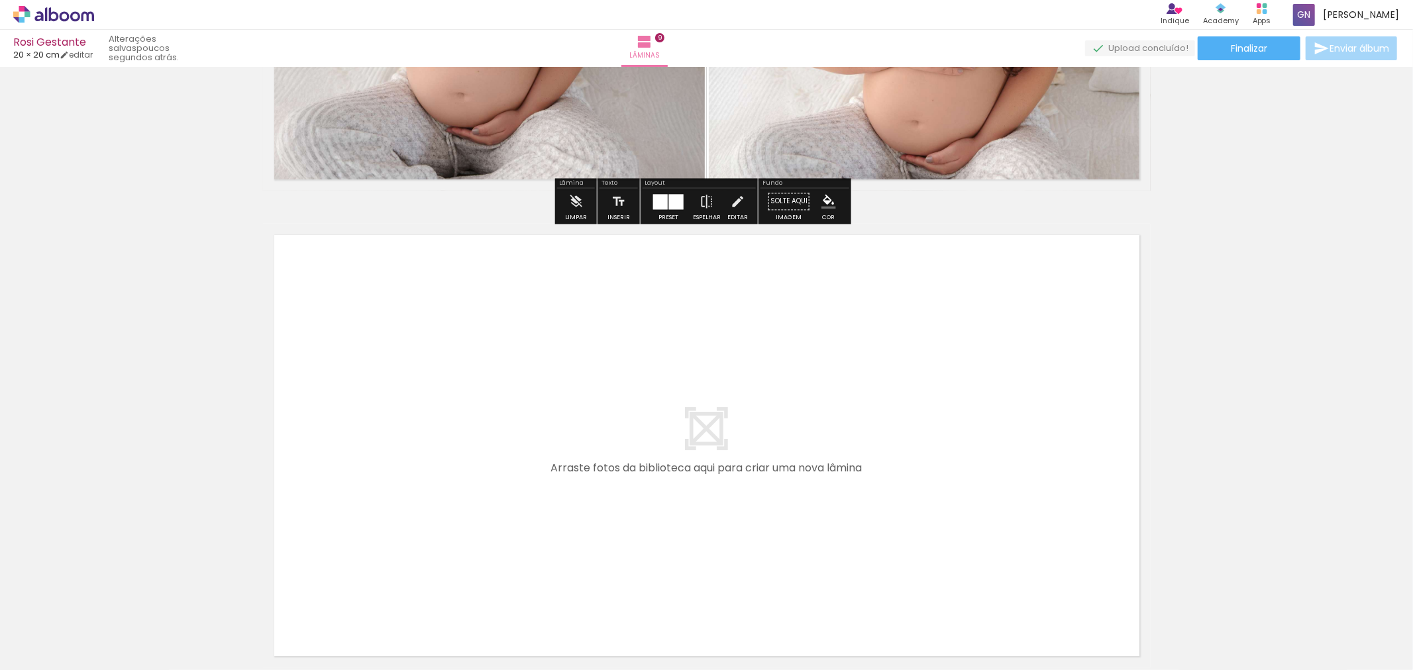
scroll to position [4300, 0]
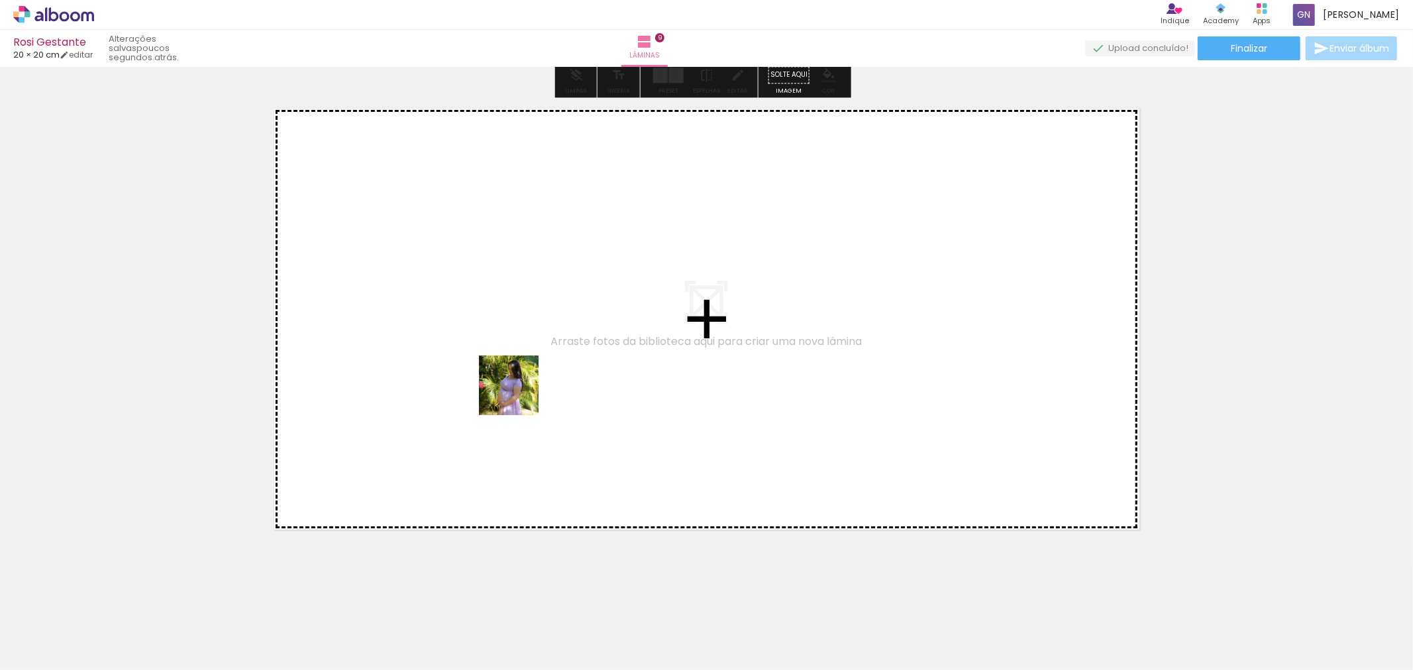
drag, startPoint x: 707, startPoint y: 631, endPoint x: 472, endPoint y: 382, distance: 342.5
click at [472, 382] on quentale-workspace at bounding box center [706, 335] width 1413 height 670
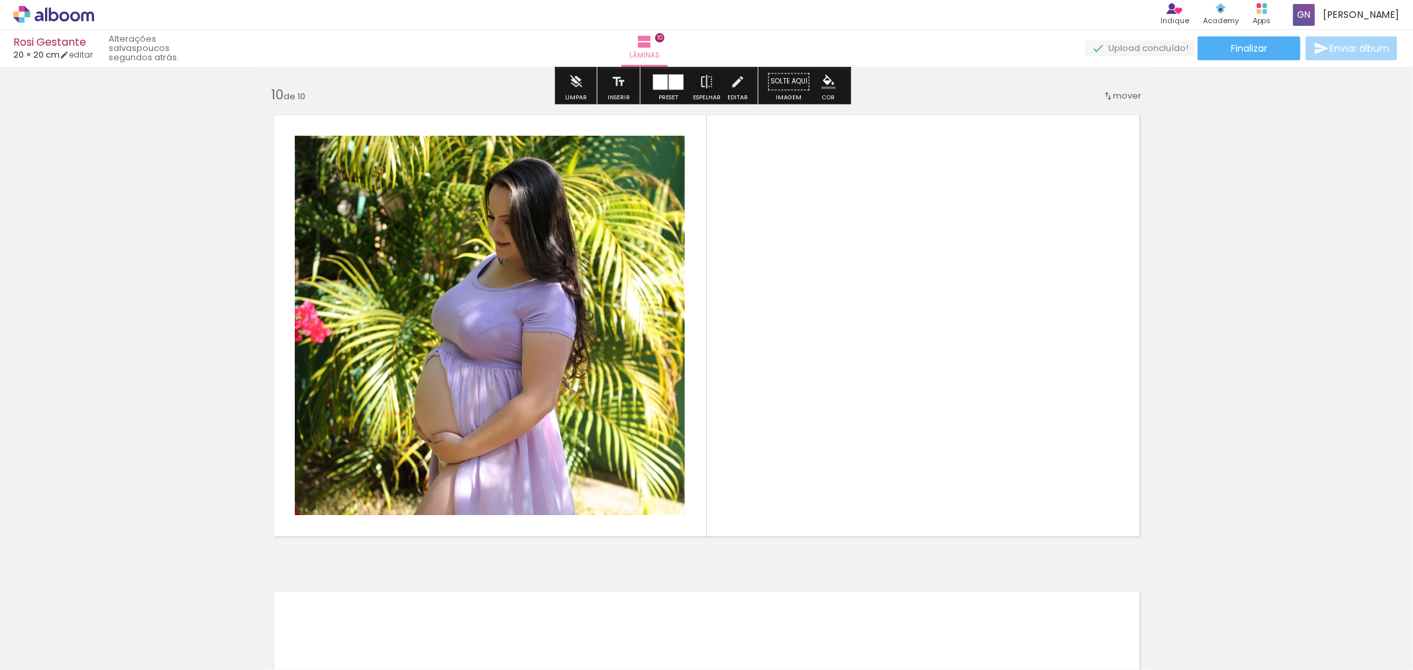
scroll to position [4292, 0]
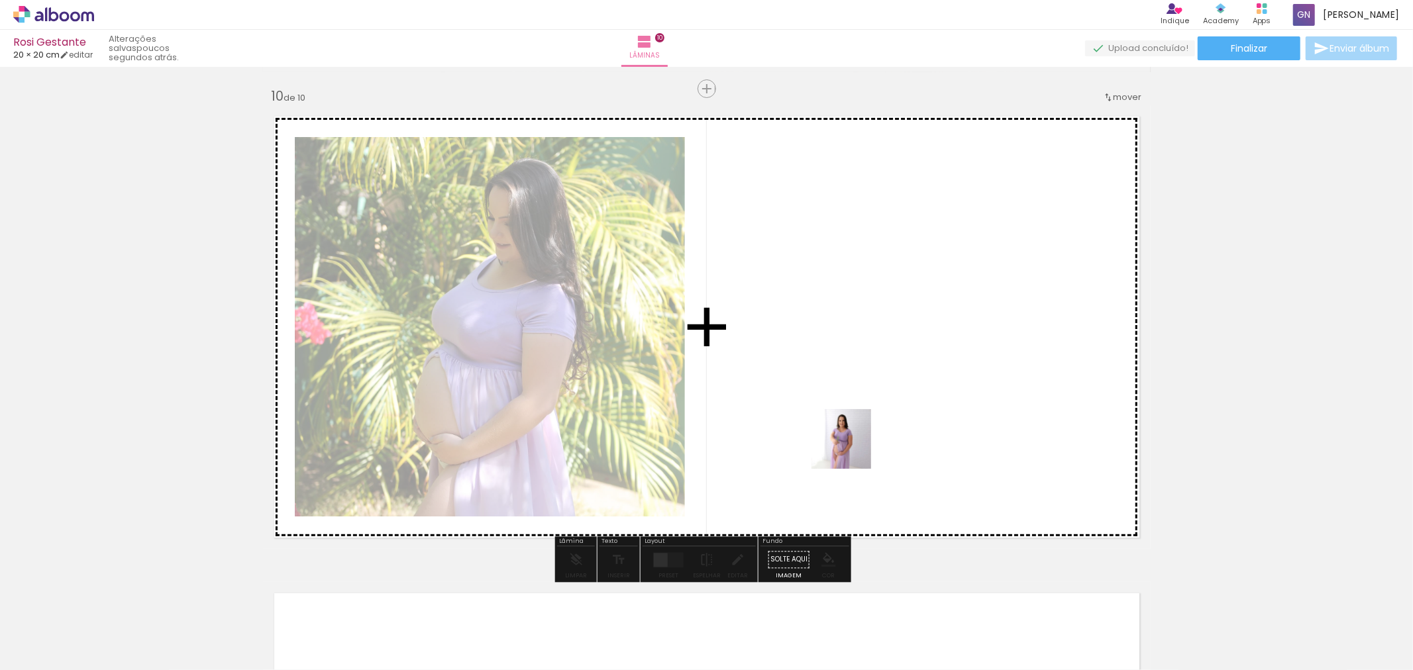
drag, startPoint x: 788, startPoint y: 652, endPoint x: 851, endPoint y: 449, distance: 212.2
click at [851, 449] on quentale-workspace at bounding box center [706, 335] width 1413 height 670
click at [851, 449] on quentale-layouter at bounding box center [706, 327] width 887 height 444
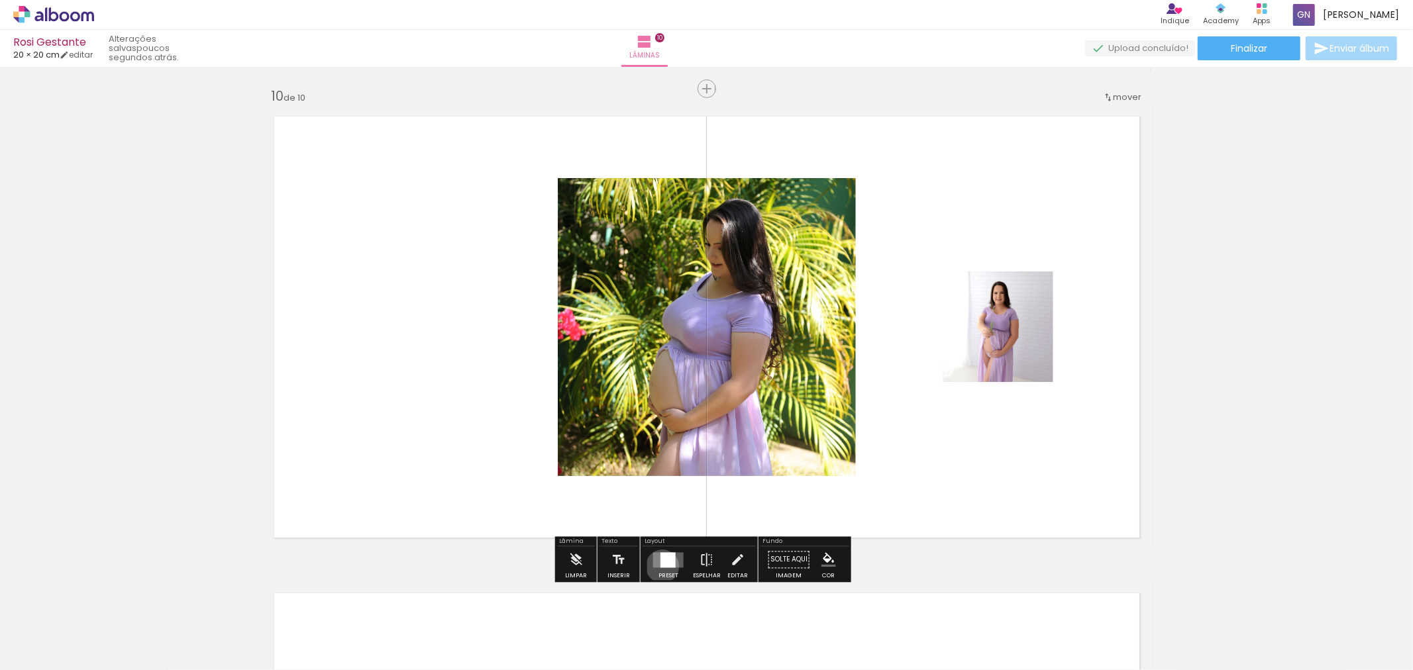
click at [660, 566] on div at bounding box center [667, 559] width 15 height 15
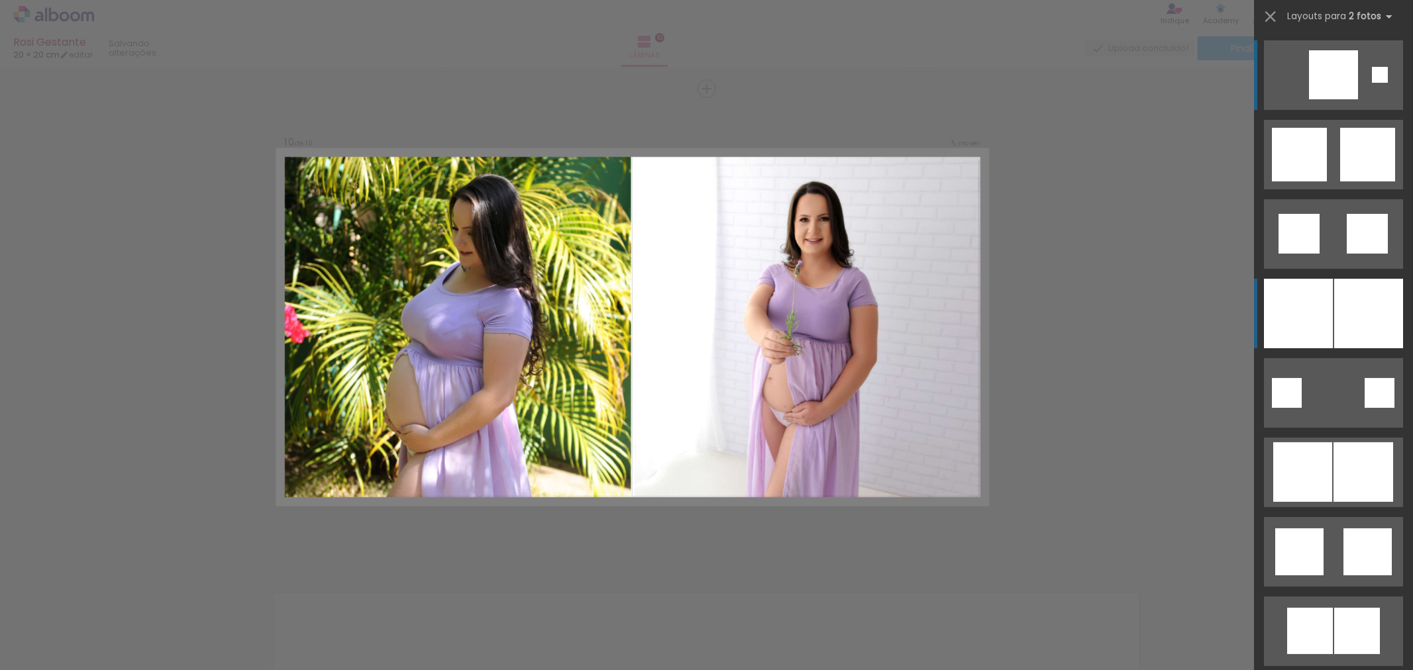
click at [1264, 323] on div at bounding box center [1298, 314] width 69 height 70
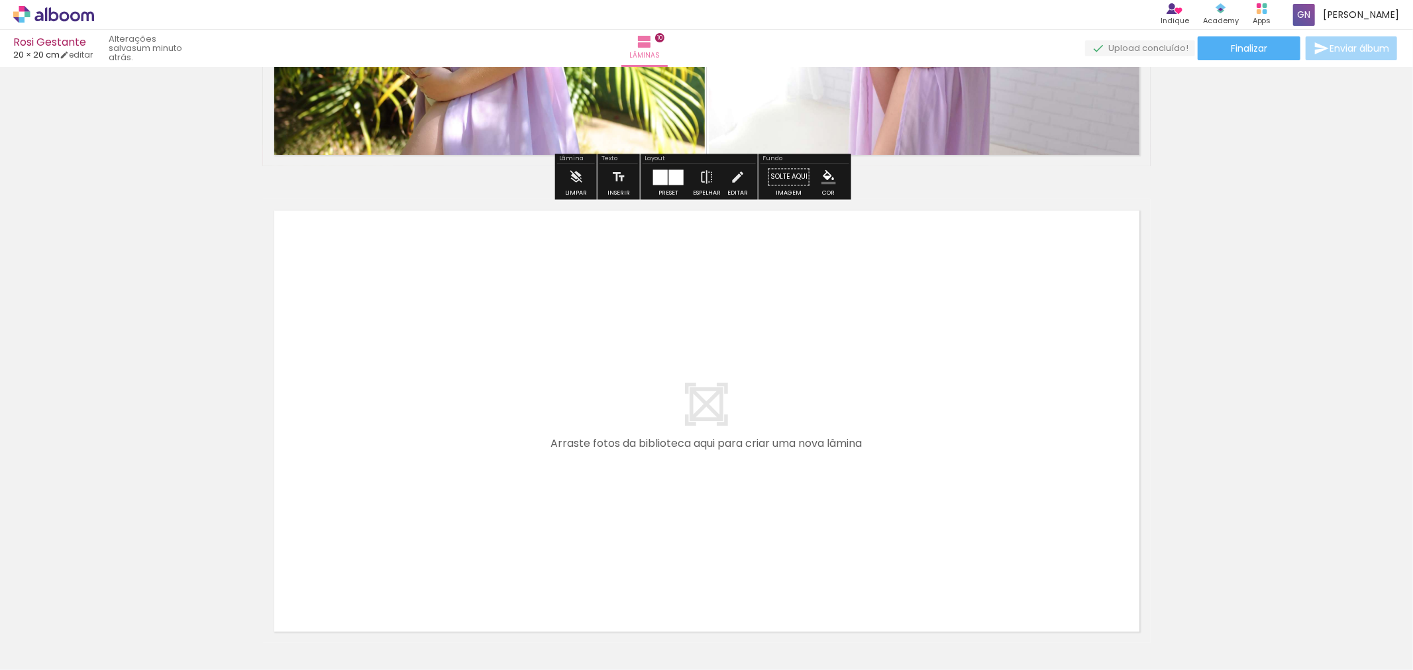
scroll to position [4776, 0]
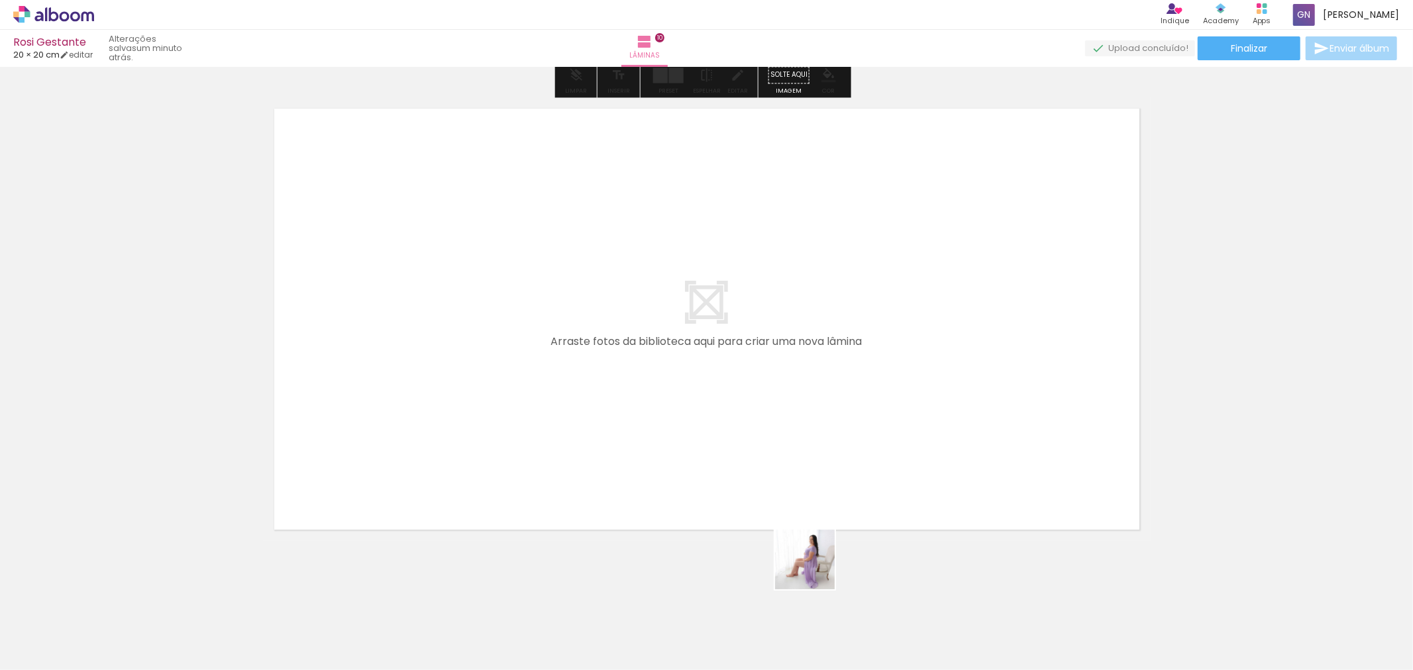
drag, startPoint x: 841, startPoint y: 634, endPoint x: 737, endPoint y: 530, distance: 147.0
click at [597, 364] on quentale-workspace at bounding box center [706, 335] width 1413 height 670
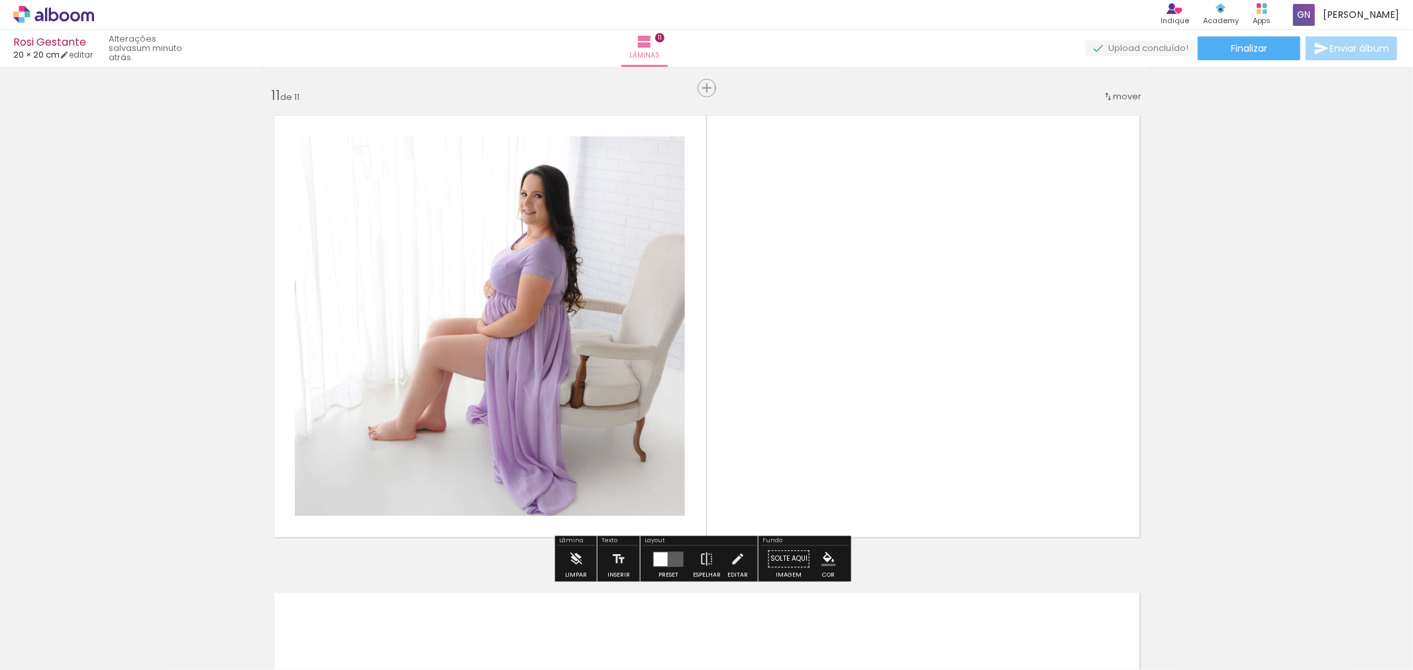
scroll to position [4768, 0]
drag, startPoint x: 915, startPoint y: 626, endPoint x: 905, endPoint y: 404, distance: 222.1
click at [905, 404] on quentale-workspace at bounding box center [706, 335] width 1413 height 670
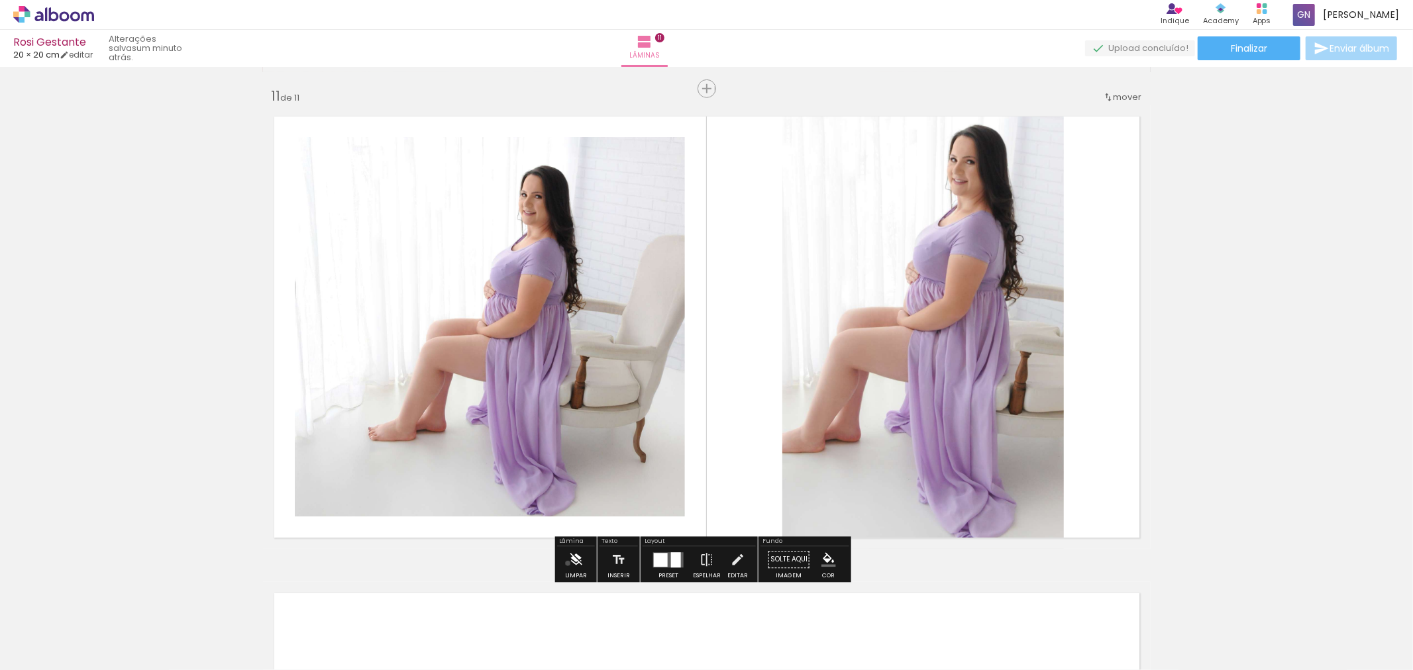
click at [568, 564] on iron-icon at bounding box center [575, 559] width 15 height 26
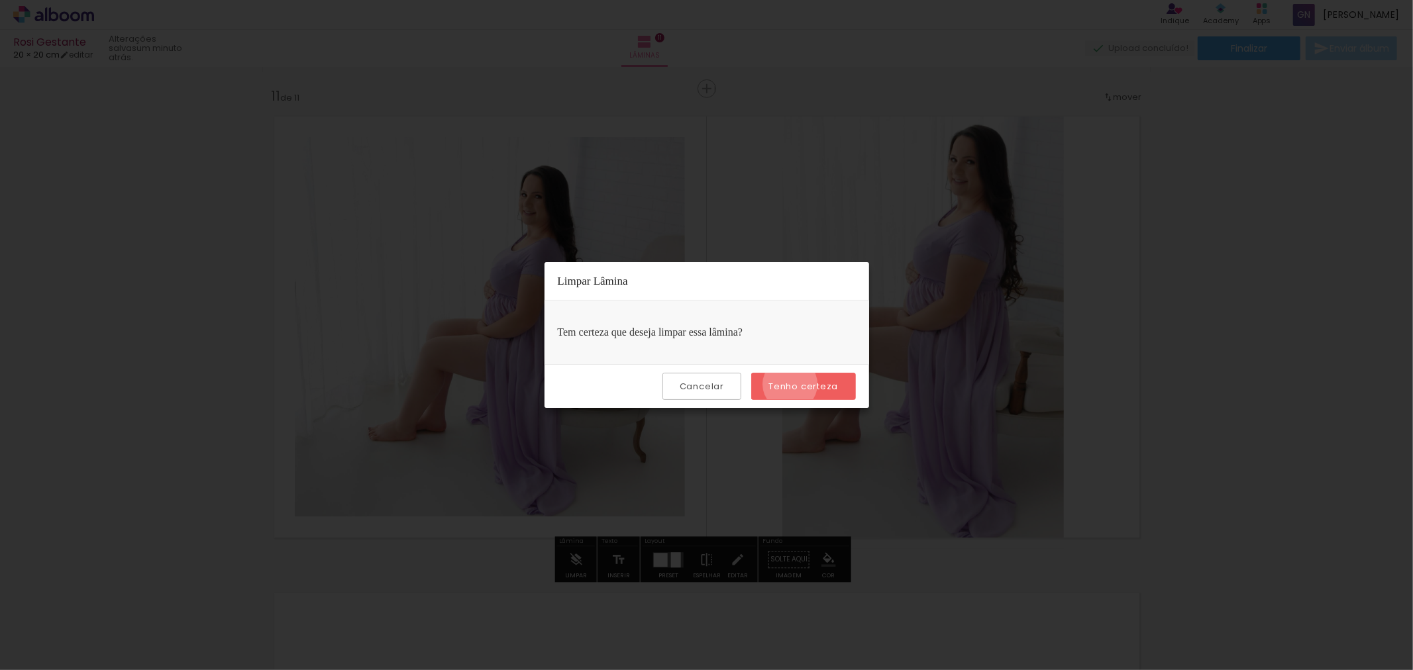
click at [0, 0] on slot "Tenho certeza" at bounding box center [0, 0] width 0 height 0
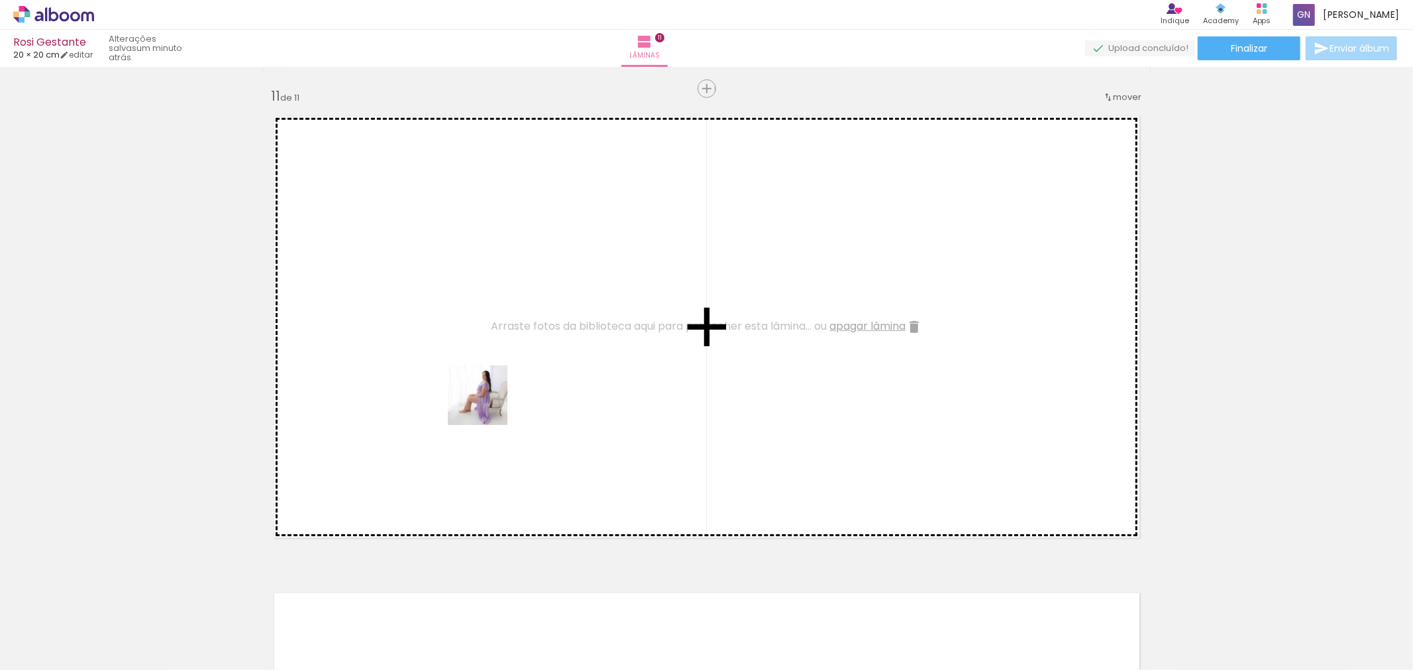
drag, startPoint x: 857, startPoint y: 650, endPoint x: 487, endPoint y: 405, distance: 443.1
click at [487, 405] on quentale-workspace at bounding box center [706, 335] width 1413 height 670
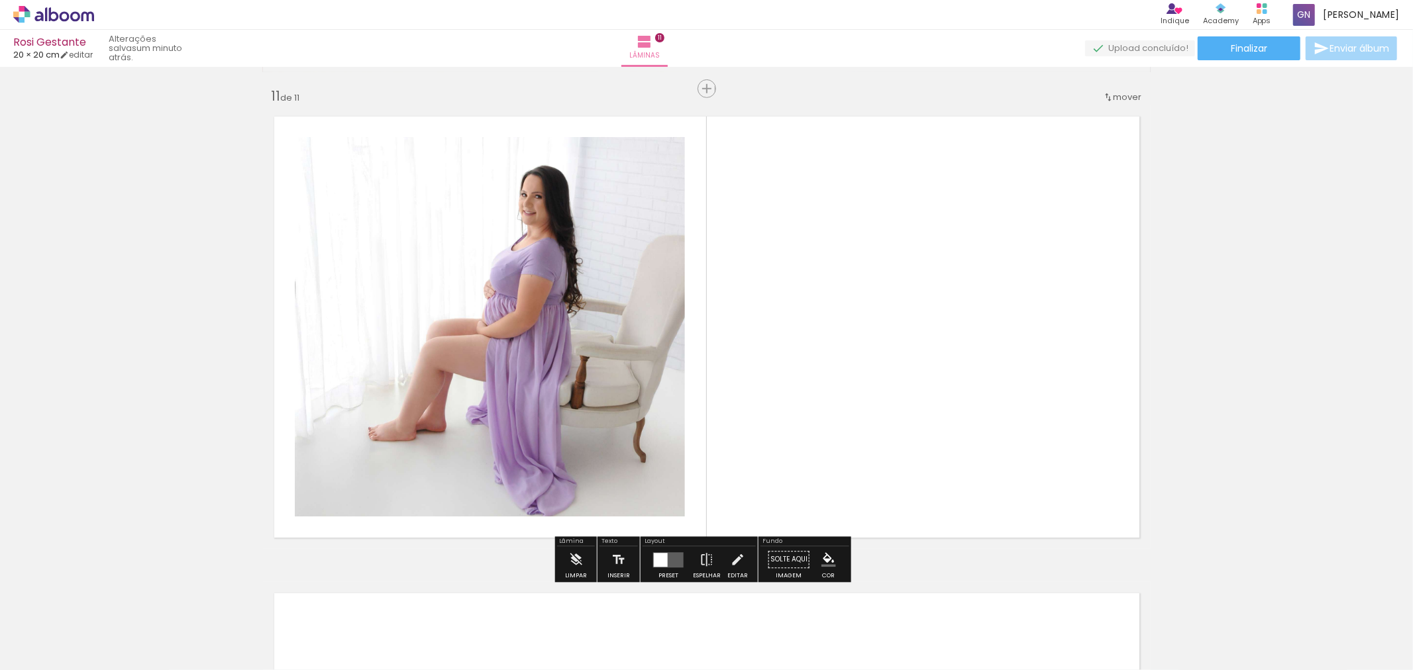
click at [660, 565] on div at bounding box center [661, 560] width 14 height 14
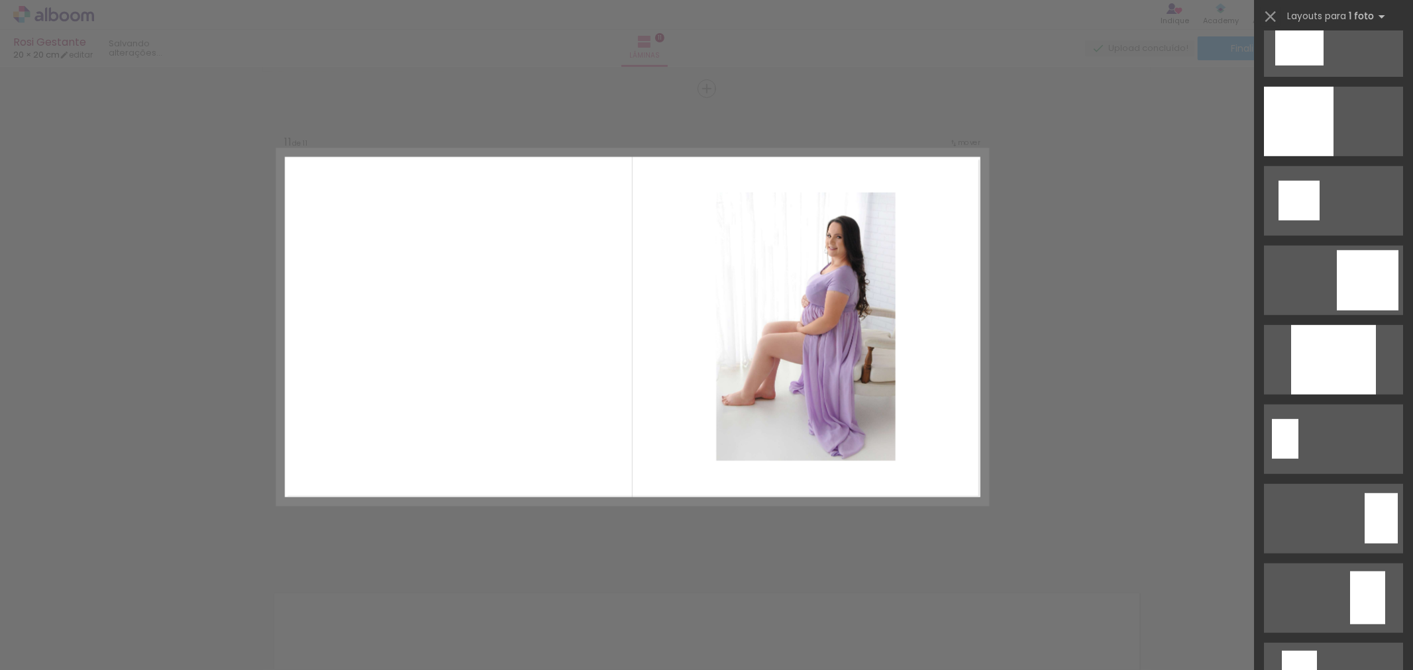
scroll to position [686, 0]
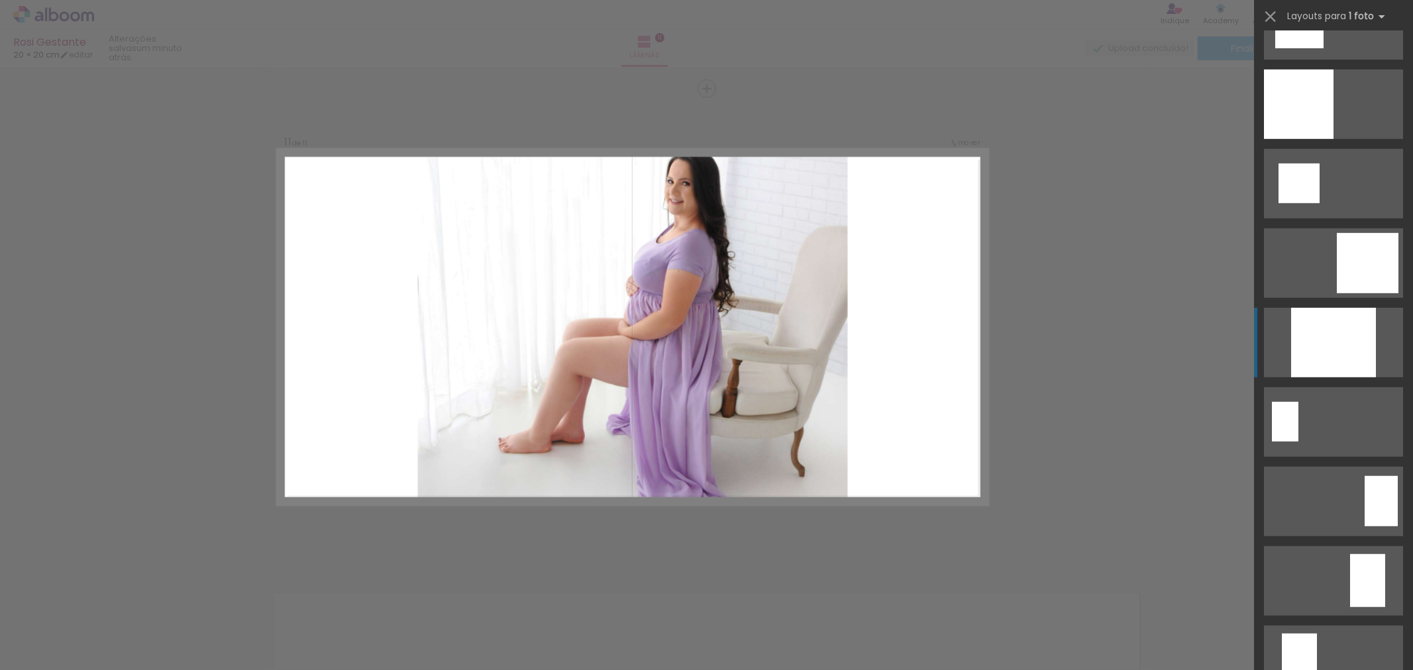
click at [1317, 327] on div at bounding box center [1333, 343] width 85 height 70
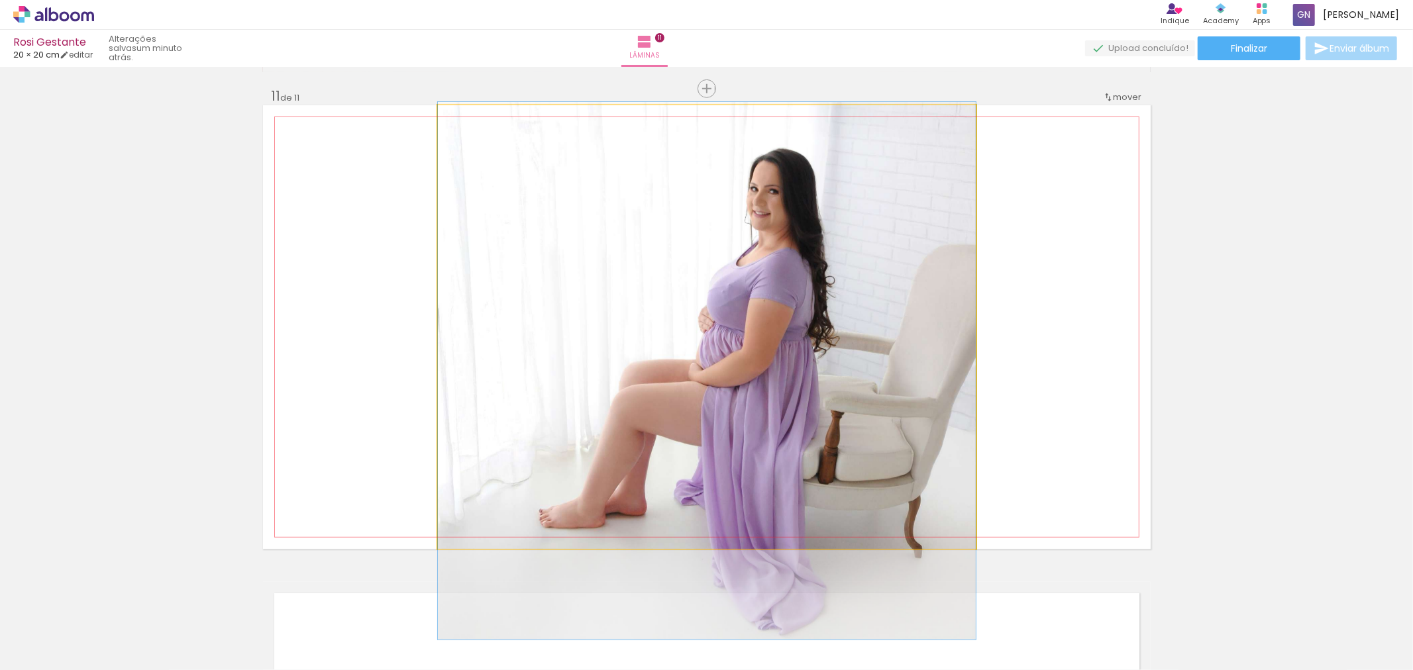
drag, startPoint x: 808, startPoint y: 228, endPoint x: 785, endPoint y: 272, distance: 49.5
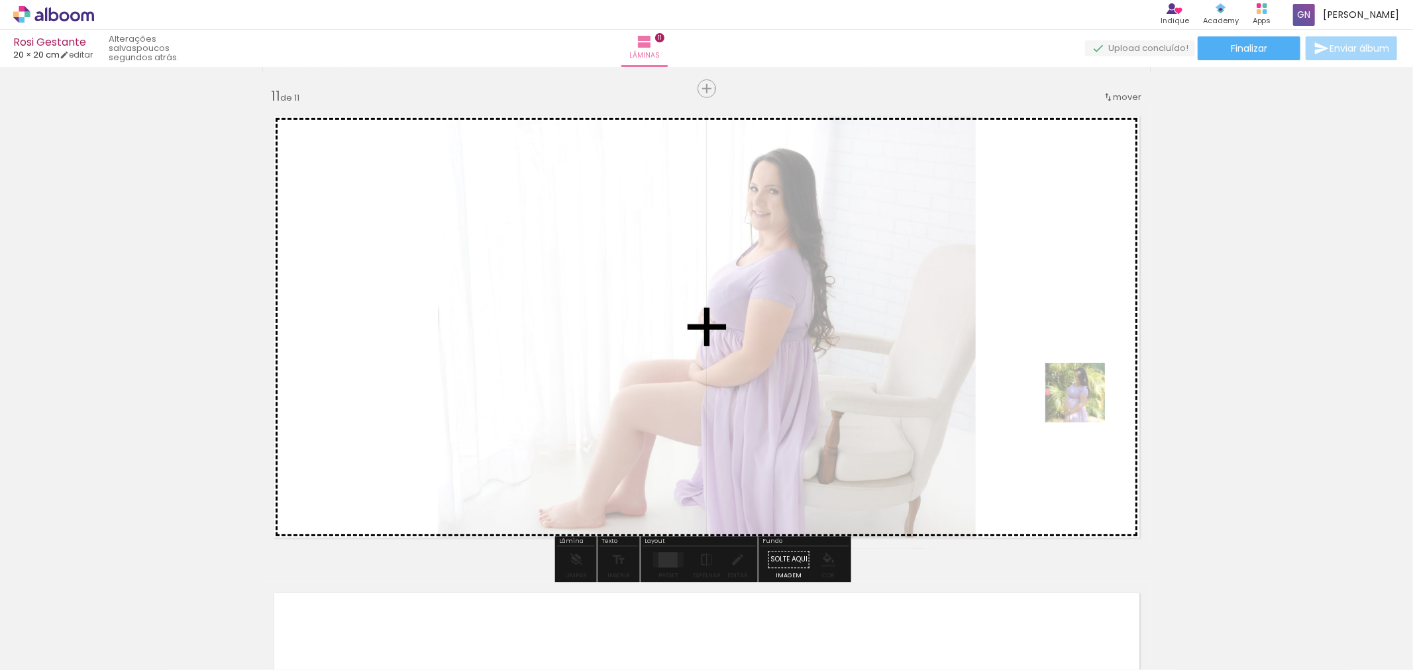
drag, startPoint x: 705, startPoint y: 636, endPoint x: 1085, endPoint y: 403, distance: 445.9
click at [1085, 403] on quentale-workspace at bounding box center [706, 335] width 1413 height 670
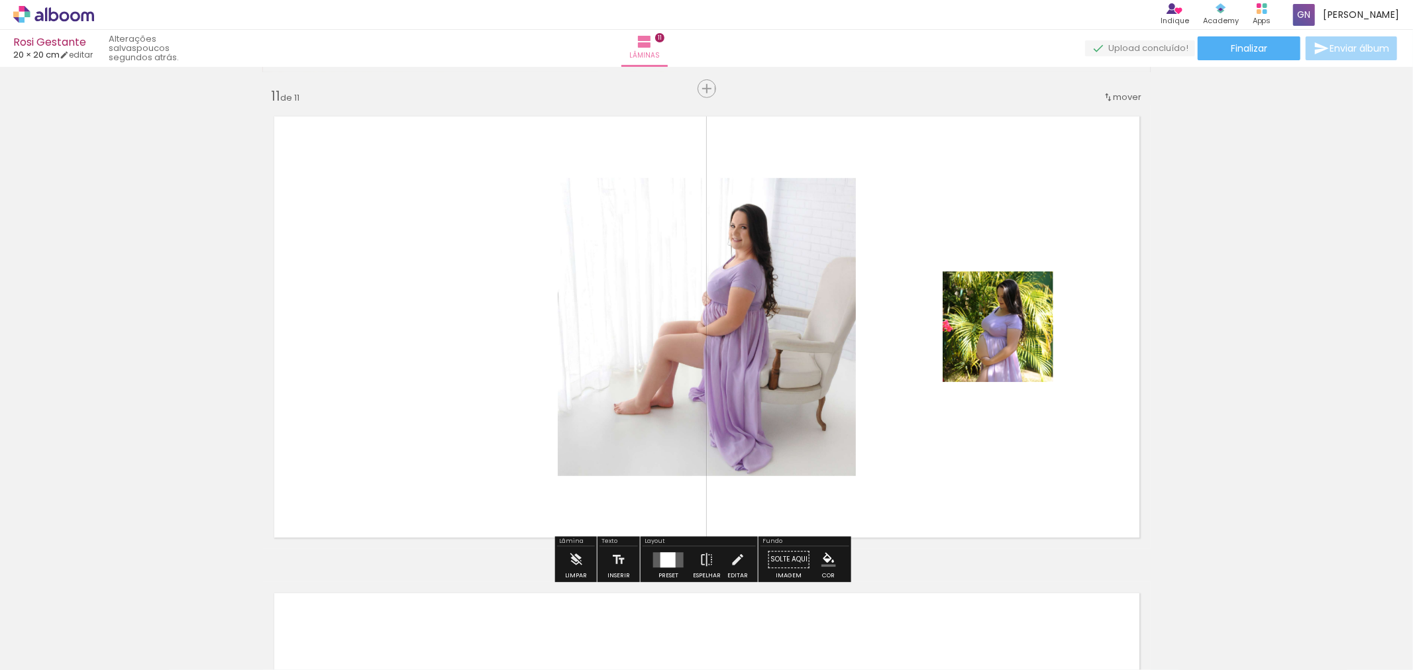
click at [667, 566] on div at bounding box center [667, 559] width 15 height 15
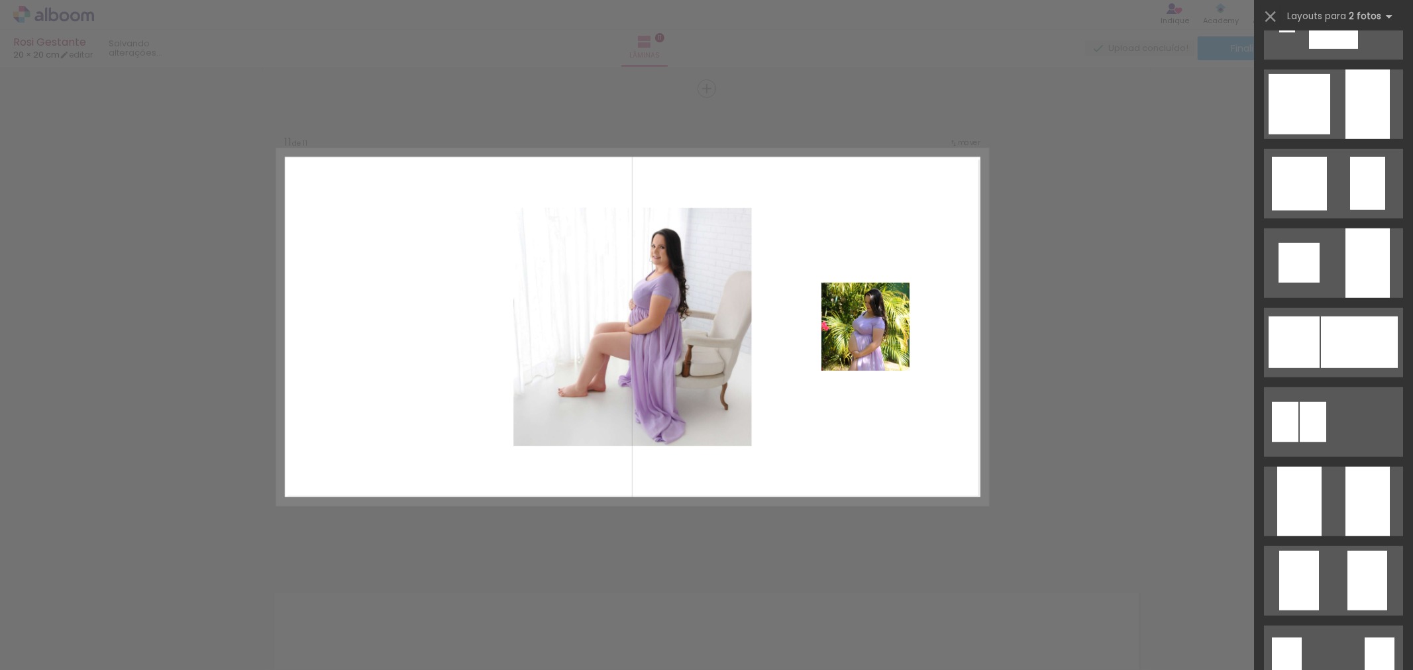
scroll to position [0, 0]
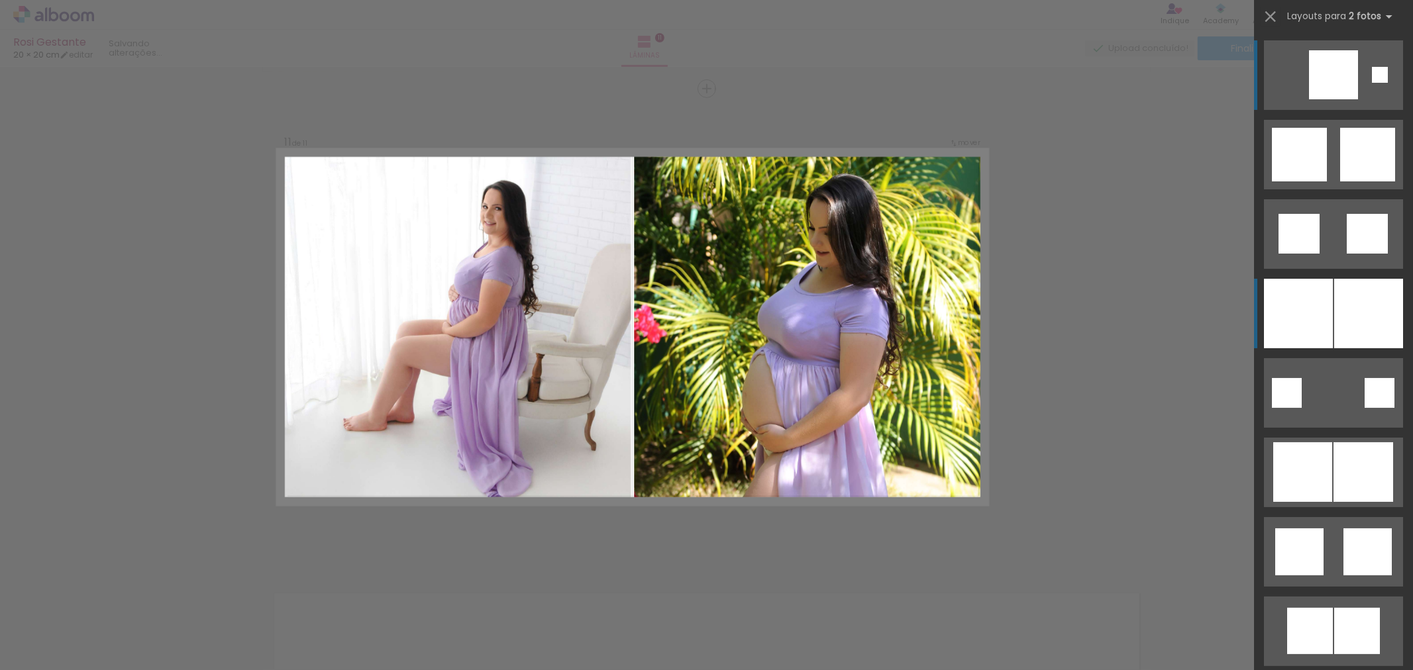
click at [1334, 336] on div at bounding box center [1368, 314] width 69 height 70
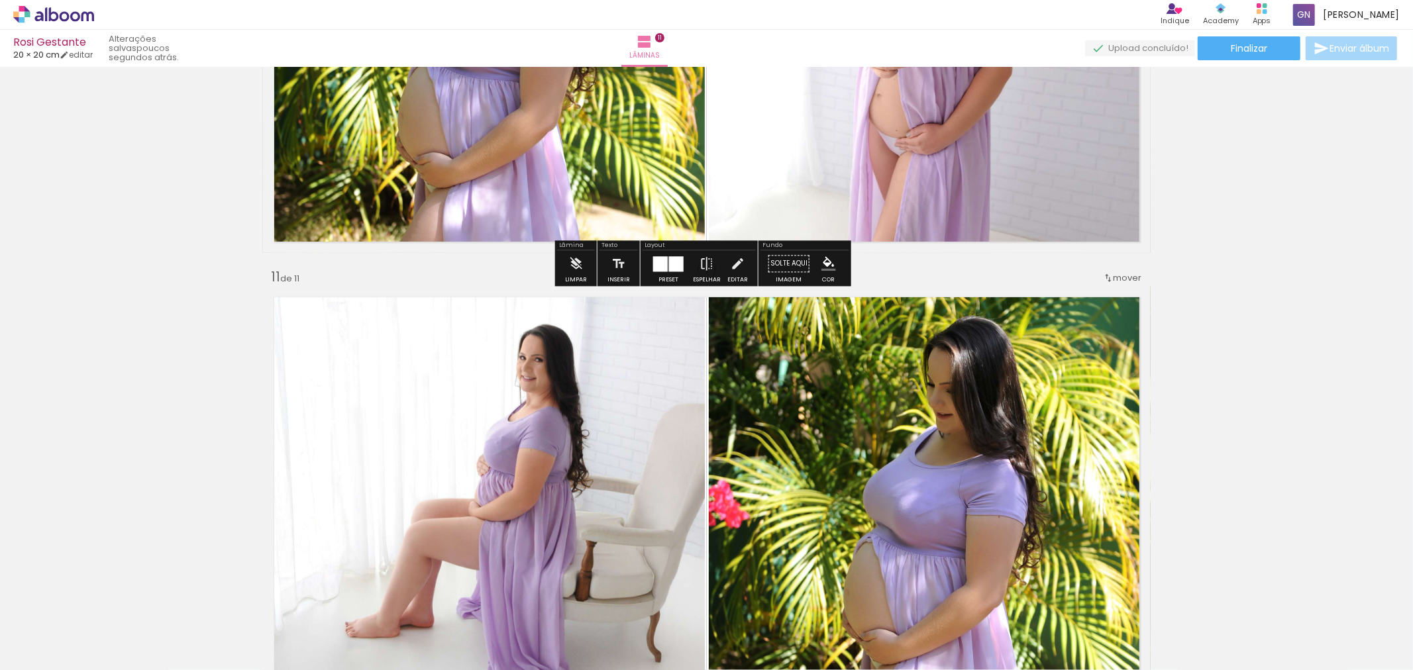
scroll to position [4768, 0]
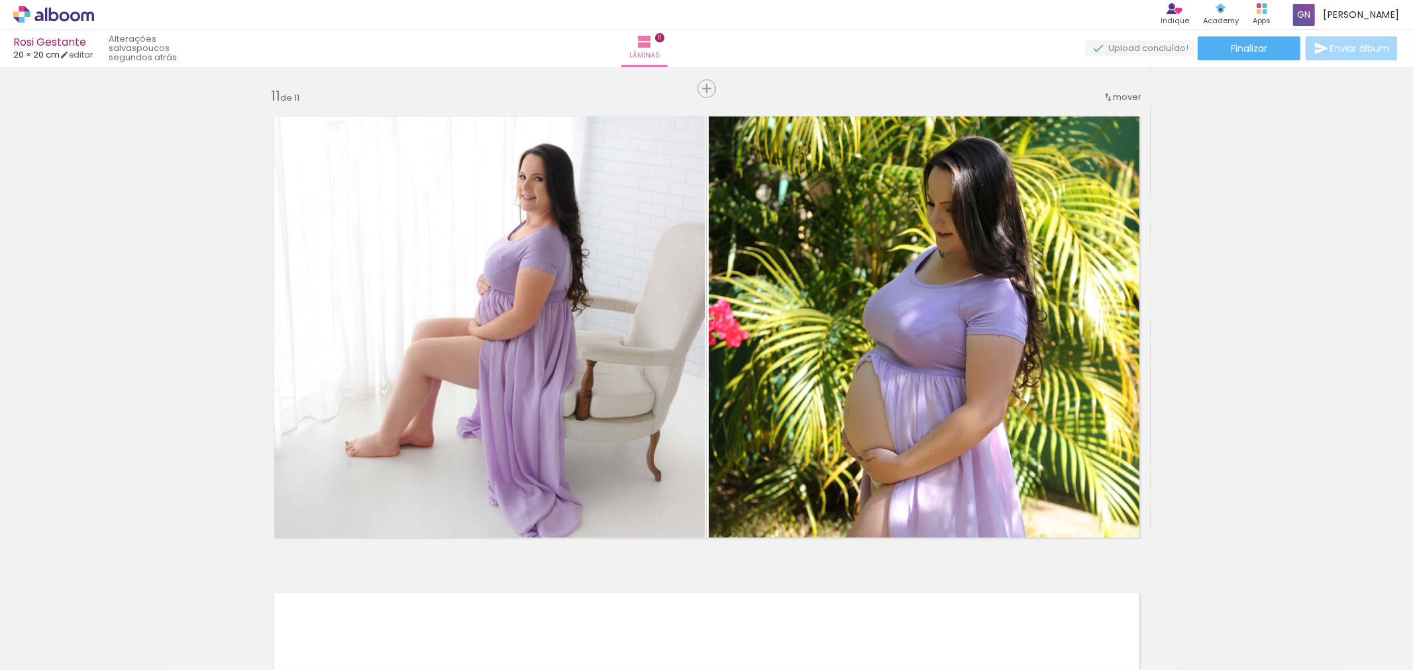
click at [103, 647] on div at bounding box center [99, 626] width 66 height 66
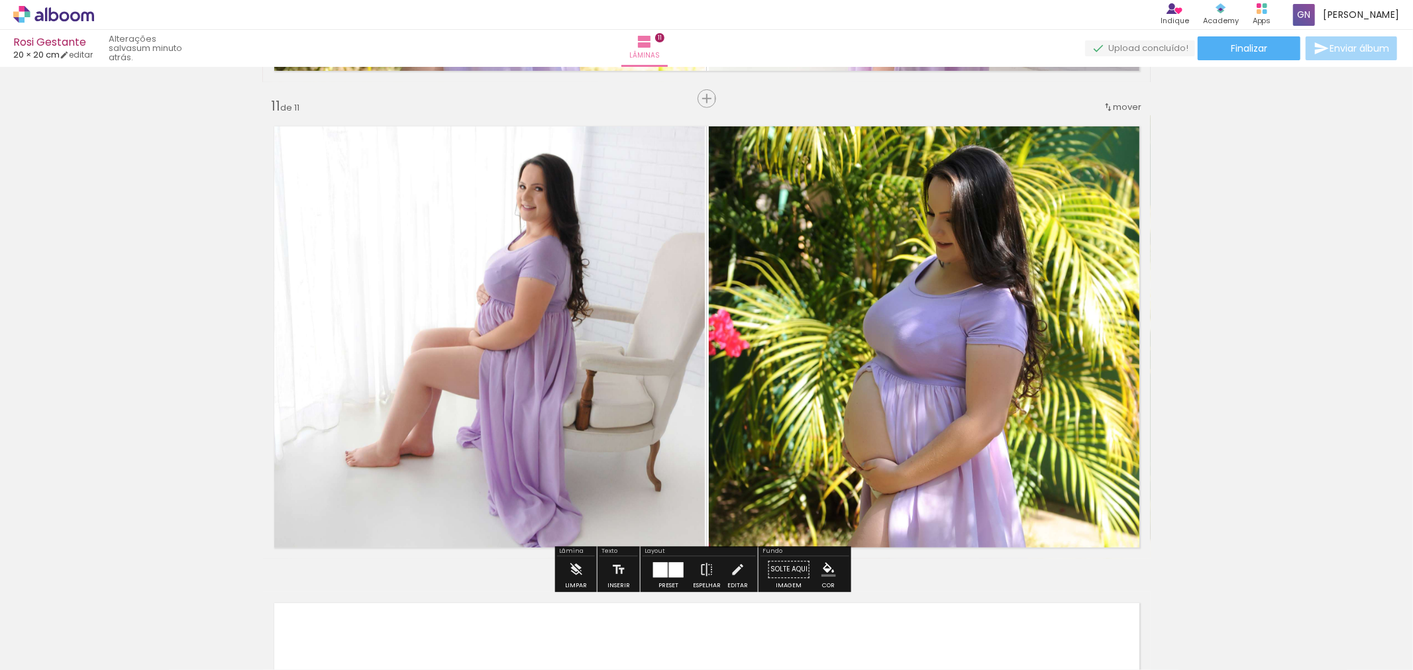
scroll to position [4763, 0]
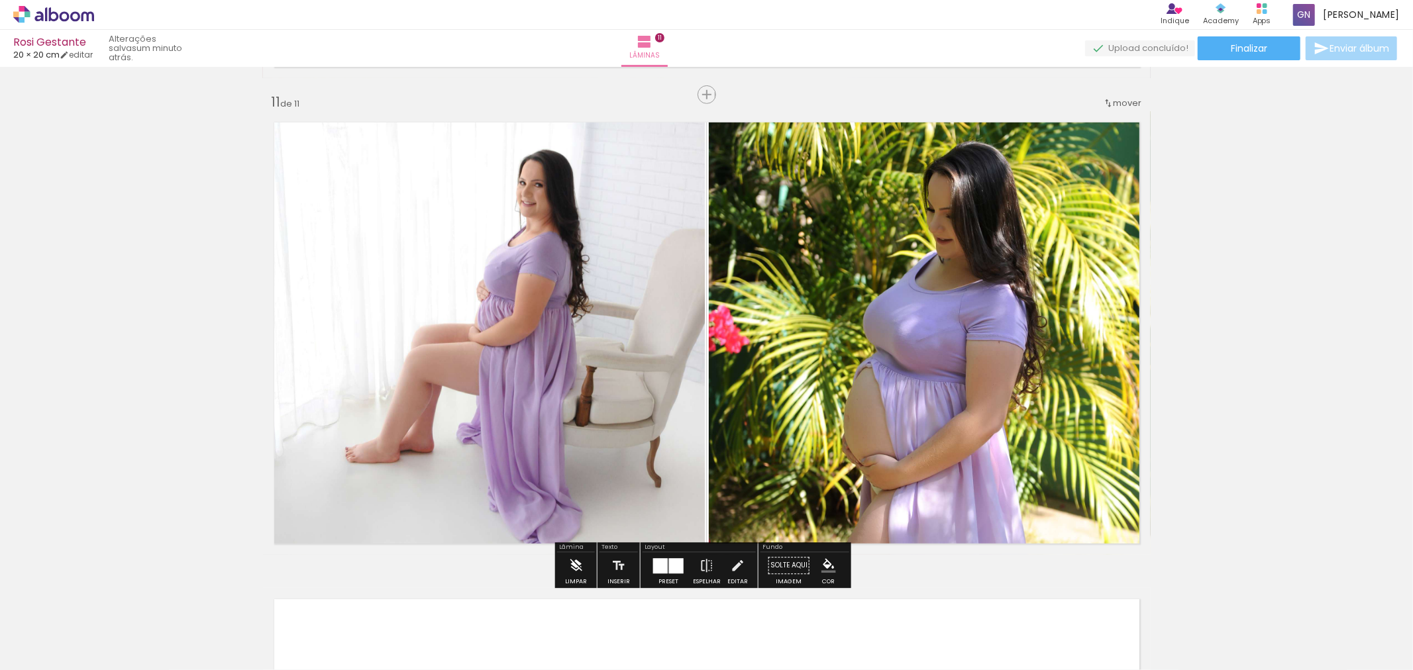
click at [566, 573] on paper-button "Limpar" at bounding box center [576, 569] width 28 height 34
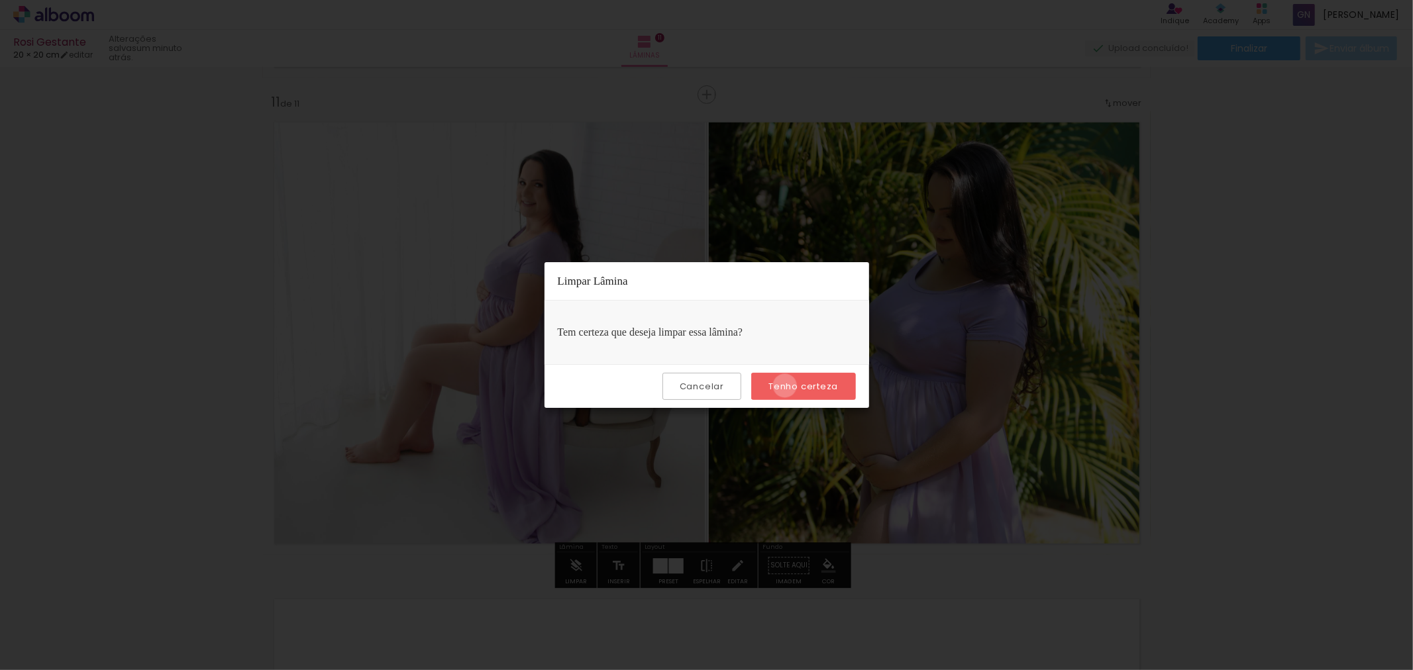
click at [0, 0] on slot "Tenho certeza" at bounding box center [0, 0] width 0 height 0
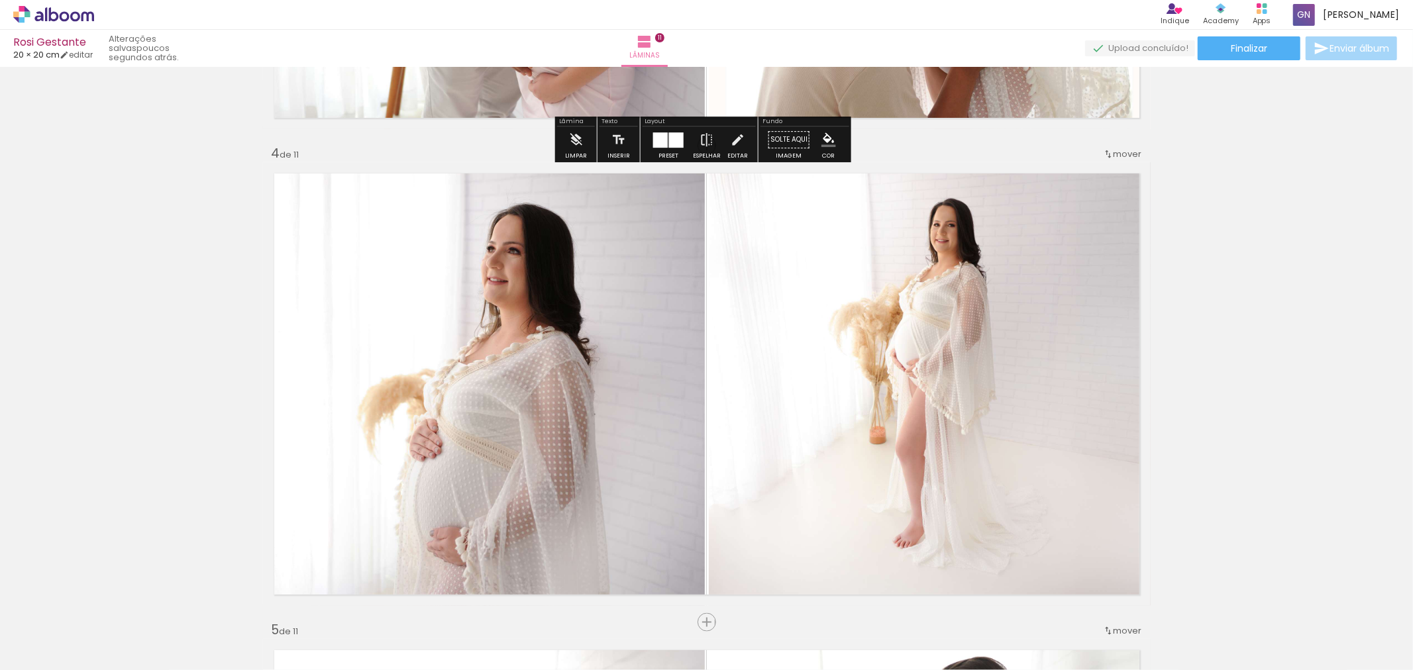
scroll to position [1427, 0]
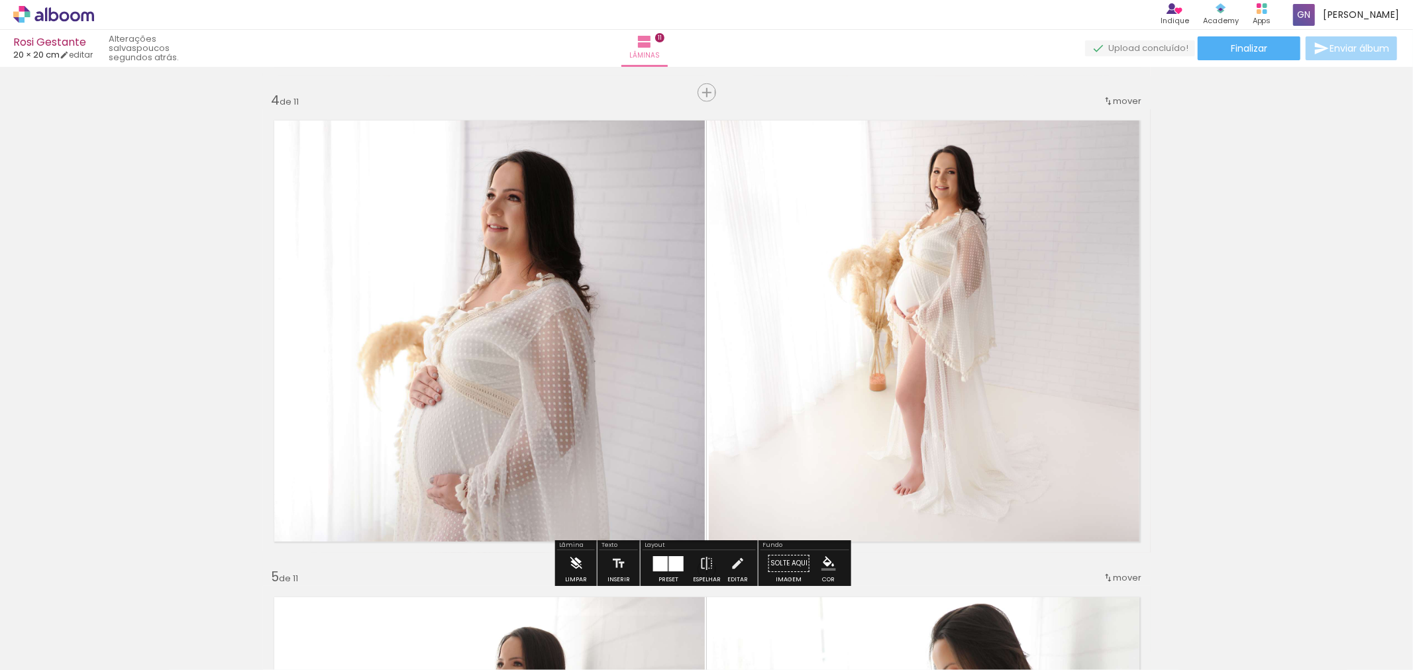
click at [571, 572] on iron-icon at bounding box center [575, 563] width 15 height 26
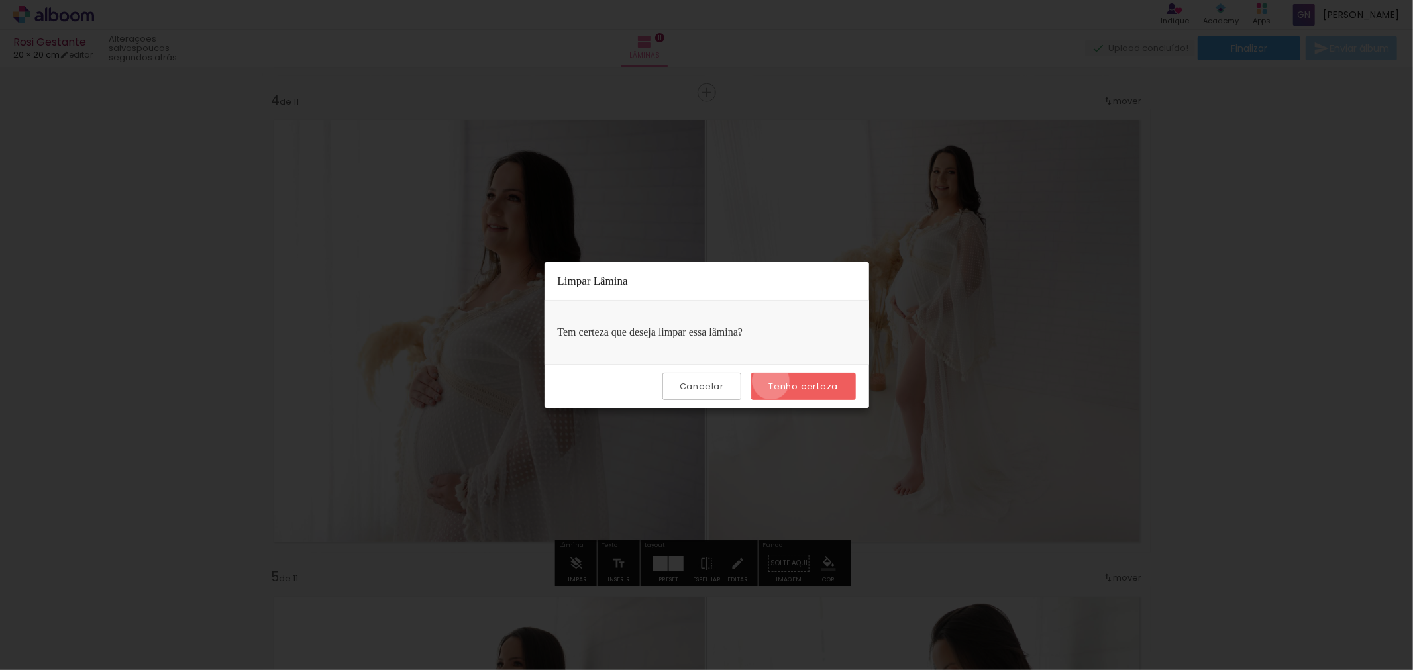
click at [0, 0] on slot "Tenho certeza" at bounding box center [0, 0] width 0 height 0
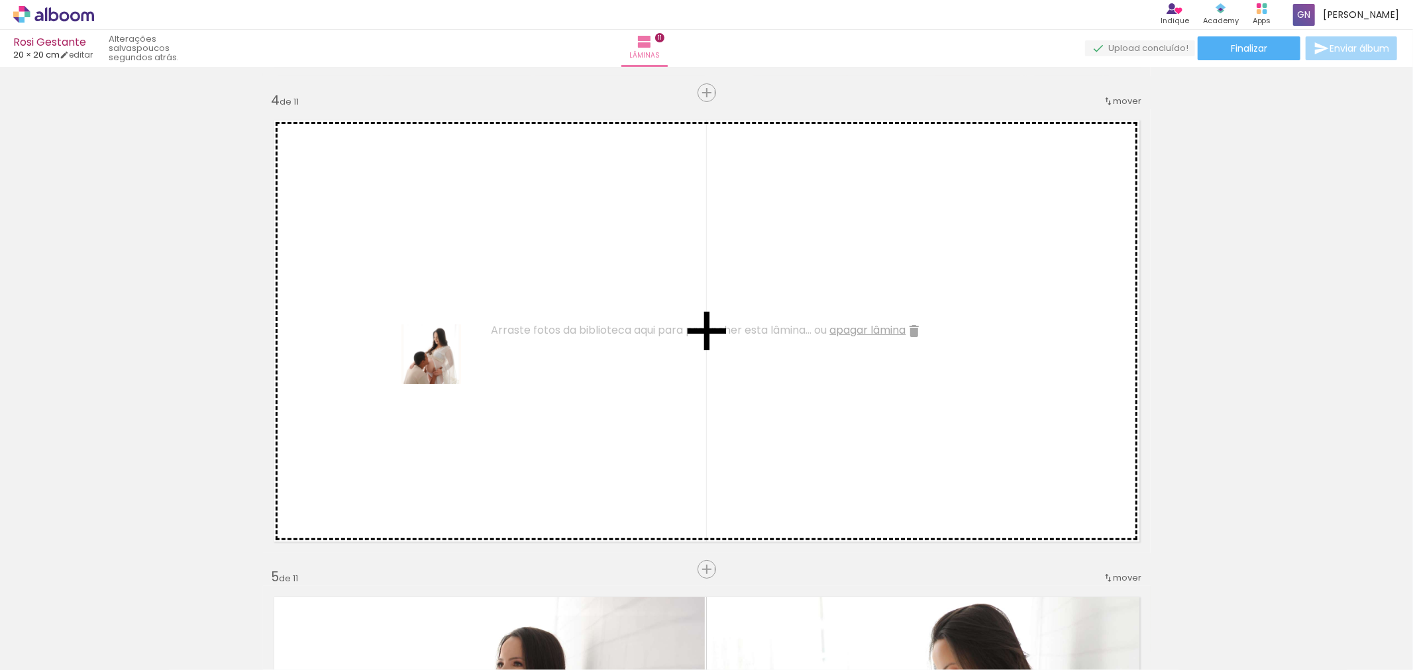
drag, startPoint x: 104, startPoint y: 620, endPoint x: 442, endPoint y: 363, distance: 424.4
click at [442, 363] on quentale-workspace at bounding box center [706, 335] width 1413 height 670
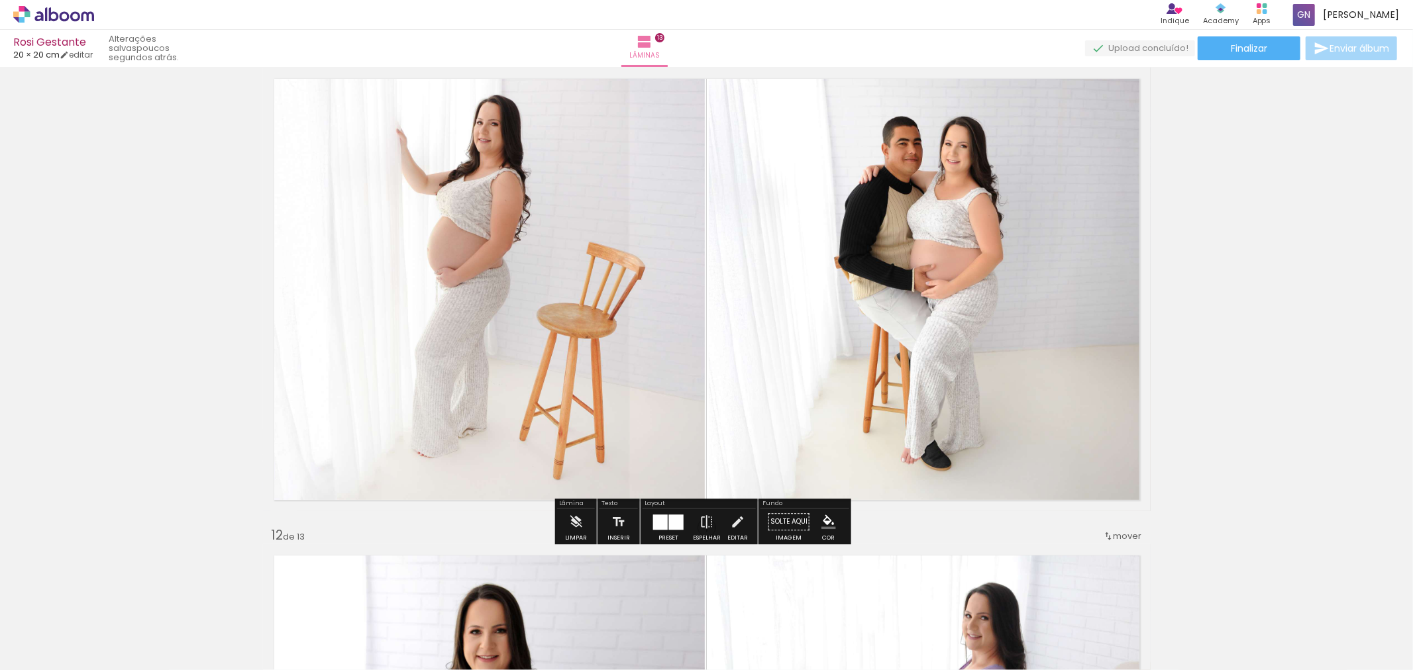
scroll to position [4839, 0]
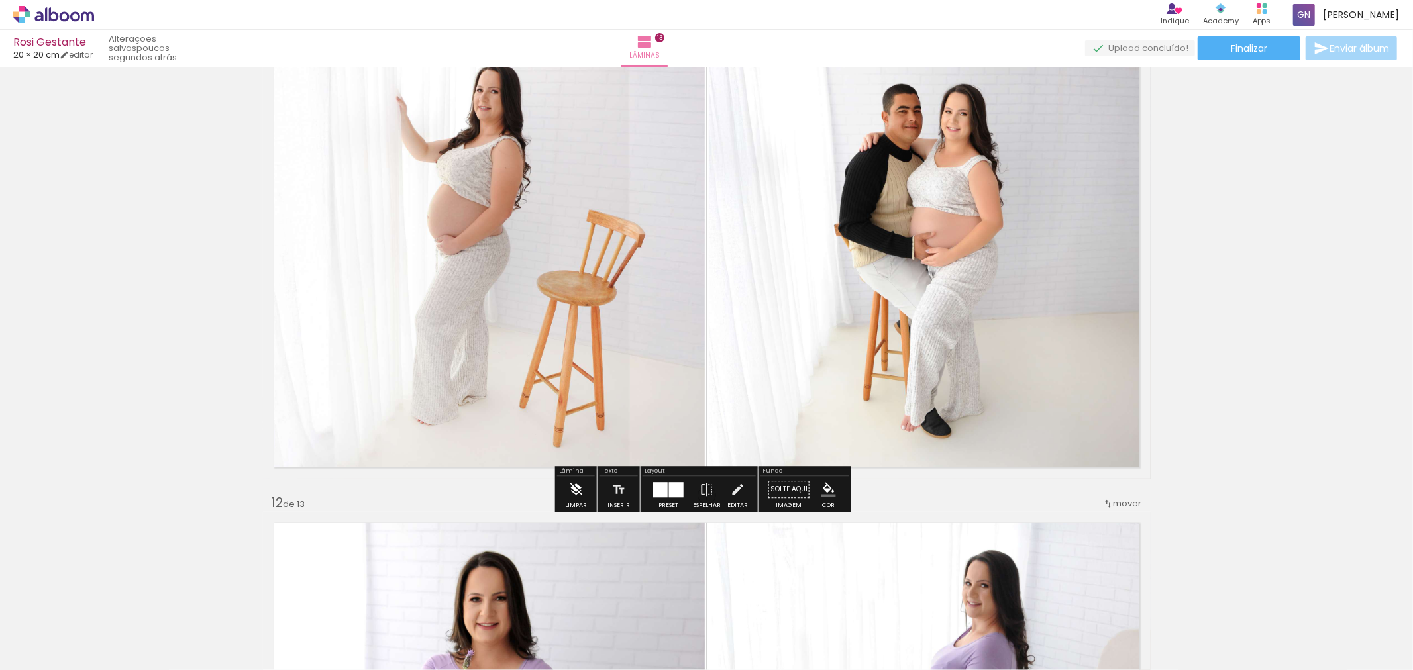
click at [570, 493] on iron-icon at bounding box center [575, 489] width 15 height 26
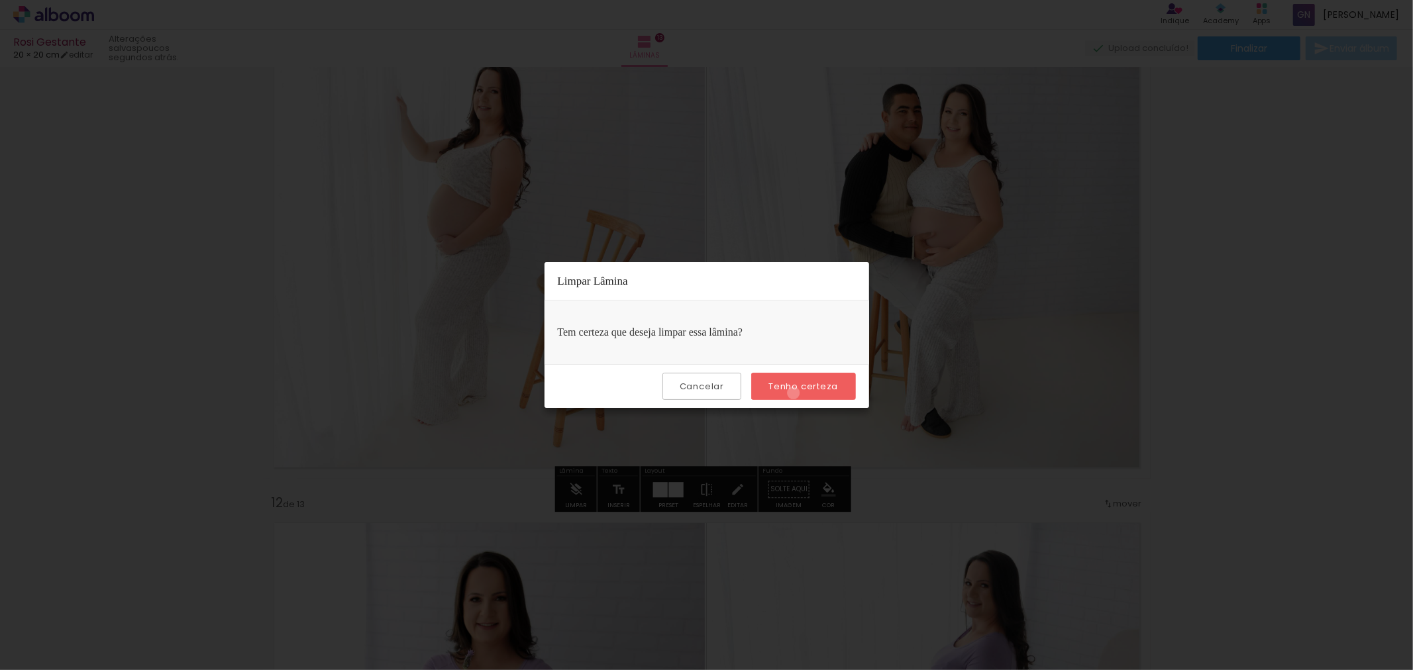
click at [795, 393] on paper-button "Tenho certeza" at bounding box center [803, 386] width 104 height 27
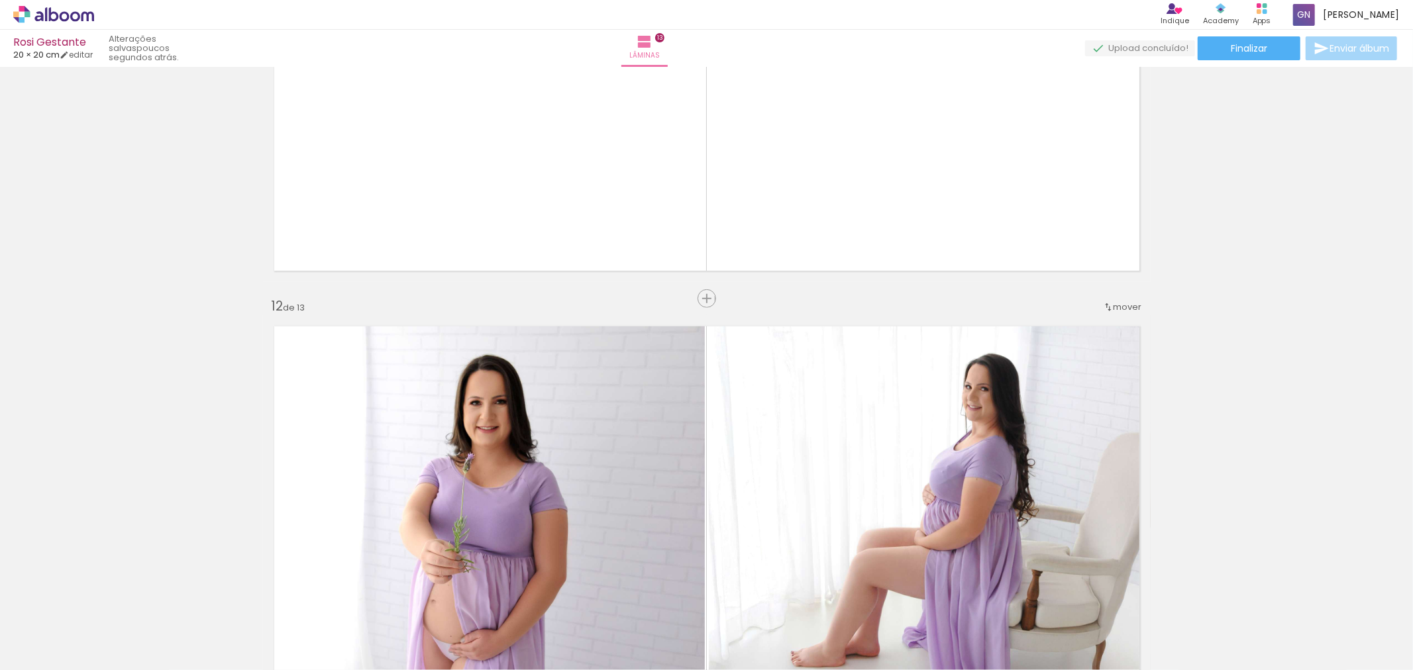
scroll to position [0, 15]
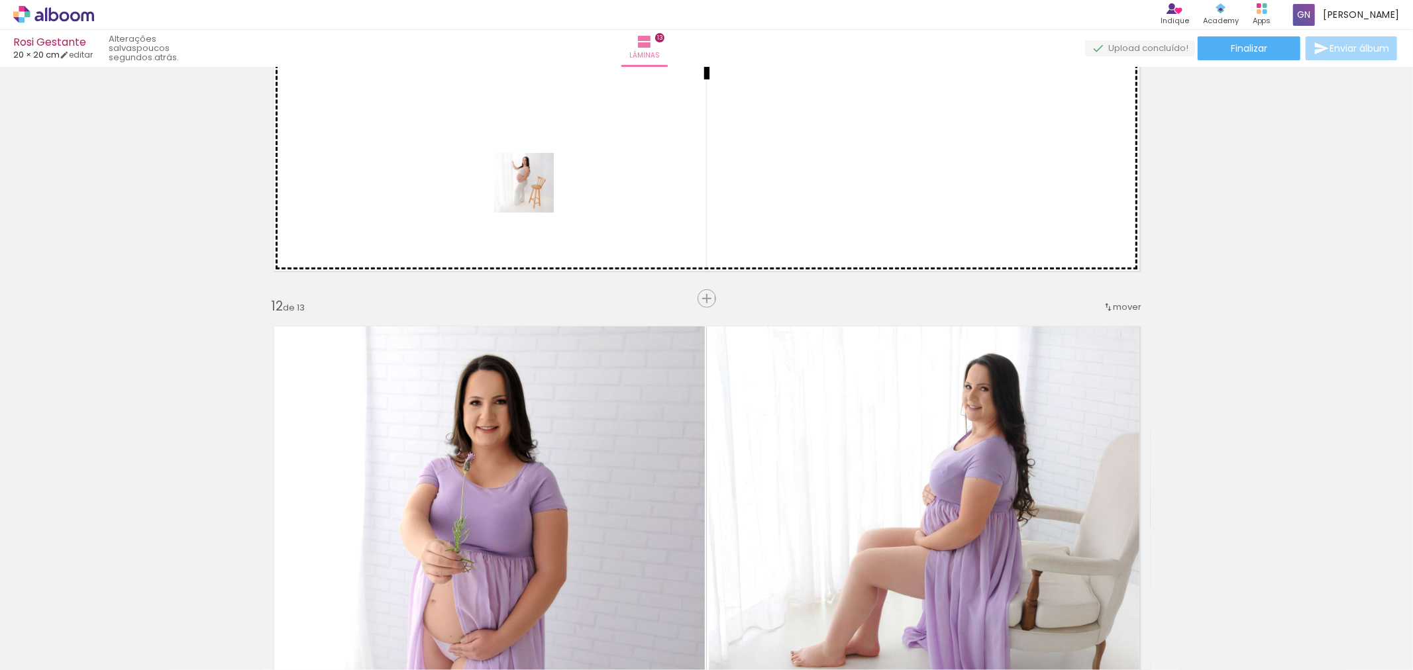
drag, startPoint x: 353, startPoint y: 636, endPoint x: 534, endPoint y: 188, distance: 483.7
click at [534, 188] on quentale-workspace at bounding box center [706, 335] width 1413 height 670
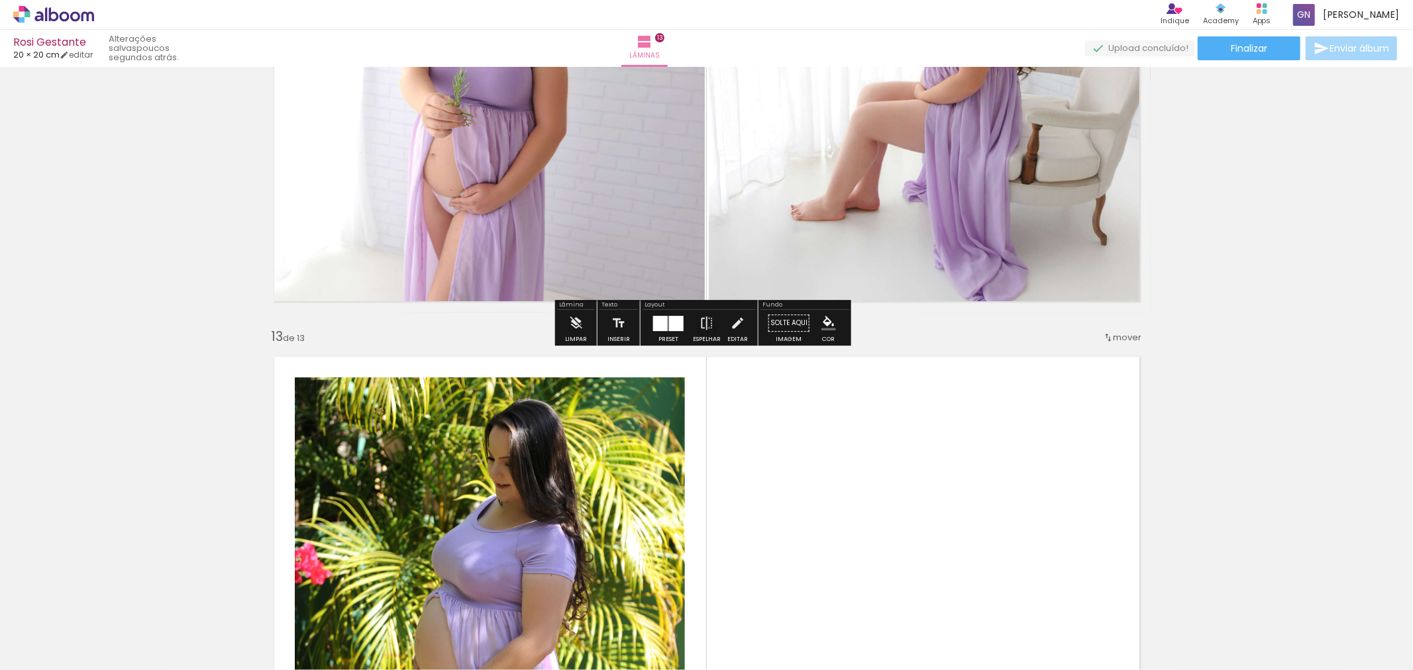
scroll to position [5525, 0]
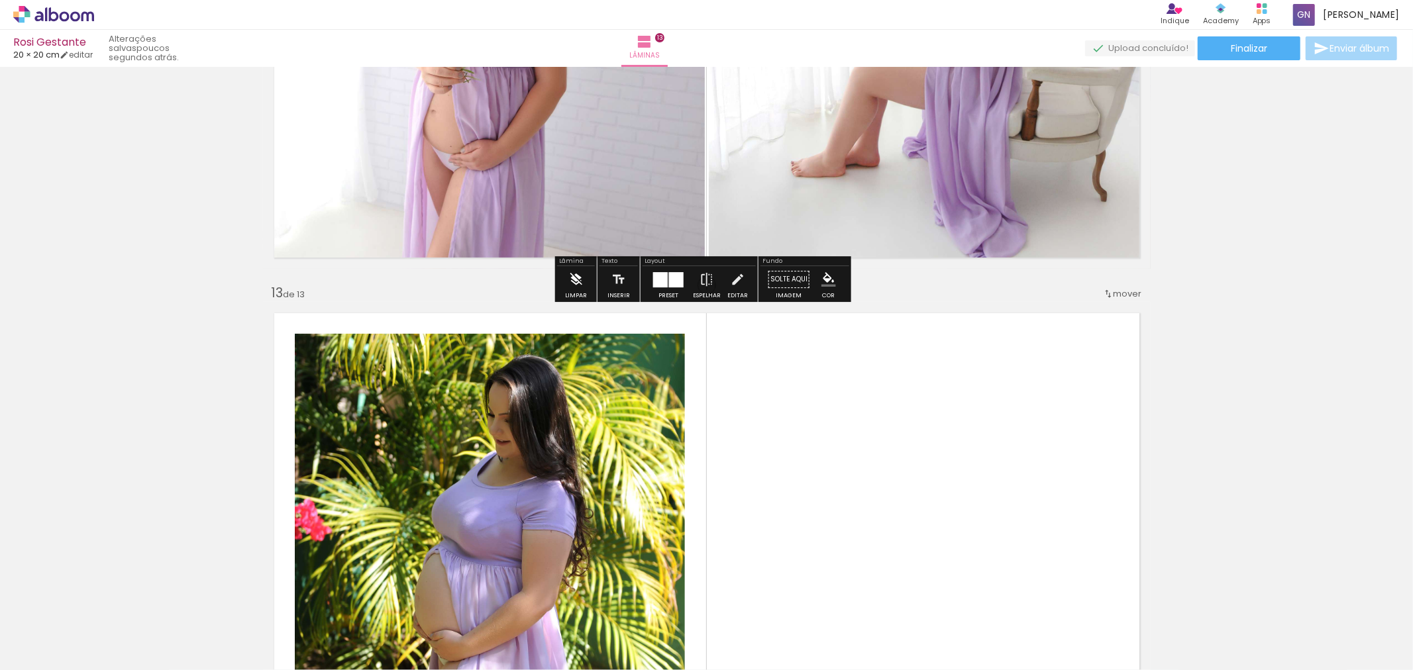
click at [576, 285] on iron-icon at bounding box center [575, 279] width 15 height 26
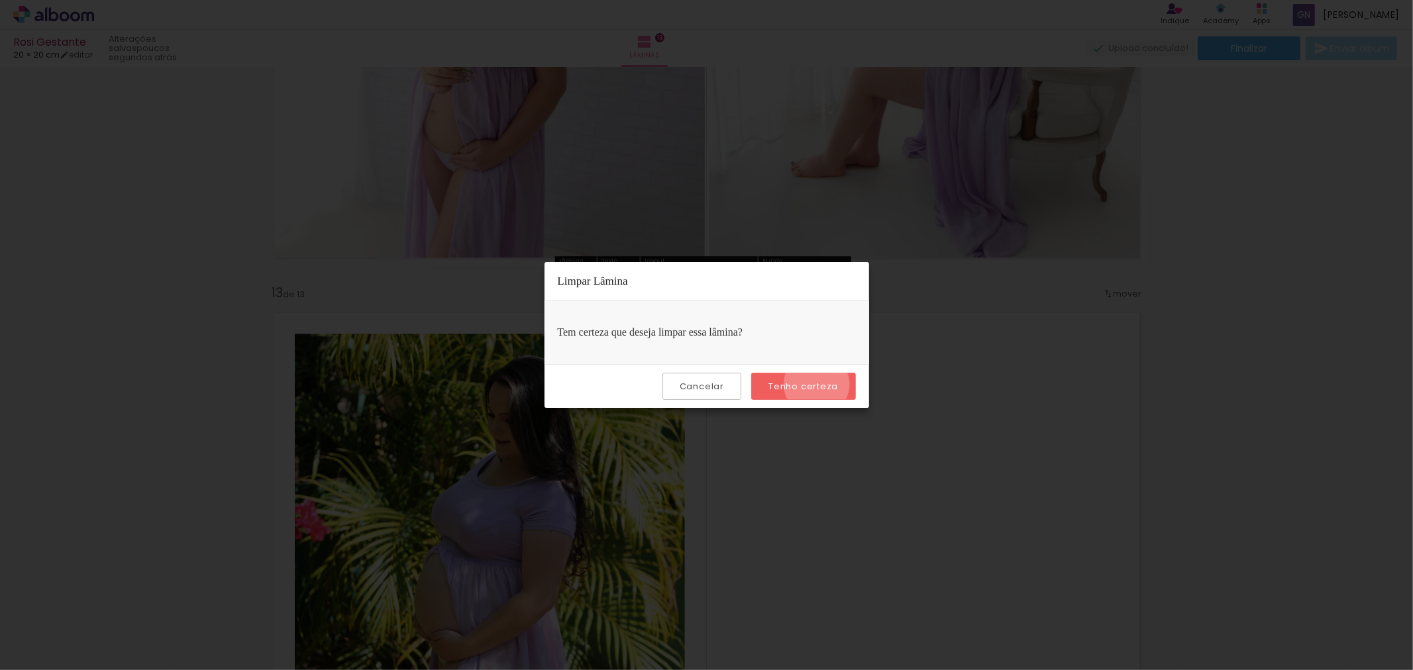
click at [0, 0] on slot "Tenho certeza" at bounding box center [0, 0] width 0 height 0
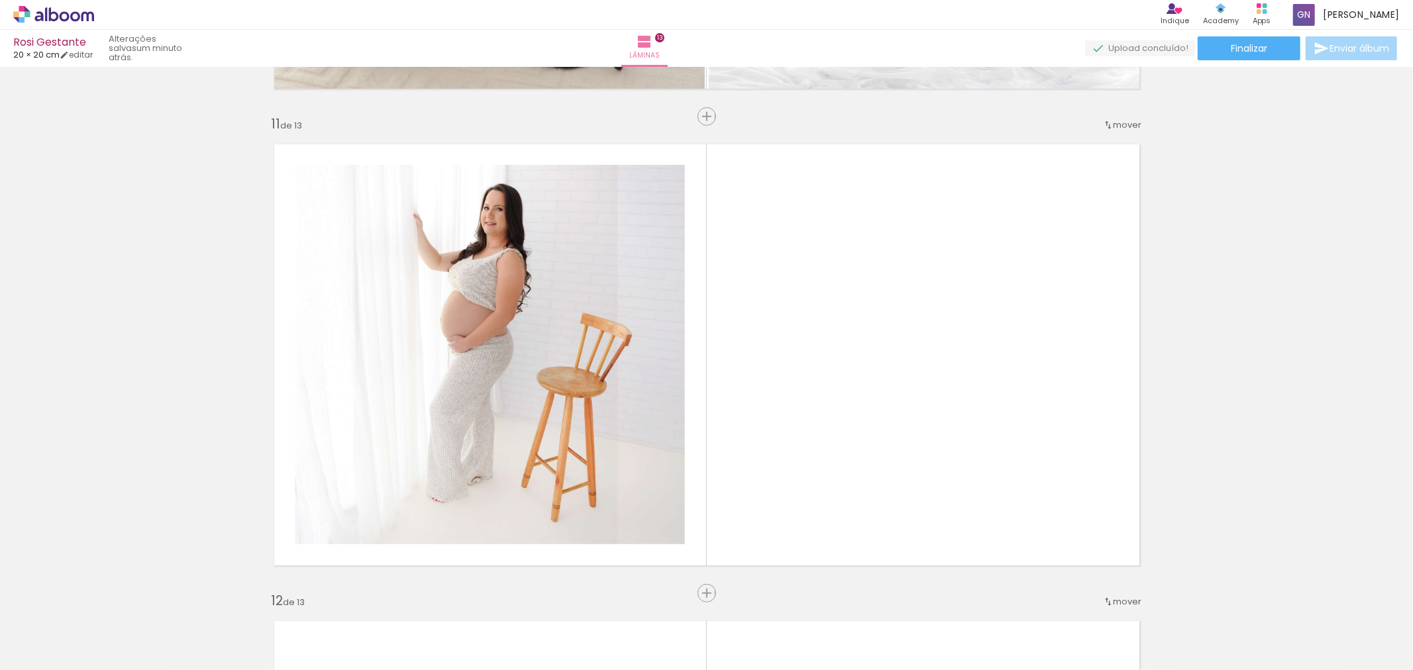
scroll to position [0, 776]
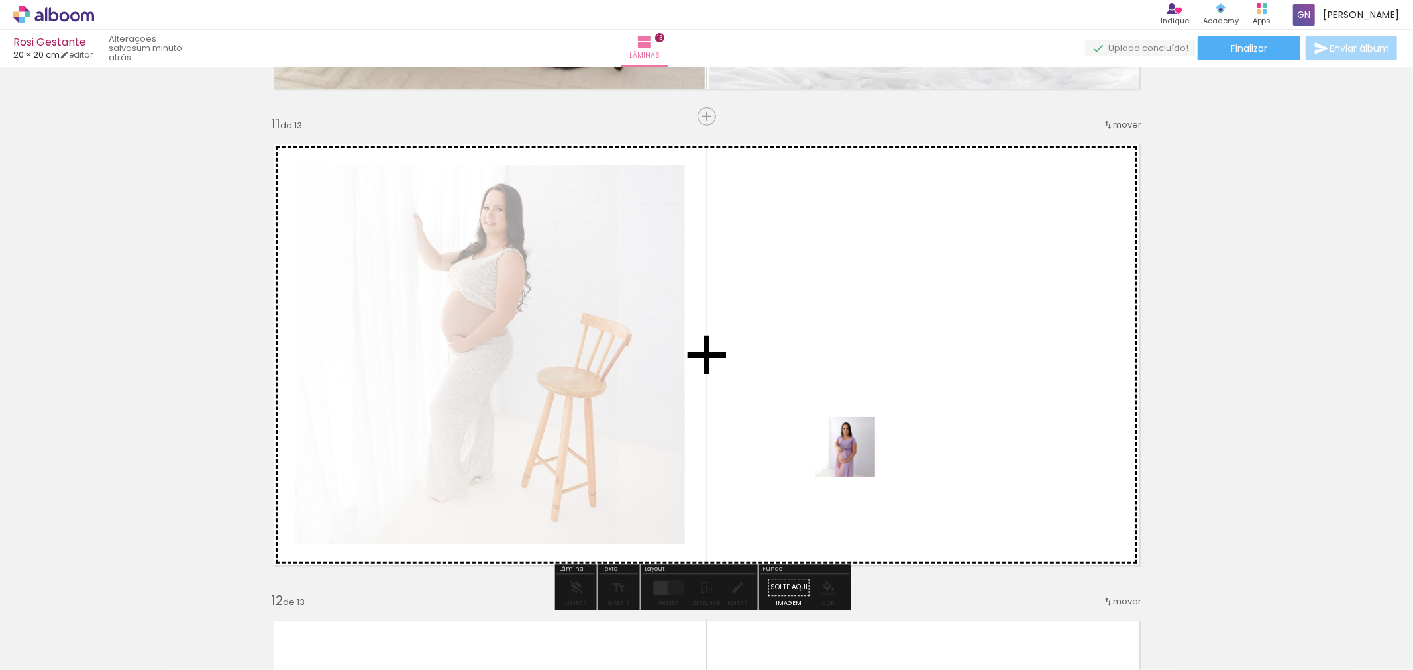
drag, startPoint x: 772, startPoint y: 628, endPoint x: 895, endPoint y: 366, distance: 289.8
click at [895, 366] on quentale-workspace at bounding box center [706, 335] width 1413 height 670
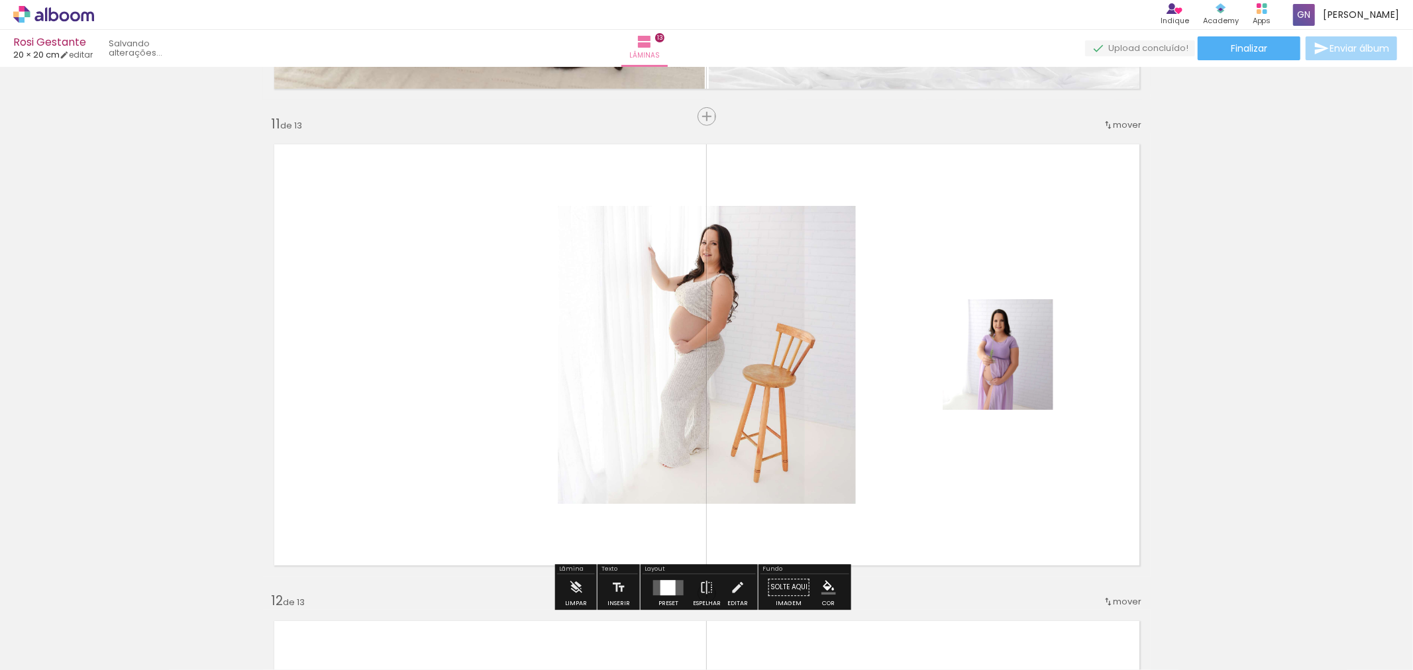
click at [895, 366] on quentale-layouter at bounding box center [706, 355] width 887 height 444
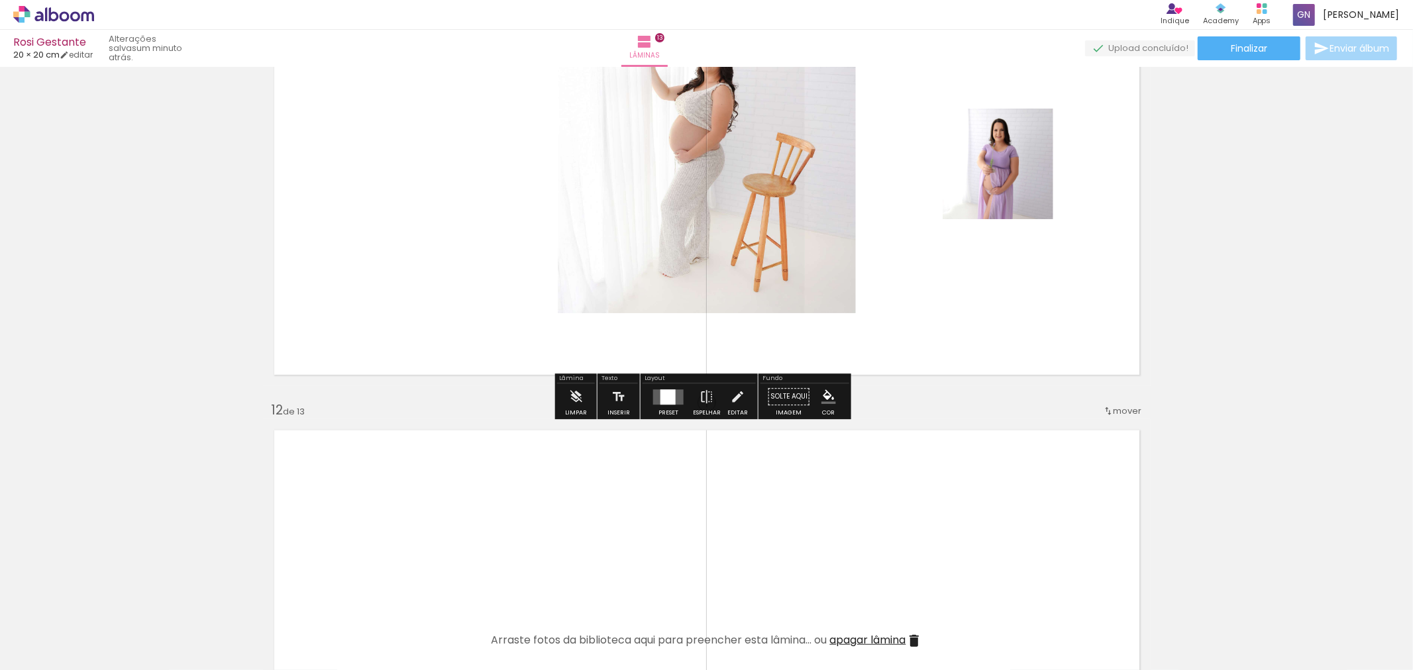
scroll to position [4937, 0]
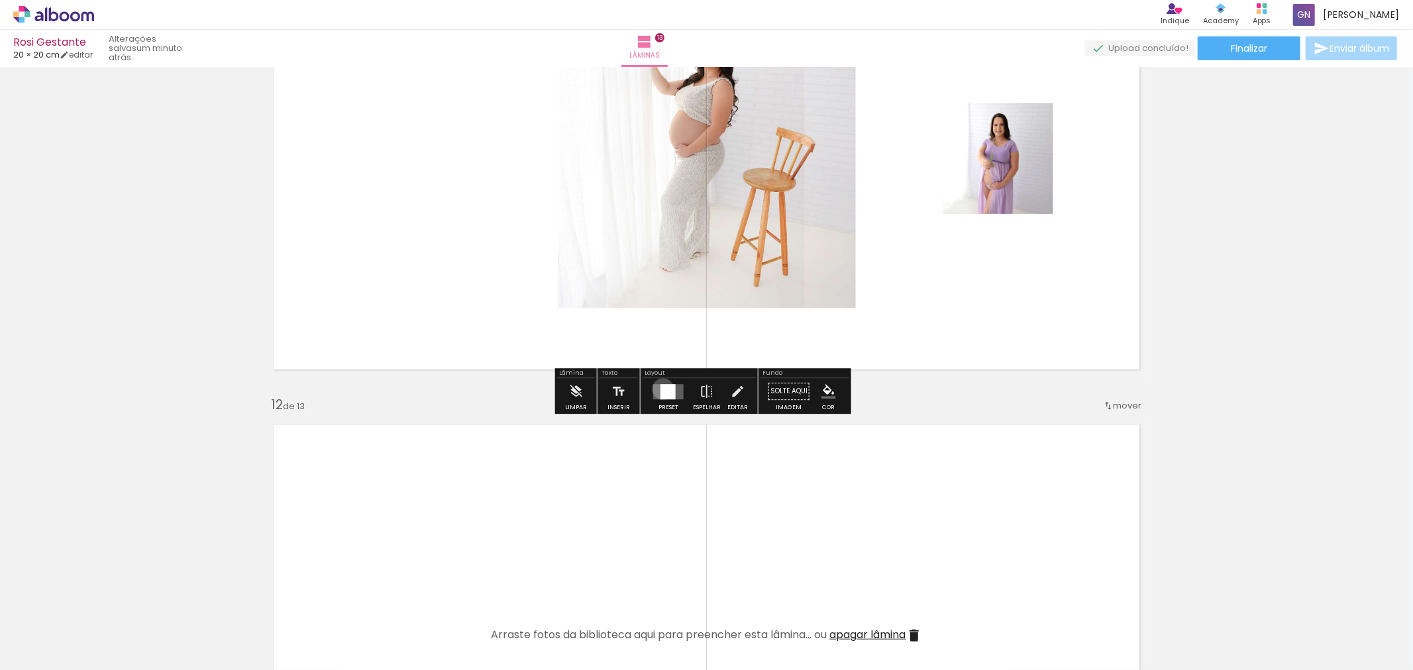
click at [660, 389] on div at bounding box center [667, 391] width 15 height 15
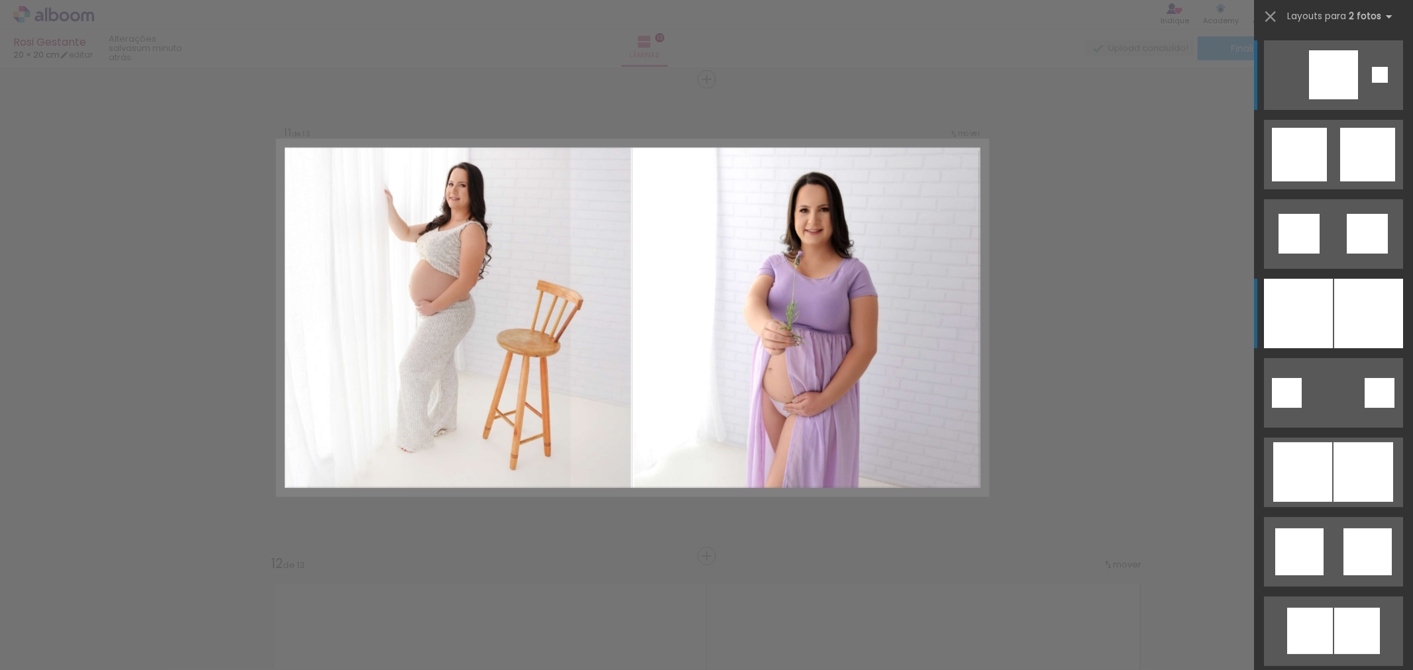
click at [1306, 296] on div at bounding box center [1298, 314] width 69 height 70
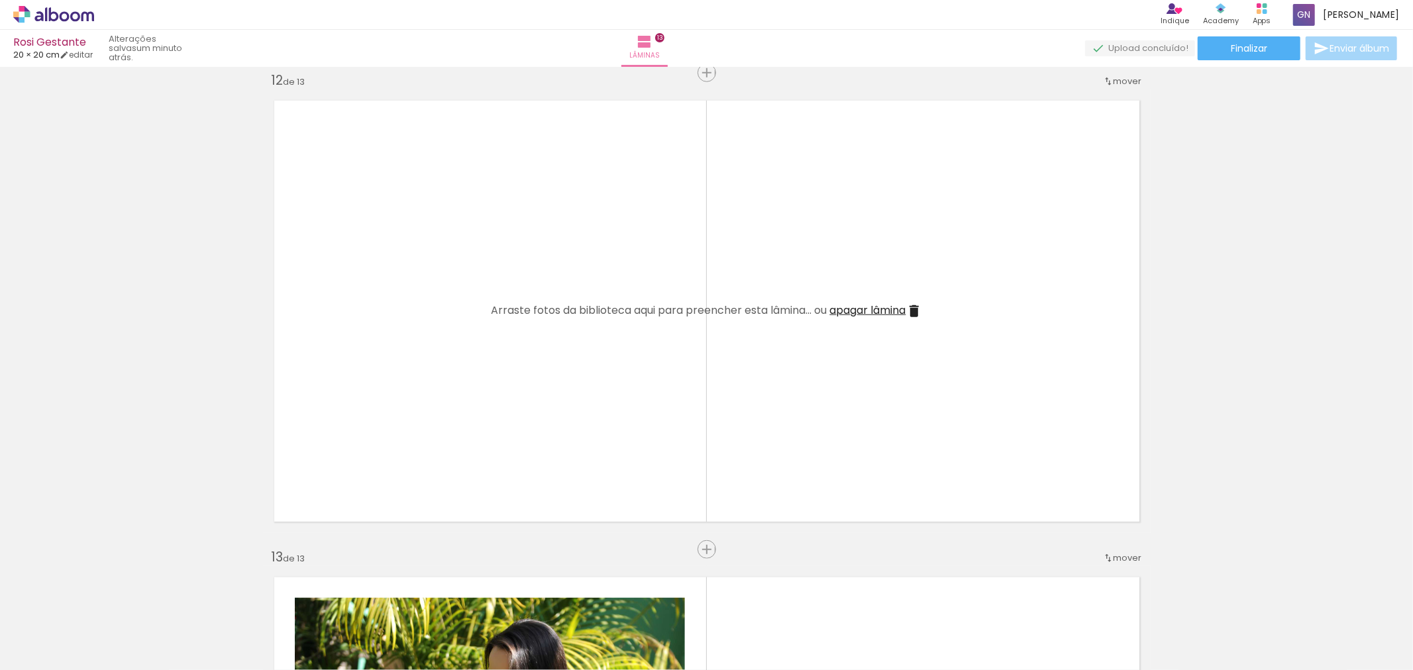
scroll to position [5357, 0]
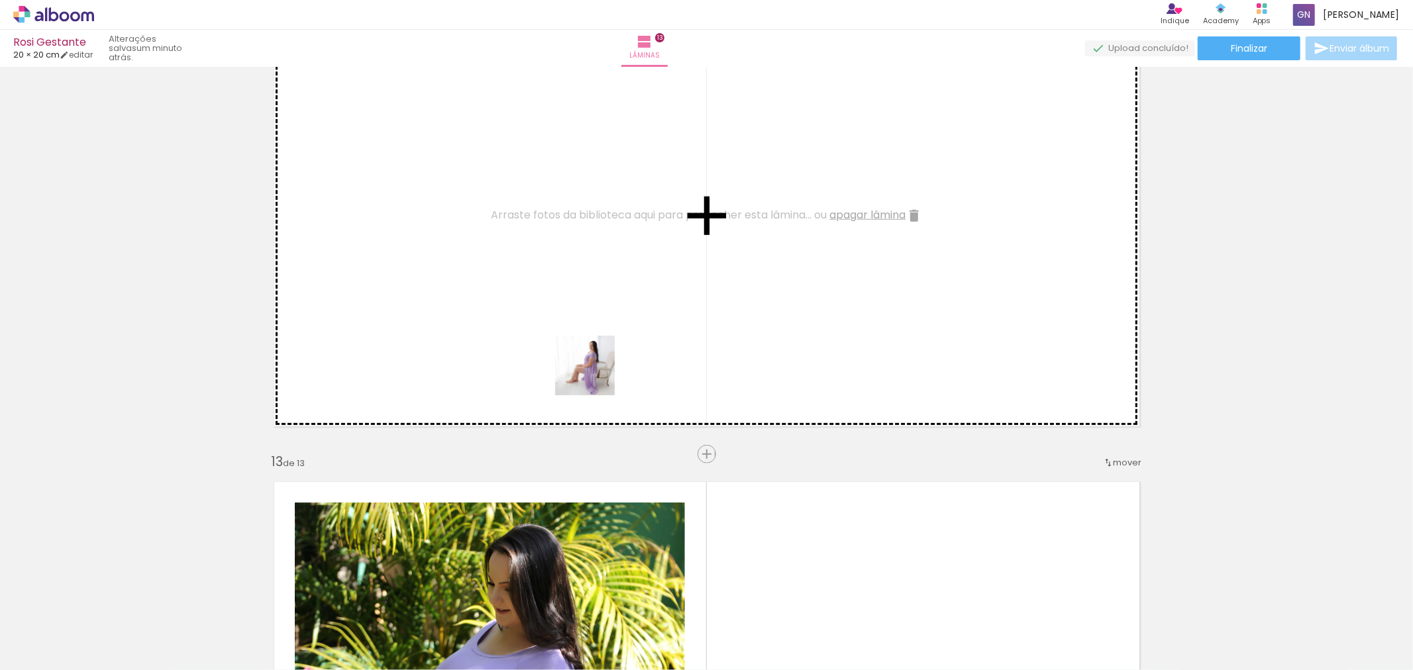
drag, startPoint x: 850, startPoint y: 636, endPoint x: 595, endPoint y: 376, distance: 365.3
click at [595, 376] on quentale-workspace at bounding box center [706, 335] width 1413 height 670
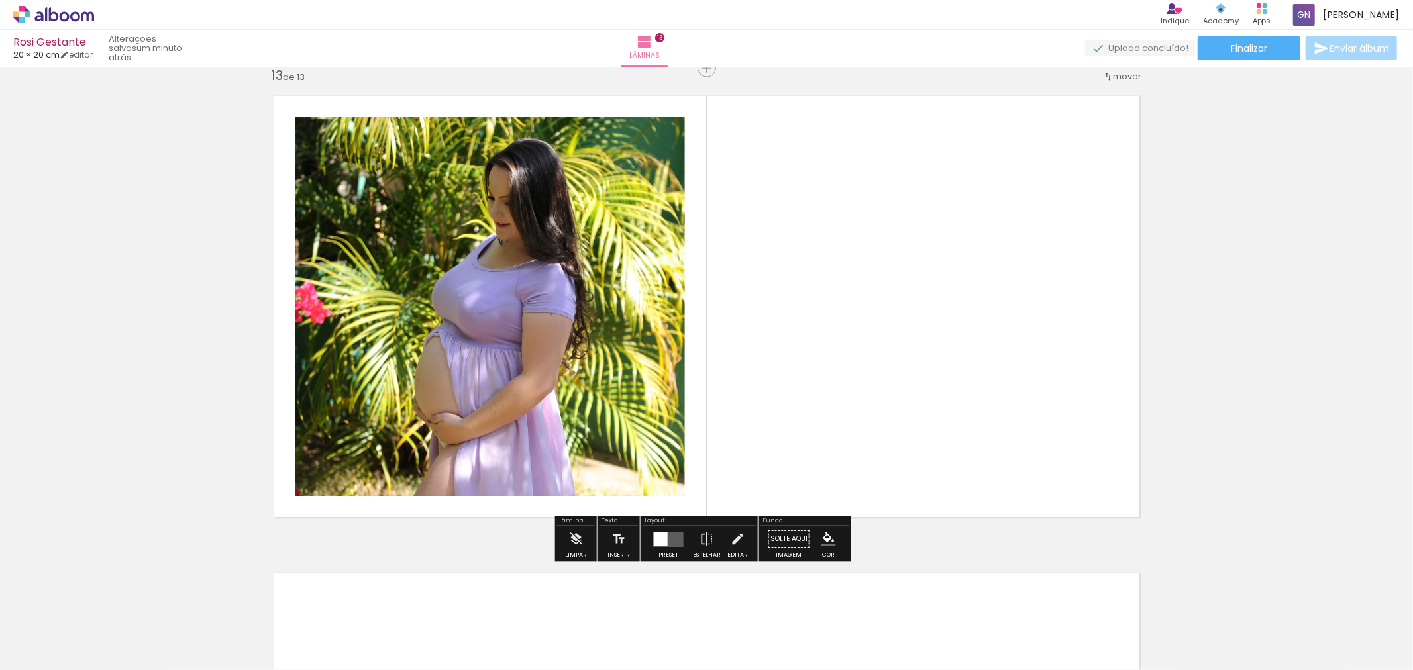
scroll to position [5750, 0]
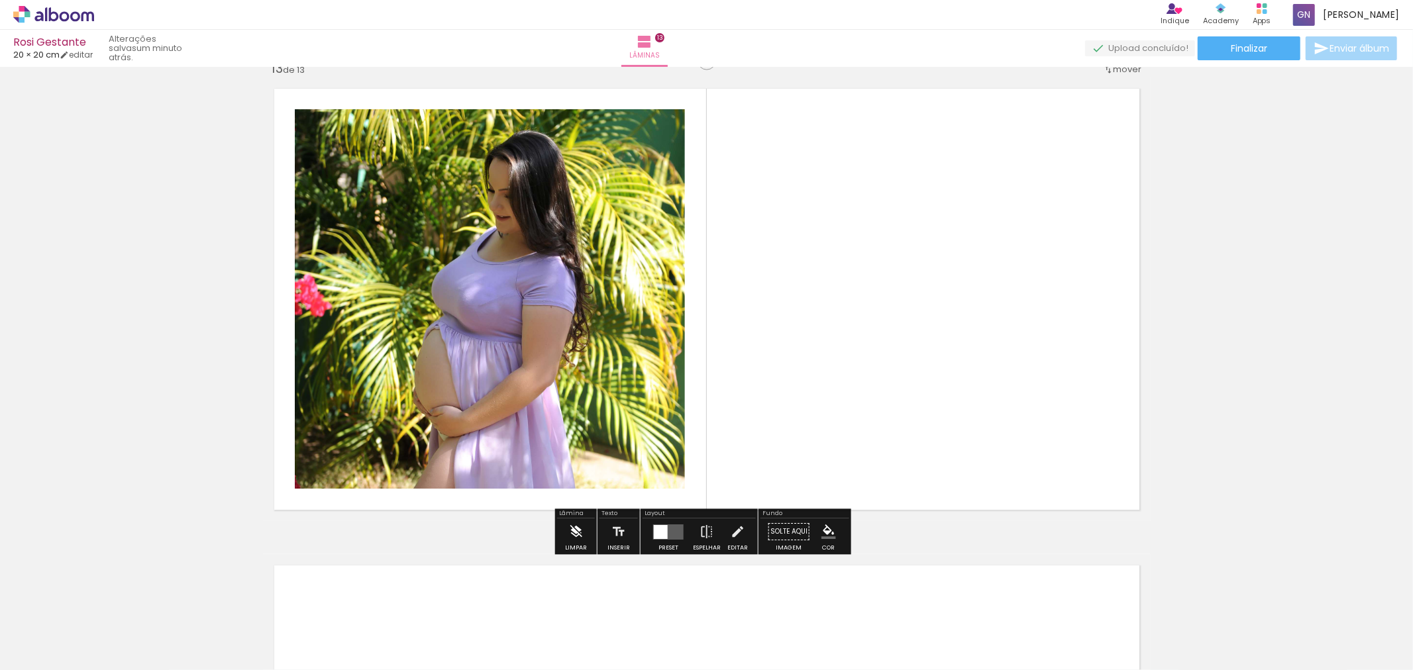
click at [572, 533] on iron-icon at bounding box center [575, 532] width 15 height 26
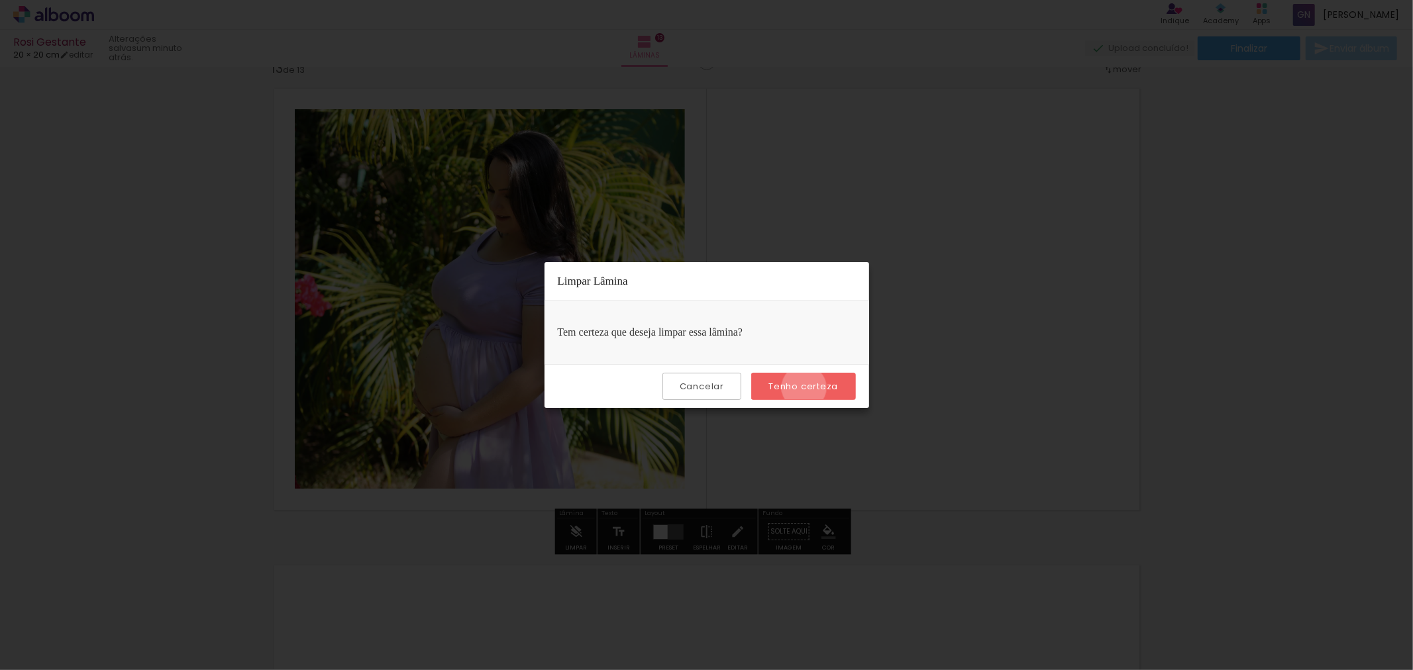
click at [0, 0] on slot "Tenho certeza" at bounding box center [0, 0] width 0 height 0
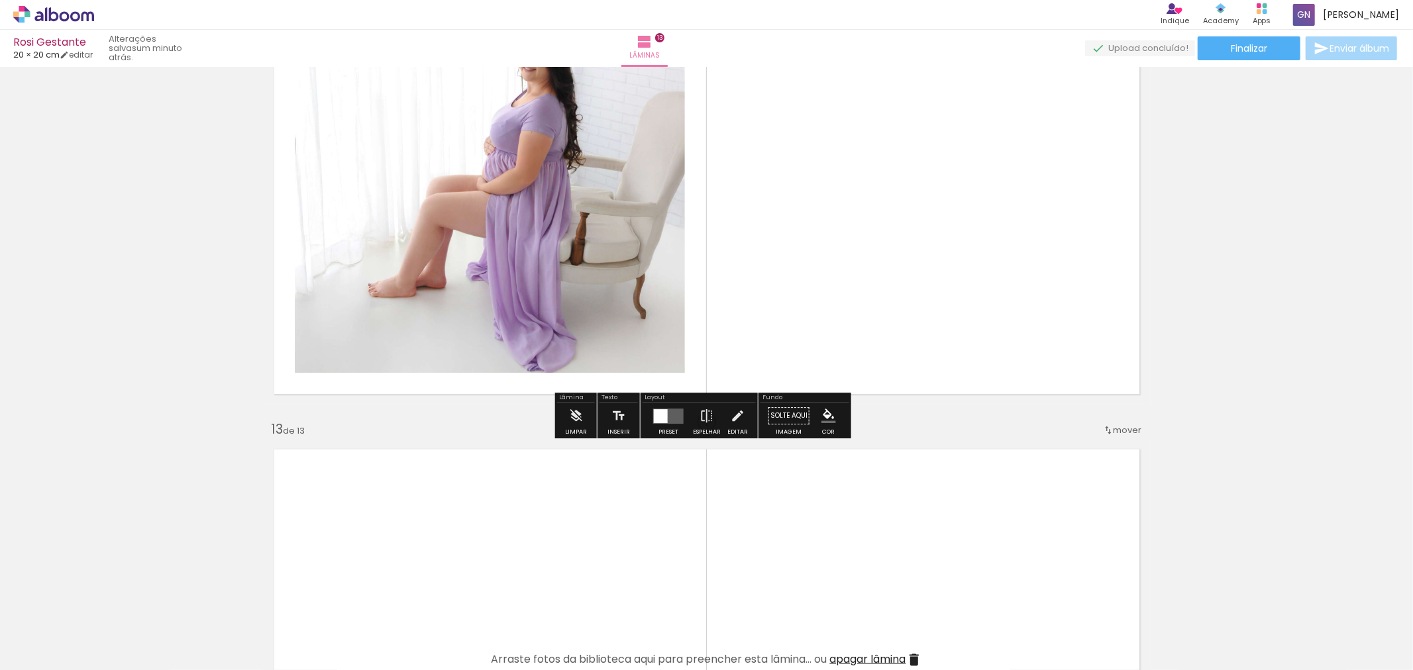
scroll to position [5357, 0]
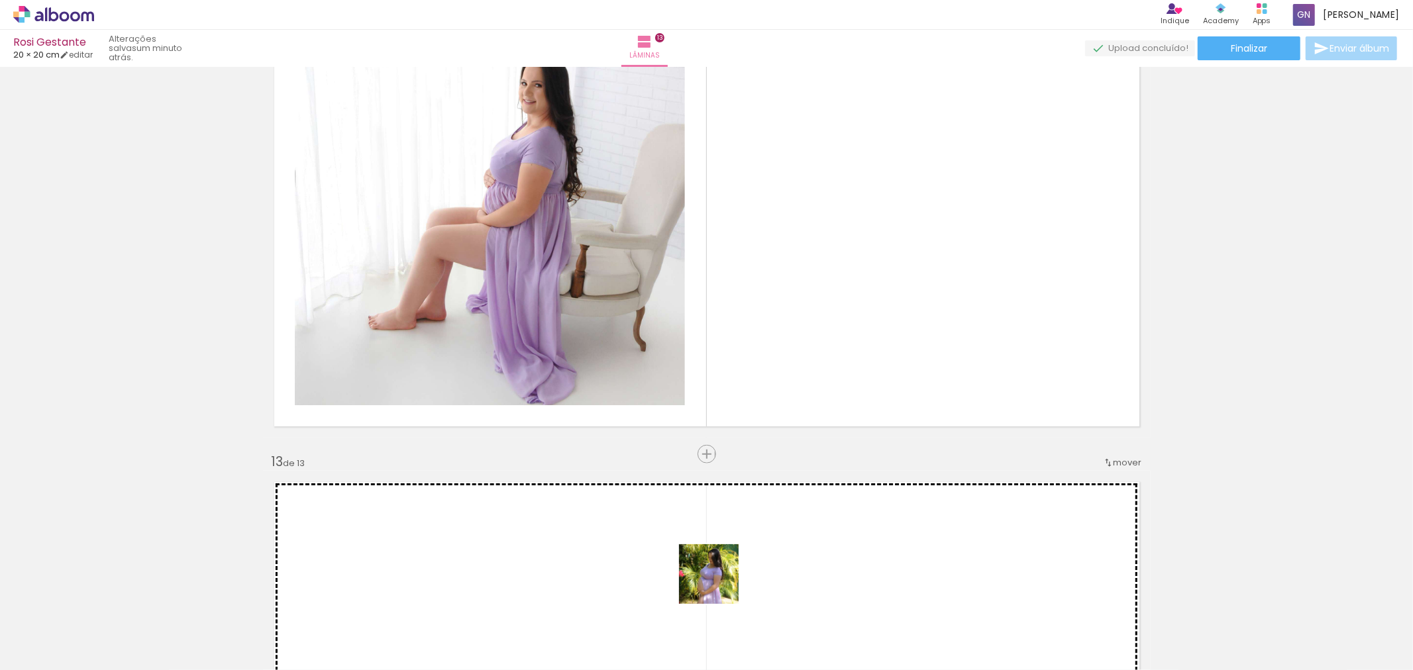
drag, startPoint x: 697, startPoint y: 628, endPoint x: 873, endPoint y: 252, distance: 414.8
click at [872, 254] on quentale-workspace at bounding box center [706, 335] width 1413 height 670
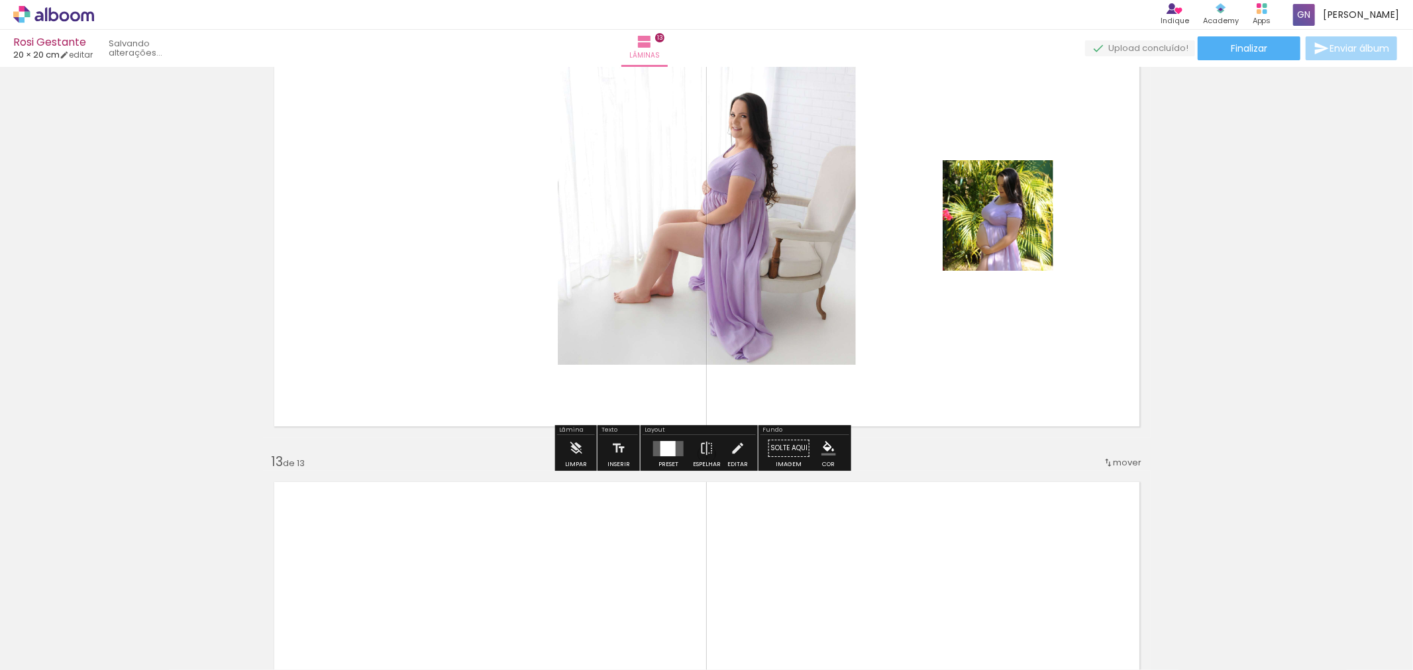
click at [873, 252] on quentale-layouter at bounding box center [706, 216] width 887 height 444
click at [666, 448] on div at bounding box center [667, 448] width 15 height 15
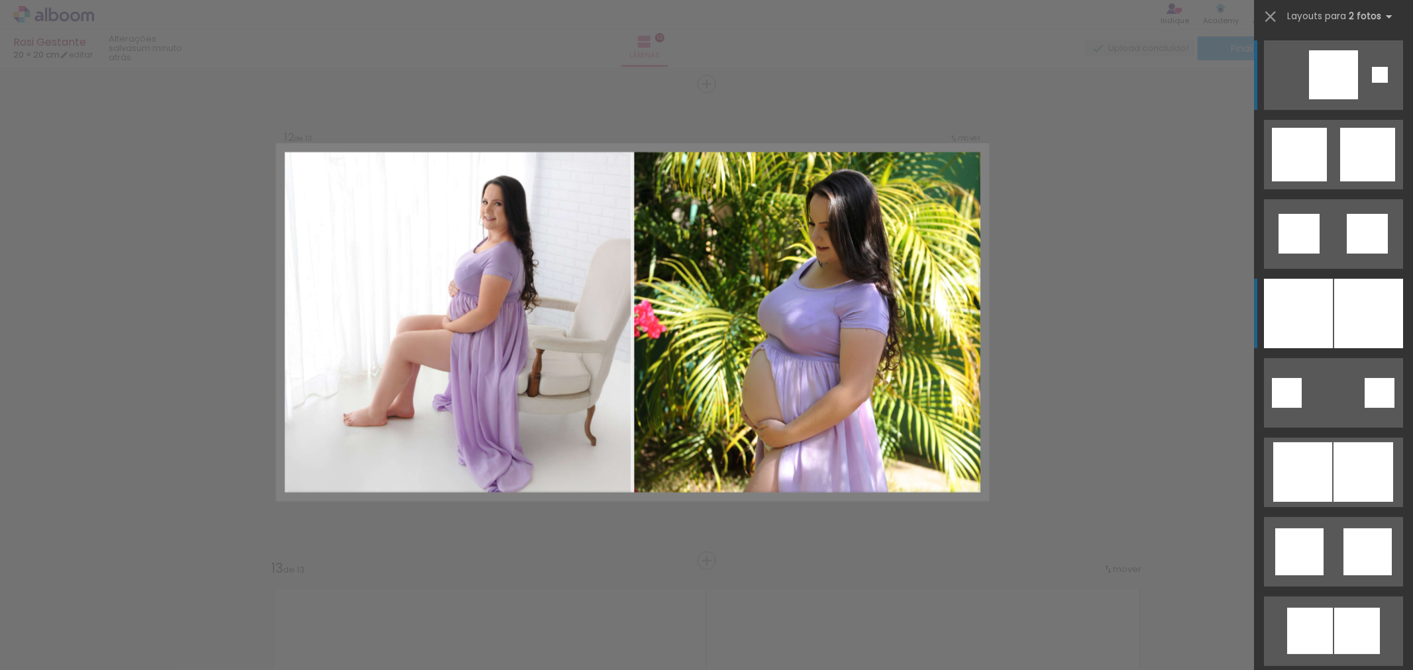
click at [1352, 301] on div at bounding box center [1368, 314] width 69 height 70
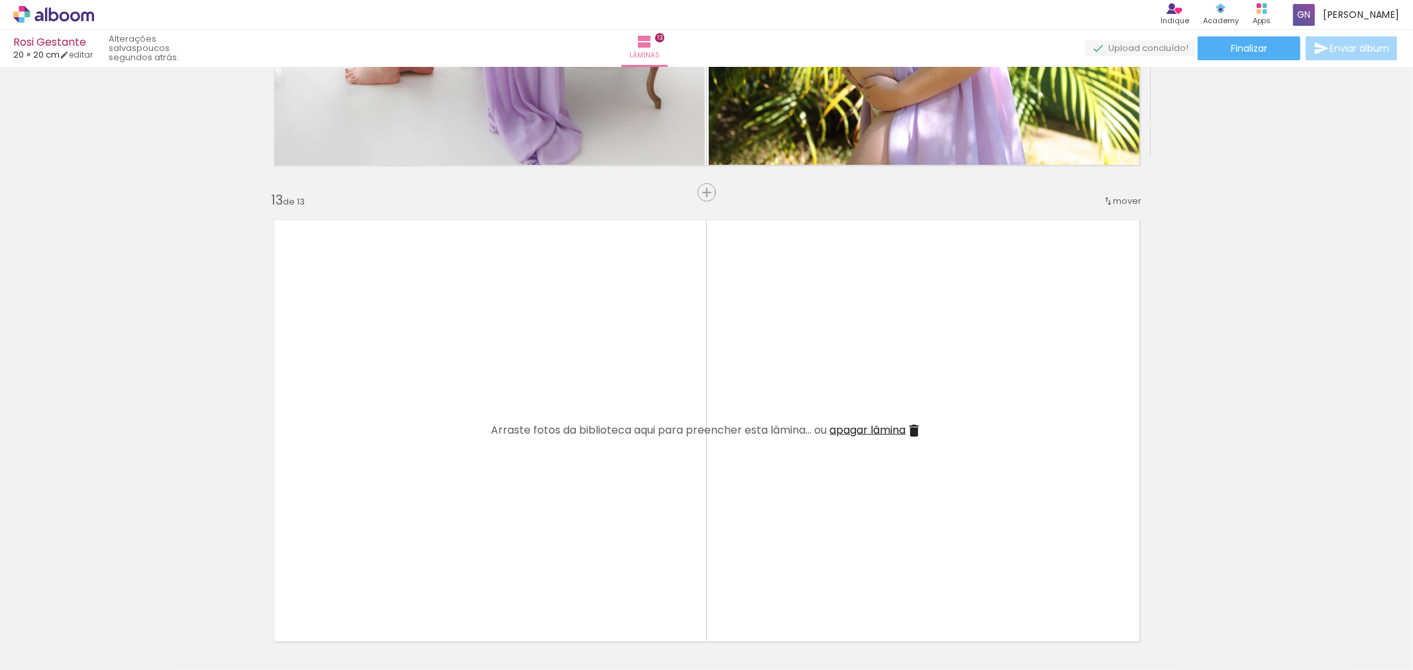
scroll to position [5127, 0]
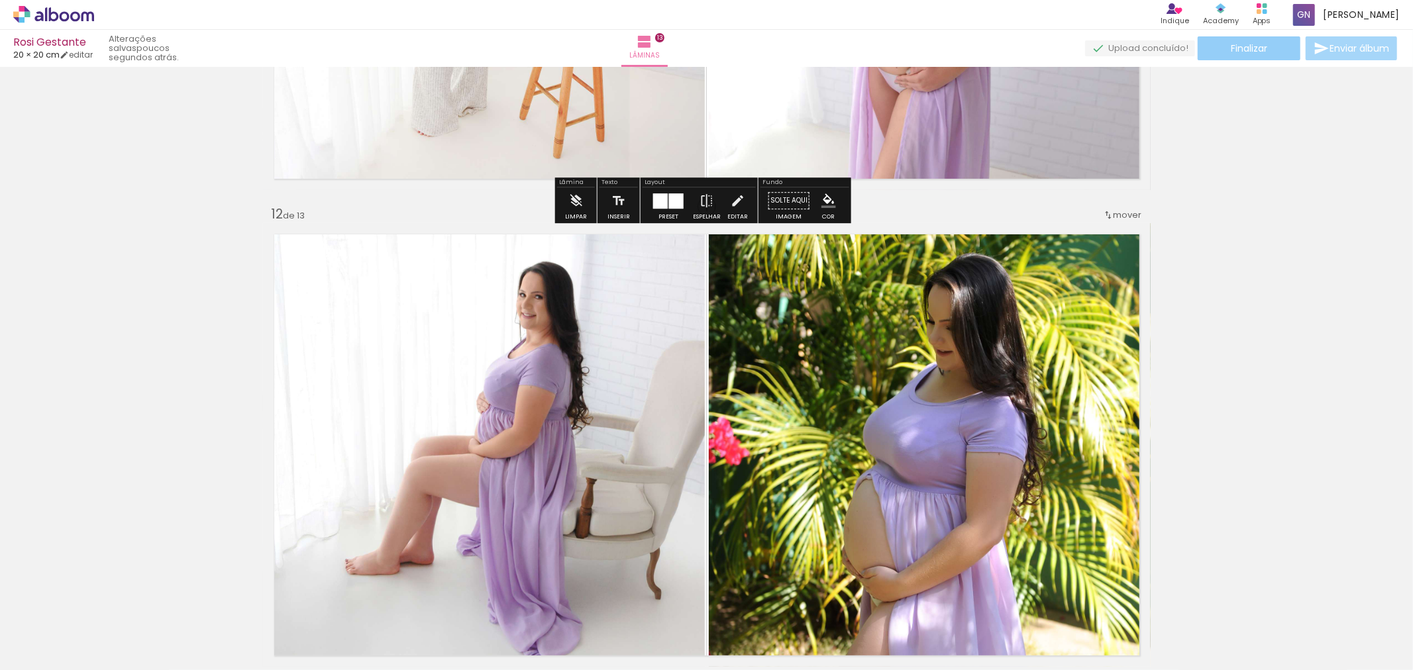
click at [1265, 52] on paper-button "Finalizar" at bounding box center [1248, 48] width 103 height 24
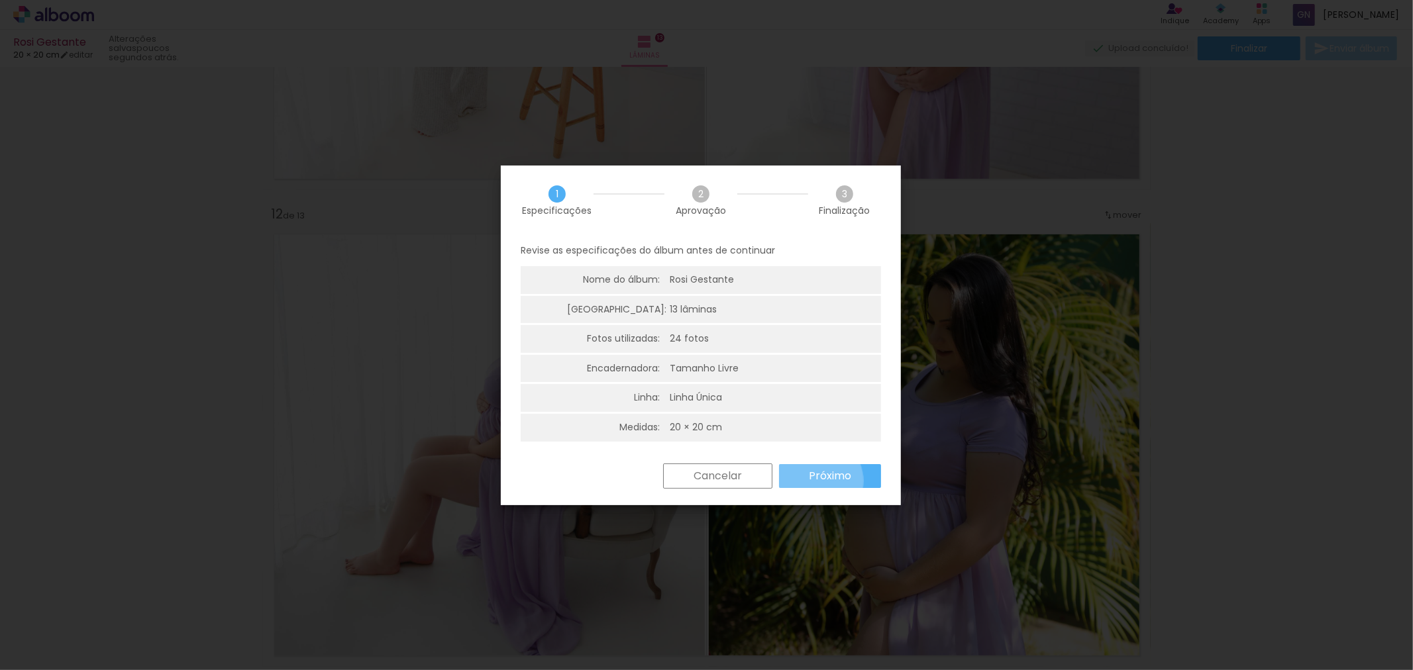
click at [0, 0] on slot "Próximo" at bounding box center [0, 0] width 0 height 0
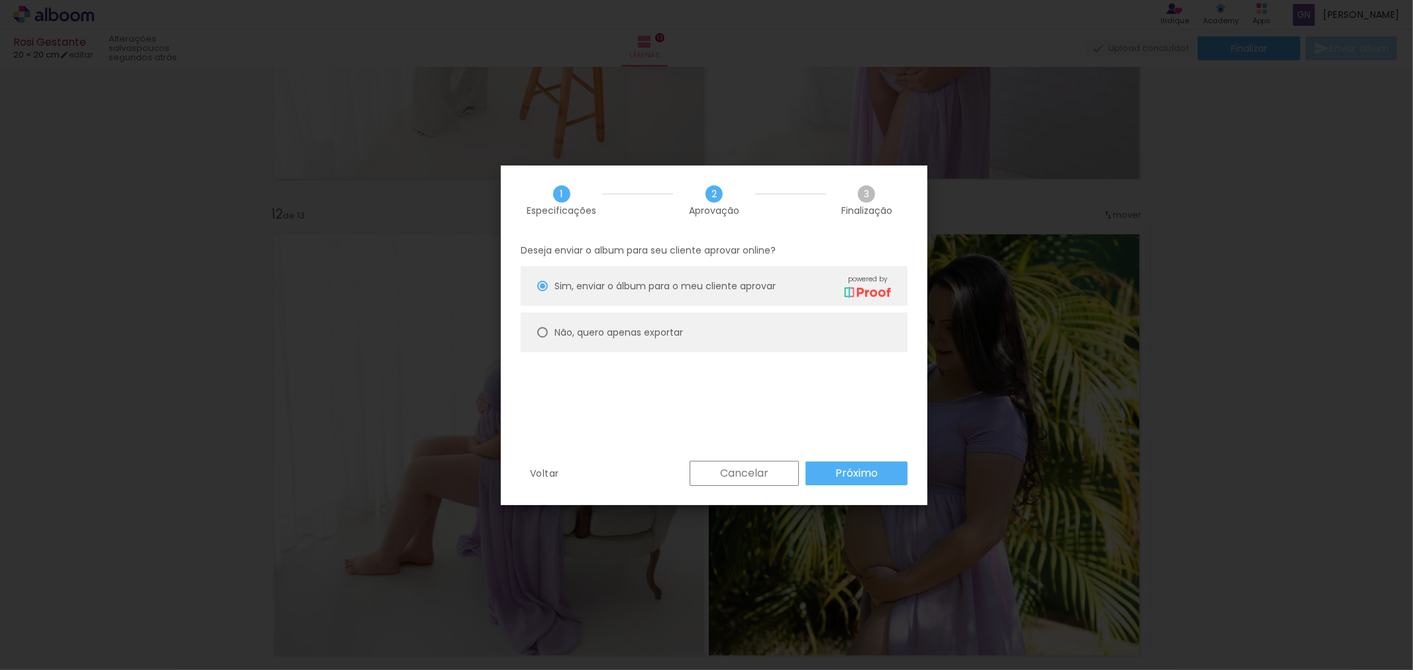
click at [0, 0] on slot "Próximo" at bounding box center [0, 0] width 0 height 0
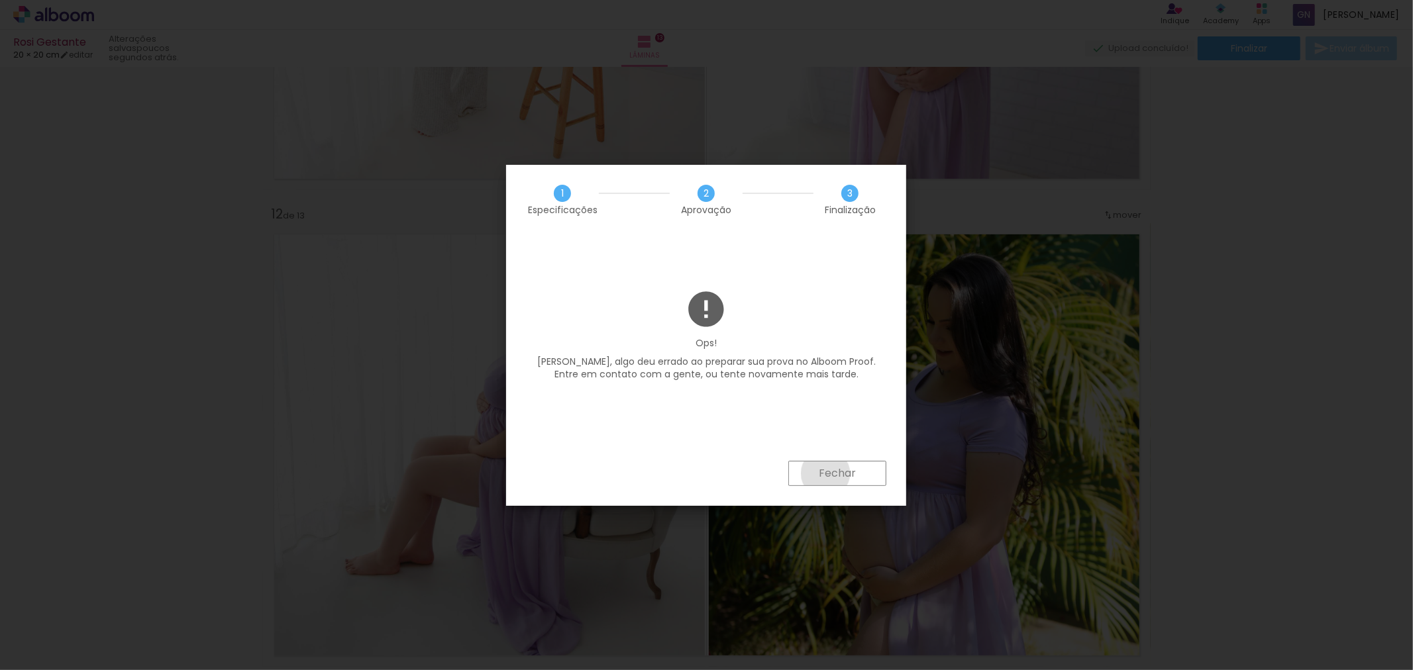
click at [0, 0] on slot "Fechar" at bounding box center [0, 0] width 0 height 0
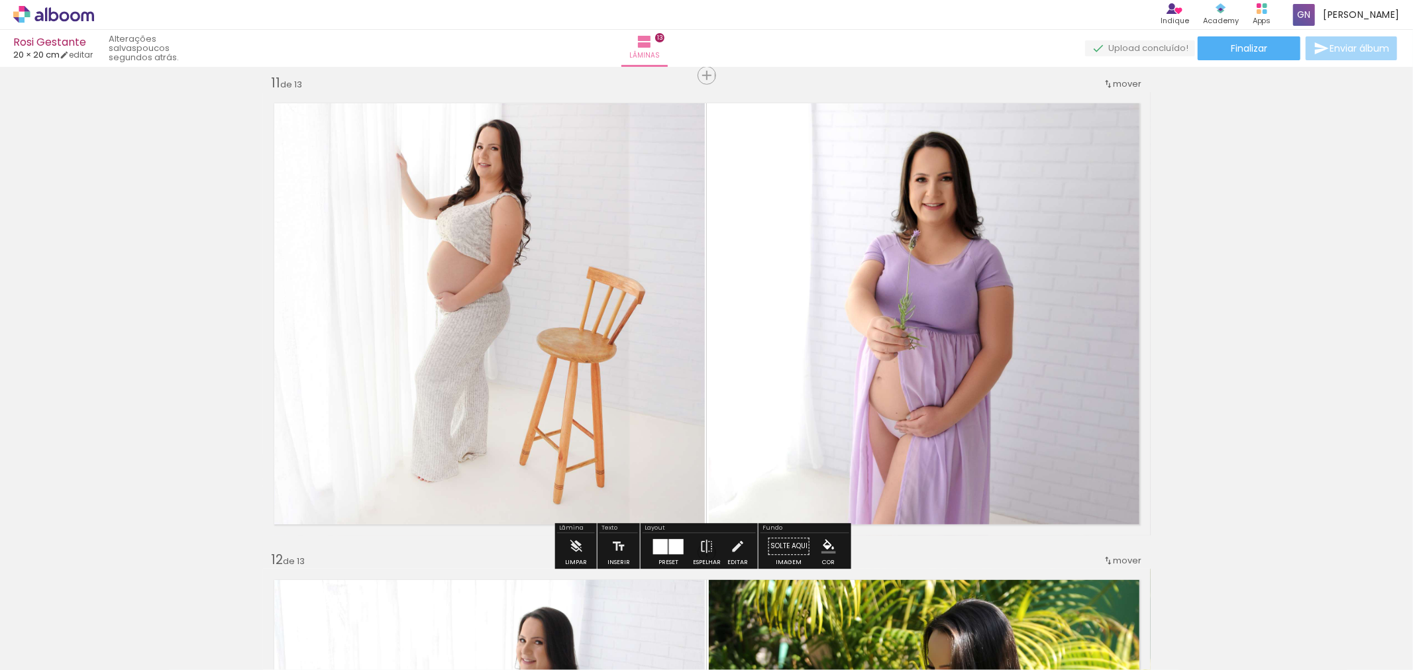
scroll to position [4735, 0]
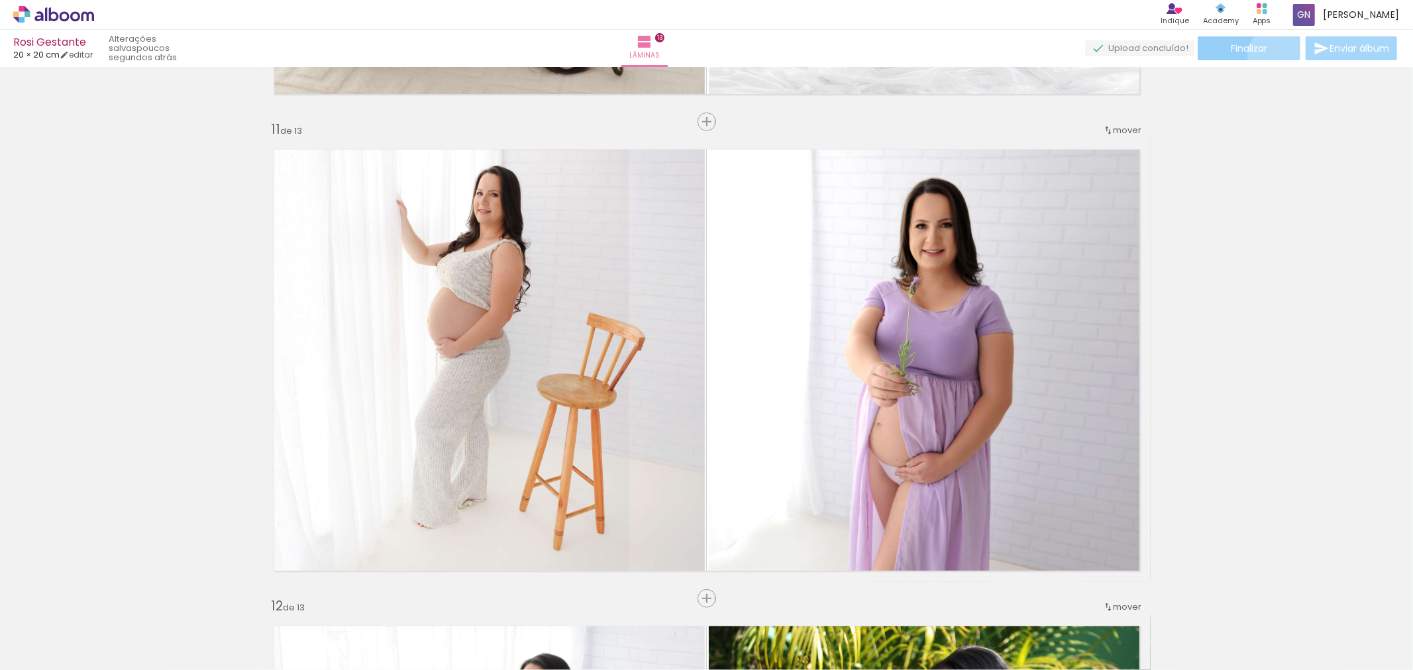
click at [1272, 55] on paper-button "Finalizar" at bounding box center [1248, 48] width 103 height 24
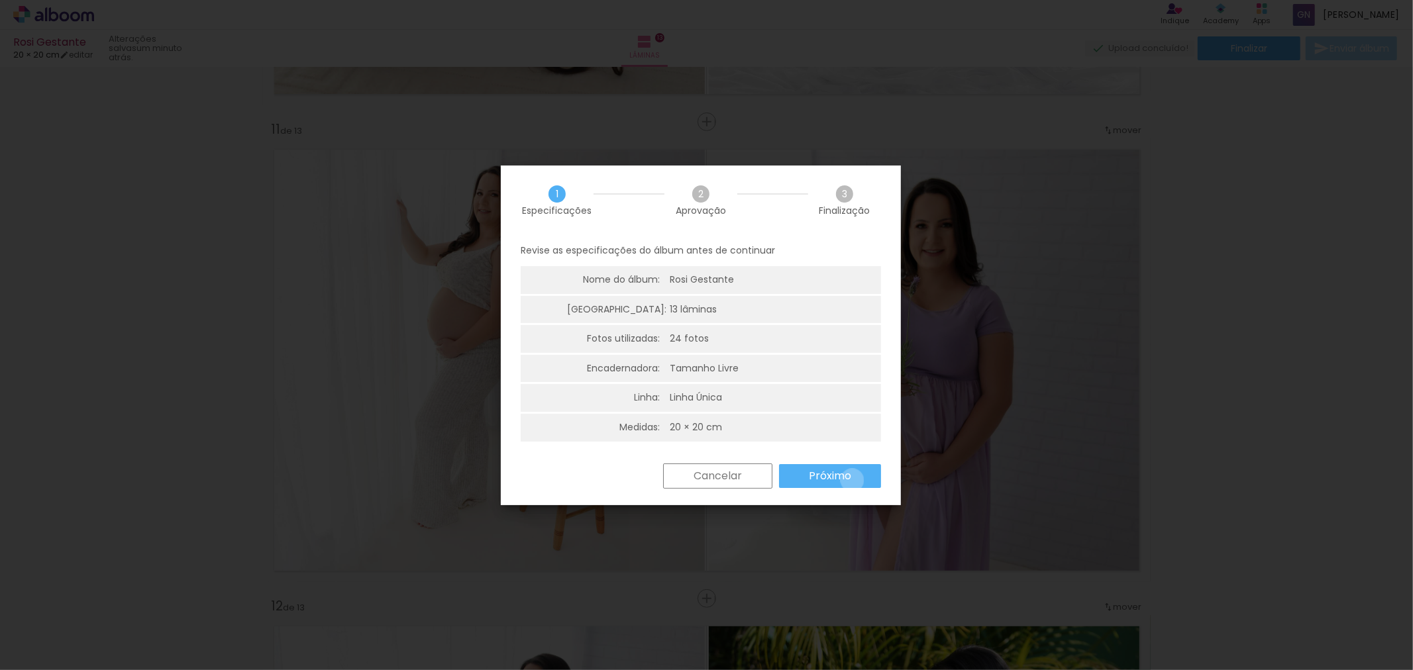
click at [852, 480] on paper-button "Próximo" at bounding box center [830, 476] width 102 height 24
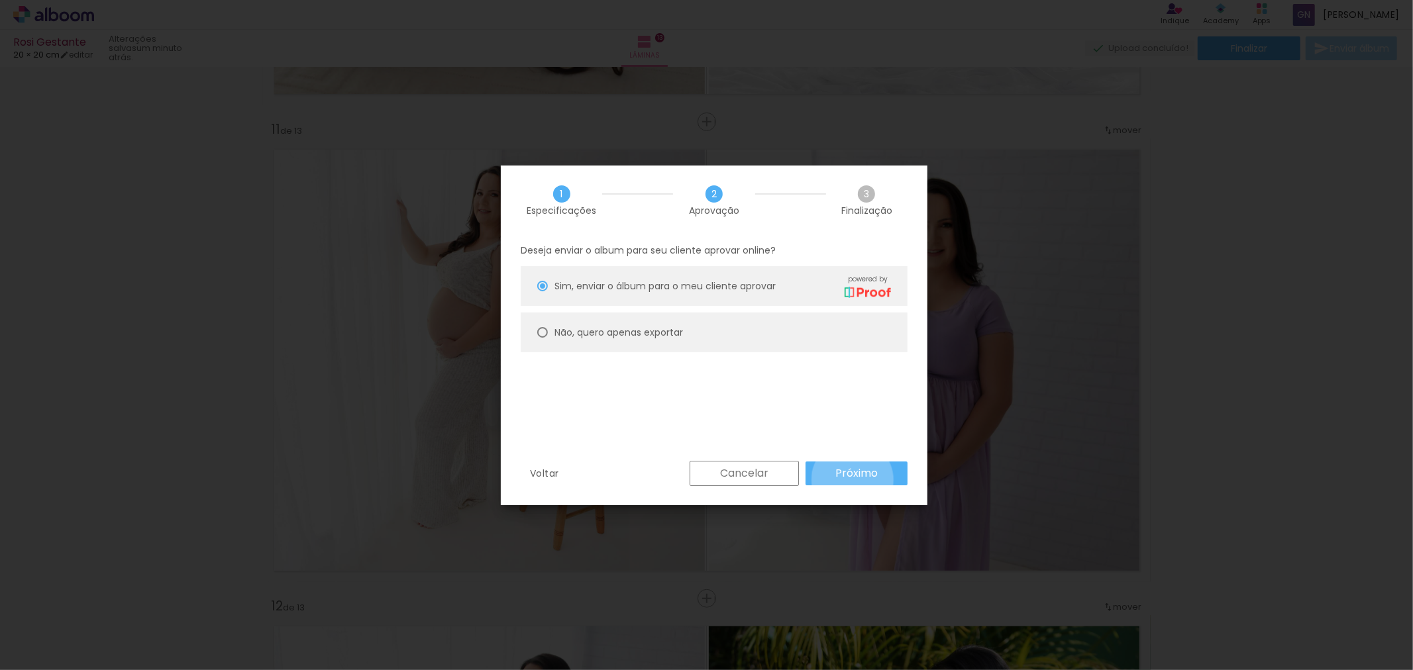
click at [852, 480] on paper-button "Próximo" at bounding box center [856, 474] width 102 height 24
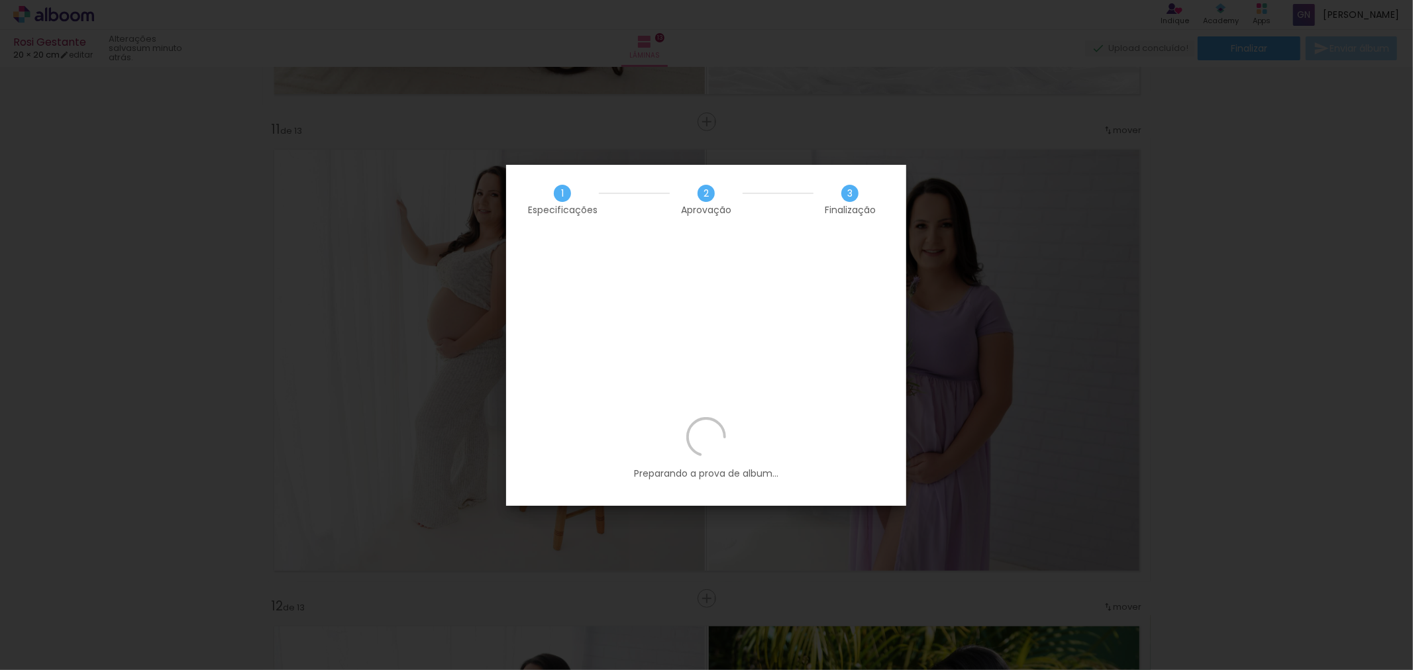
scroll to position [0, 776]
